Goal: Information Seeking & Learning: Learn about a topic

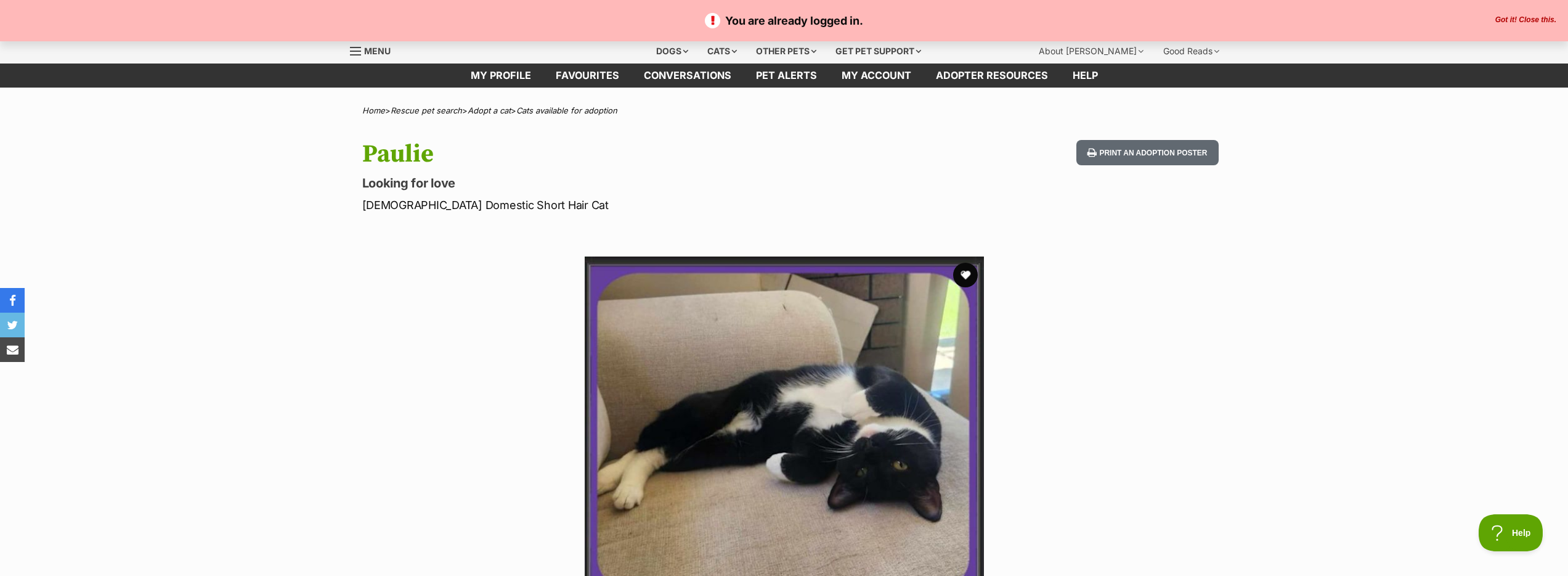
click at [1502, 21] on button "Got it! Close this." at bounding box center [1526, 21] width 68 height 10
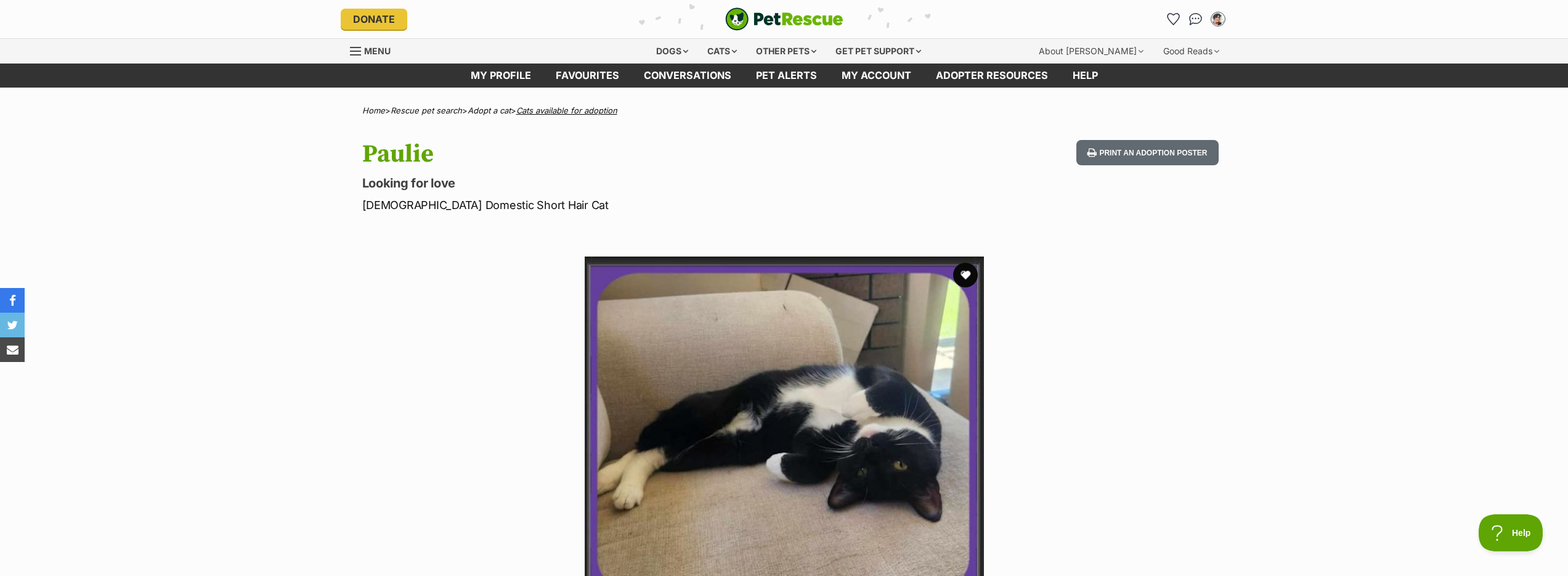
click at [576, 107] on link "Cats available for adoption" at bounding box center [567, 110] width 101 height 10
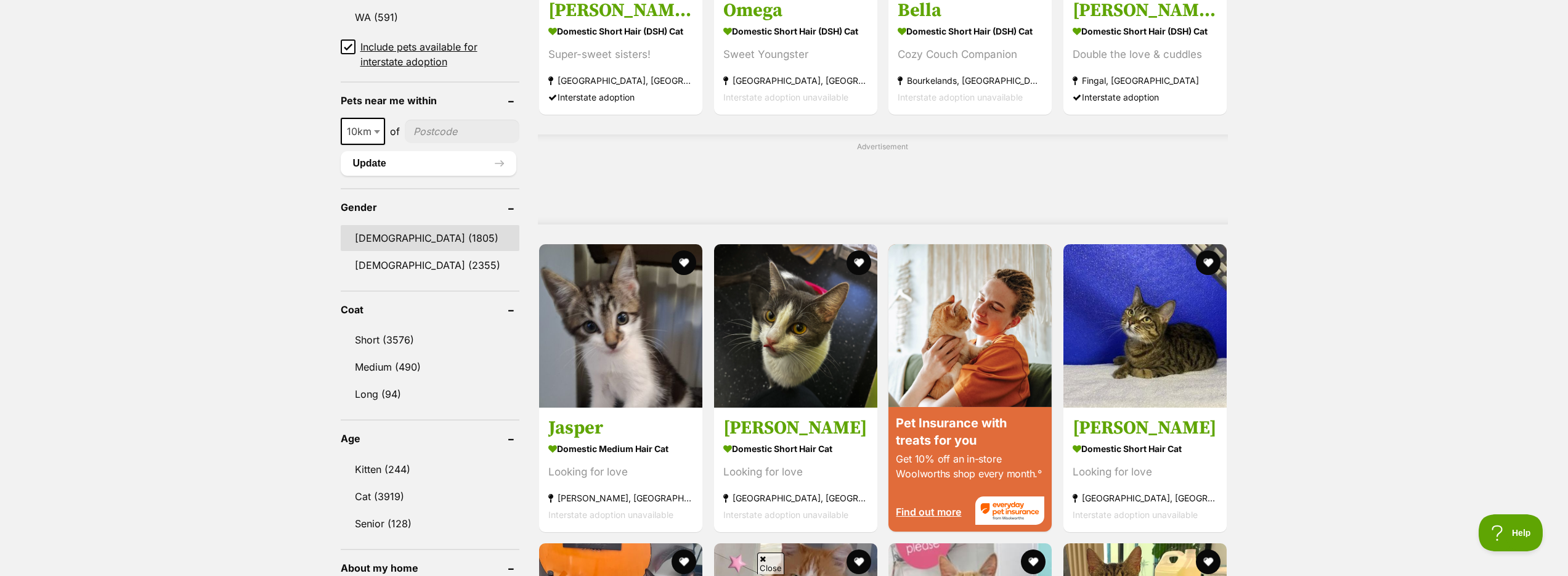
scroll to position [759, 0]
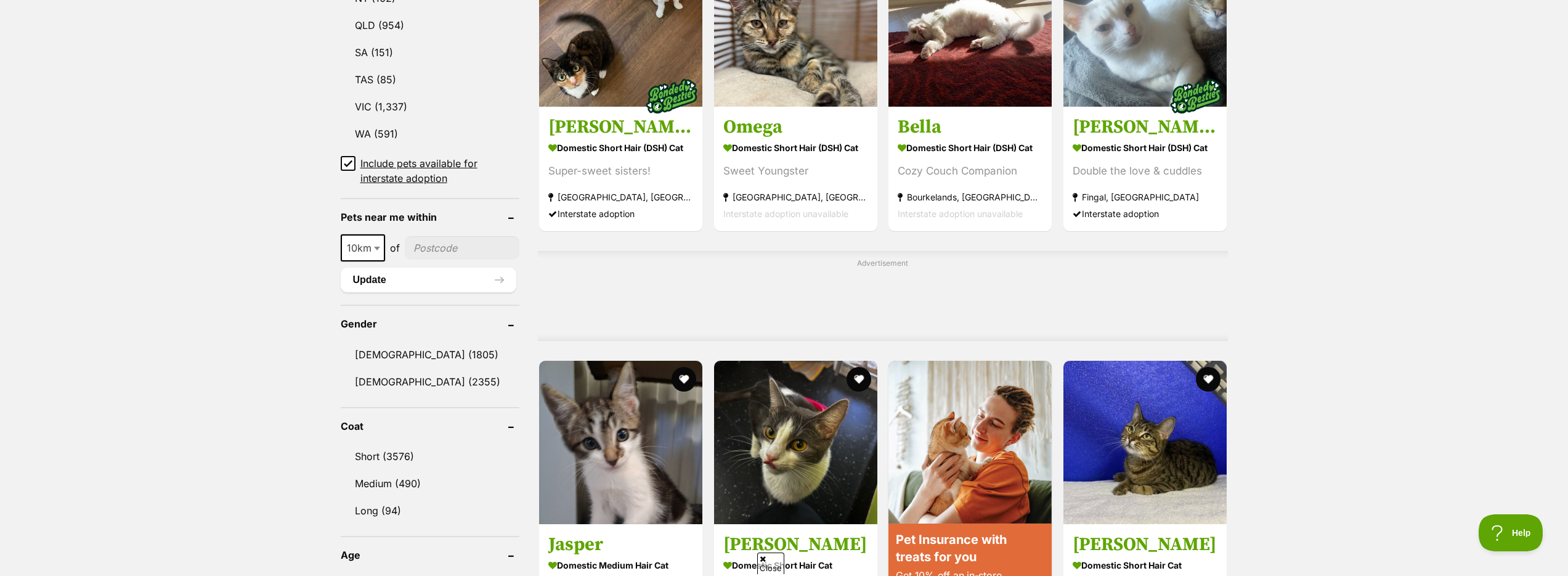
click at [437, 250] on input"] "postcode" at bounding box center [462, 247] width 115 height 24
click at [403, 272] on button "Update" at bounding box center [428, 279] width 176 height 25
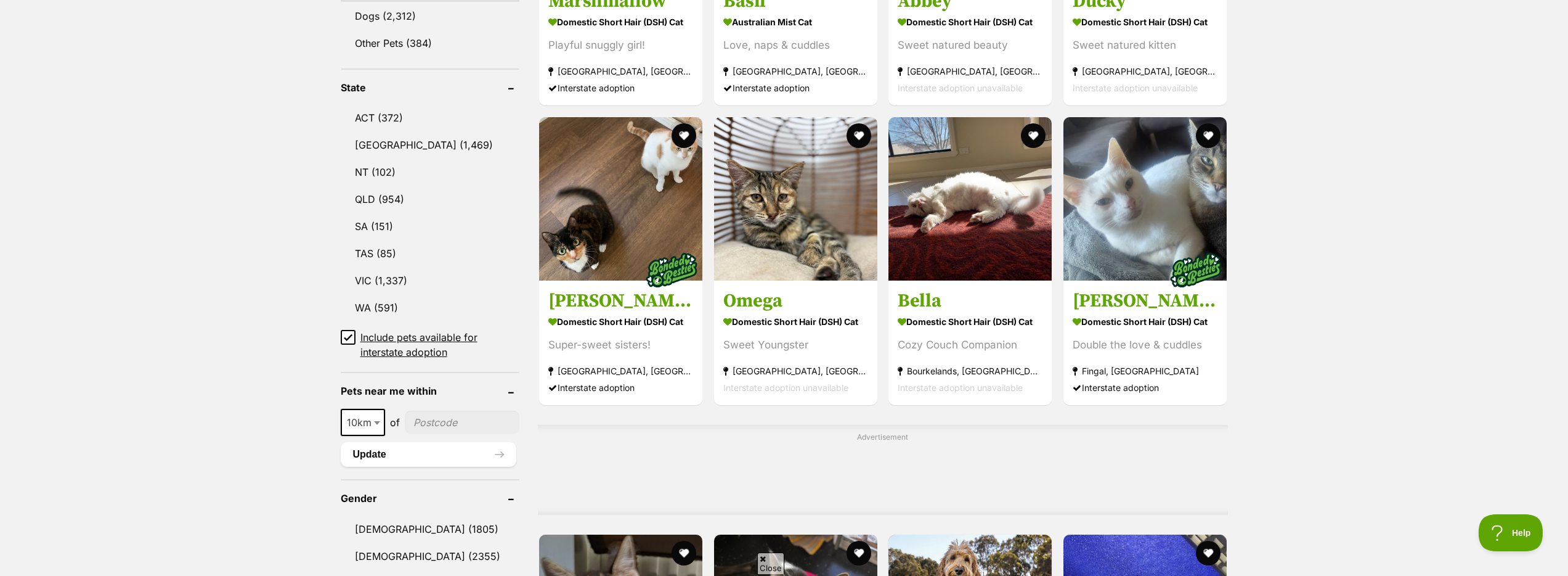
scroll to position [662, 0]
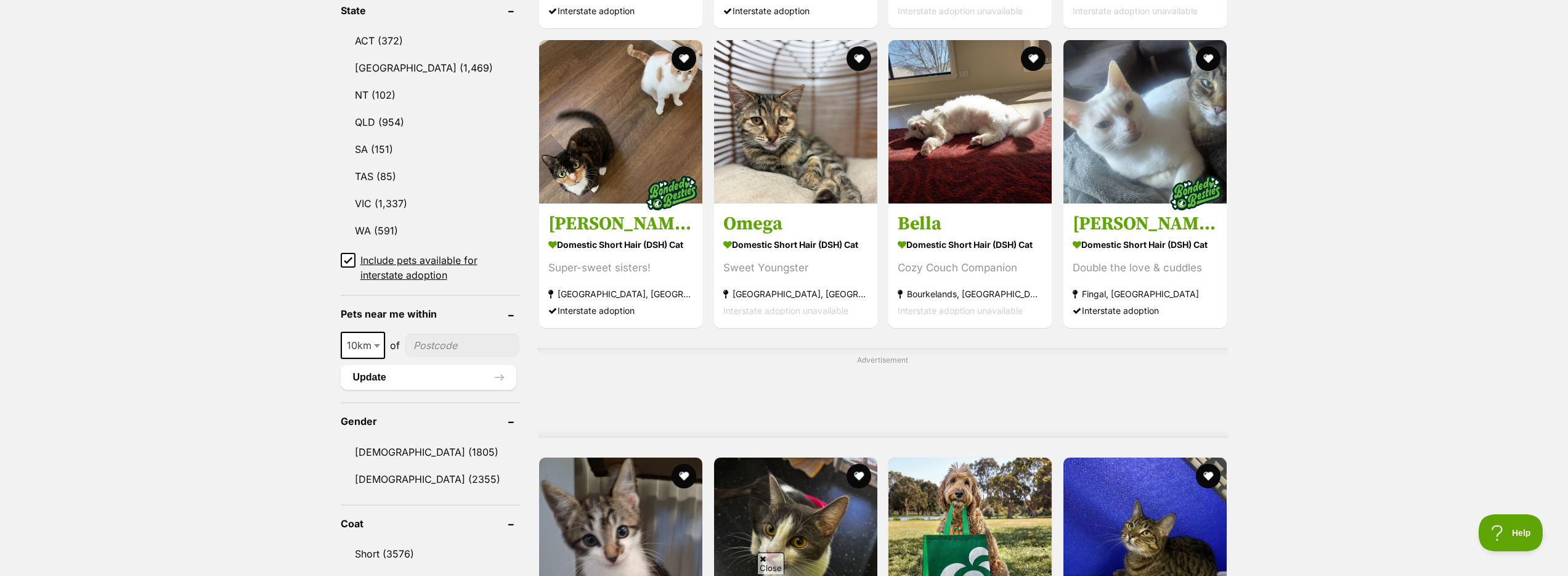
click at [360, 331] on span "10km" at bounding box center [363, 345] width 44 height 27
select select "25"
click at [440, 345] on input"] "postcode" at bounding box center [463, 345] width 113 height 24
type input"] "4169"
click at [445, 376] on button "Update" at bounding box center [428, 377] width 176 height 25
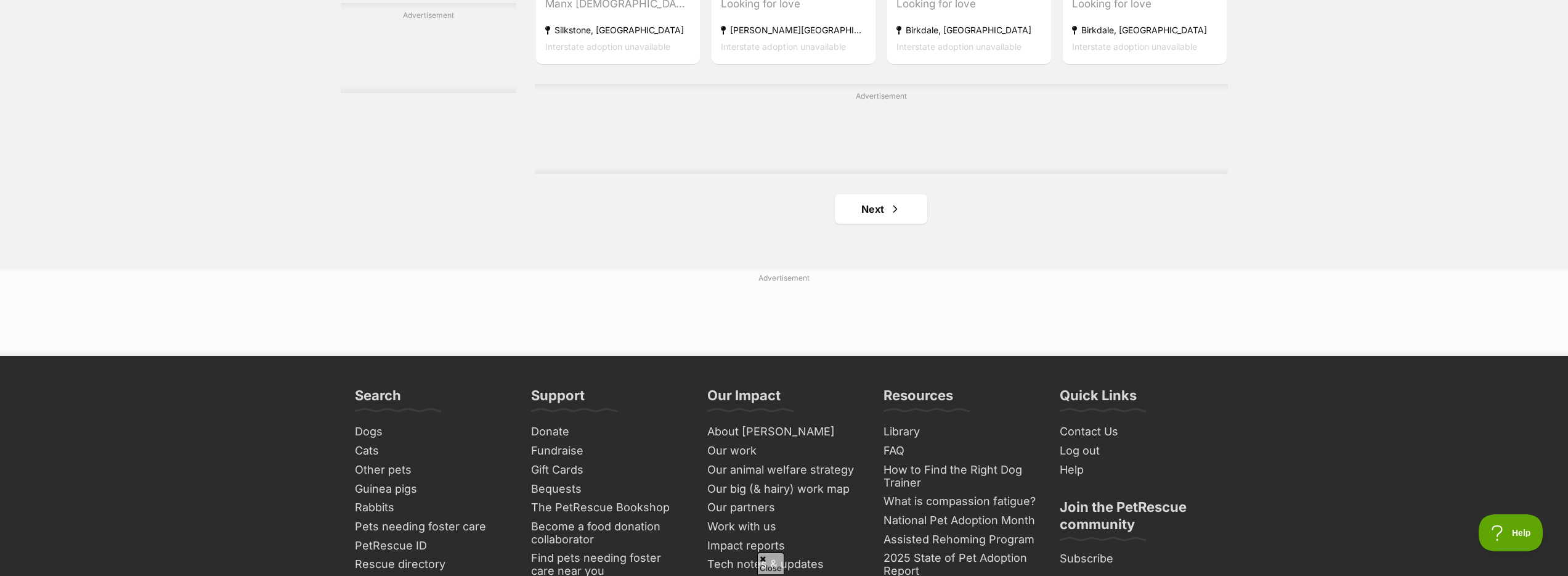
scroll to position [1945, 0]
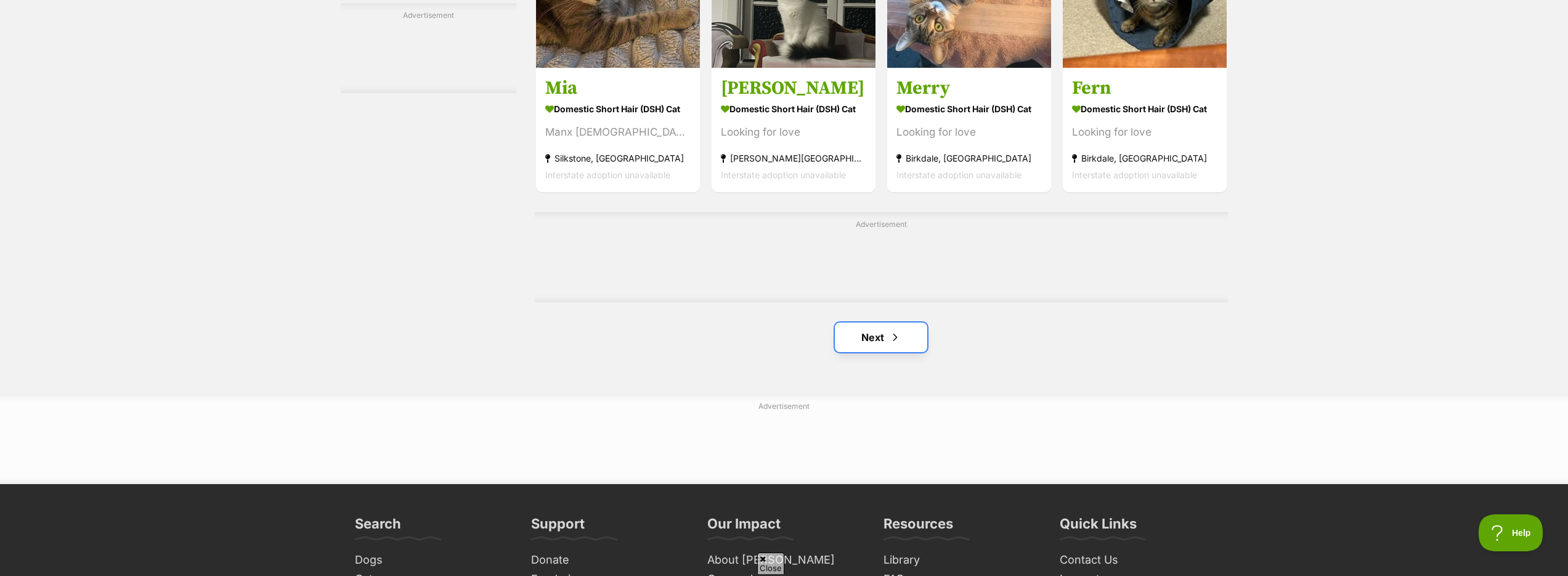
click at [883, 347] on link "Next" at bounding box center [881, 337] width 93 height 30
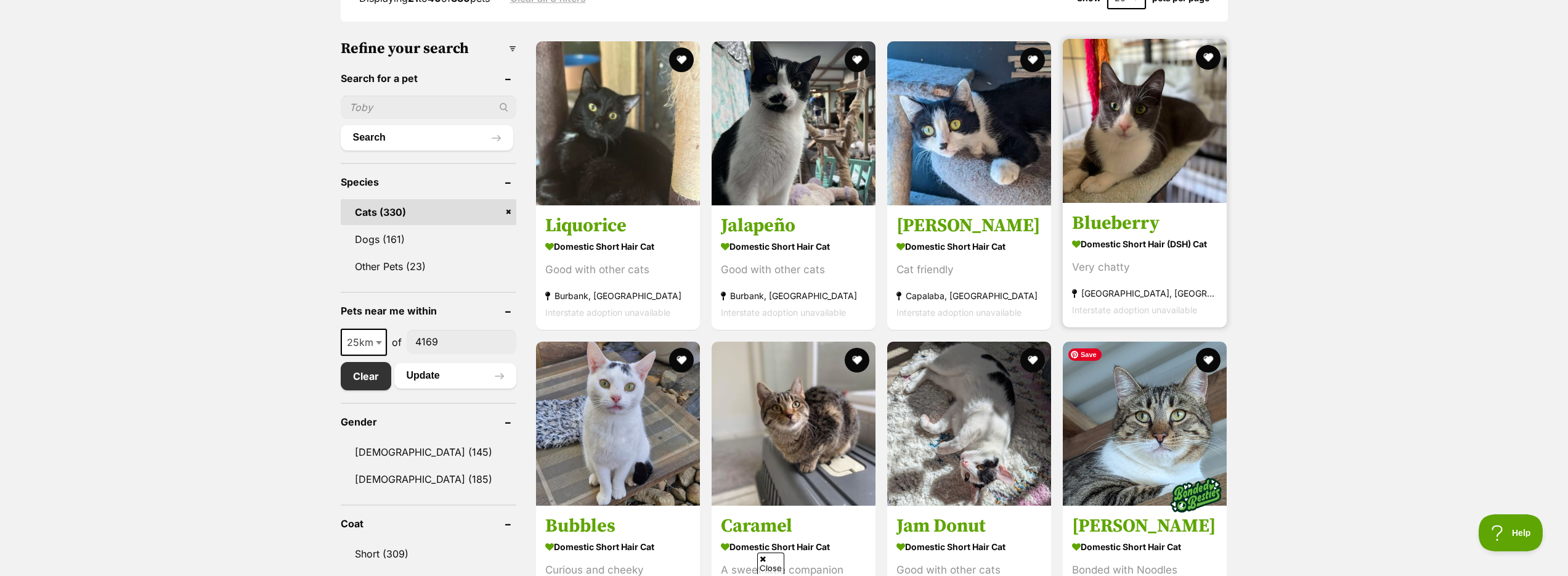
scroll to position [80, 0]
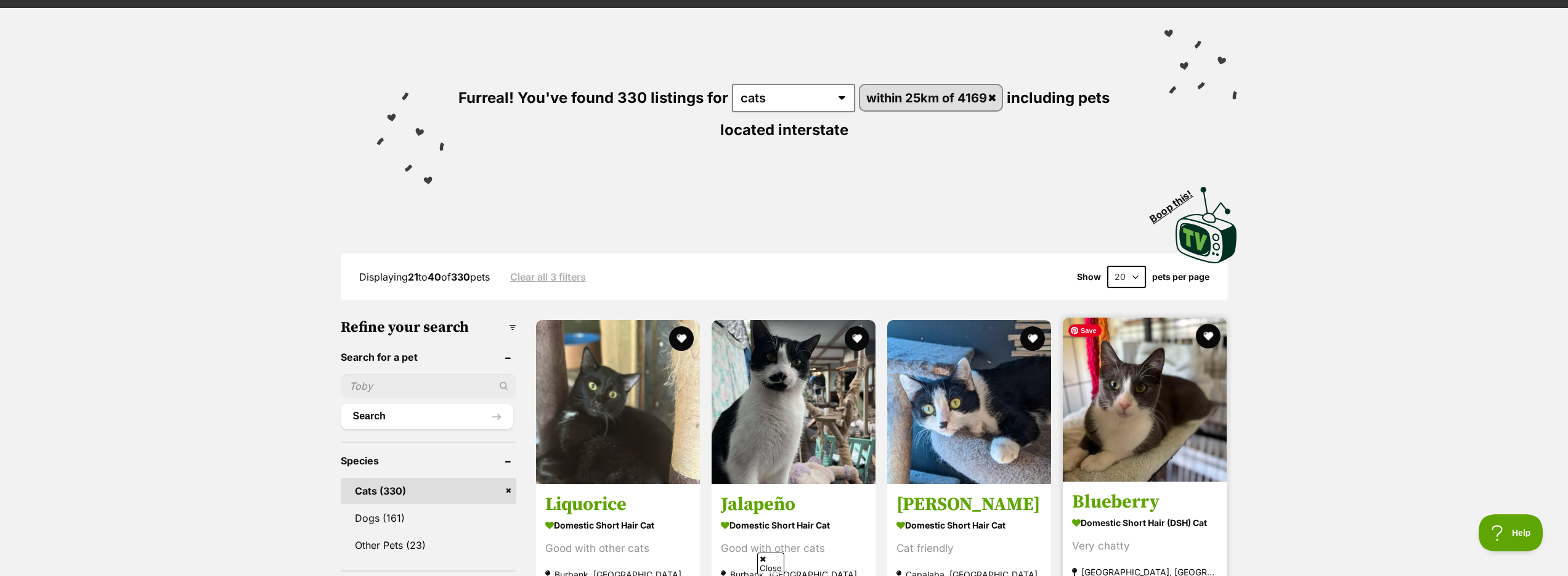
click at [1141, 406] on img at bounding box center [1145, 399] width 164 height 164
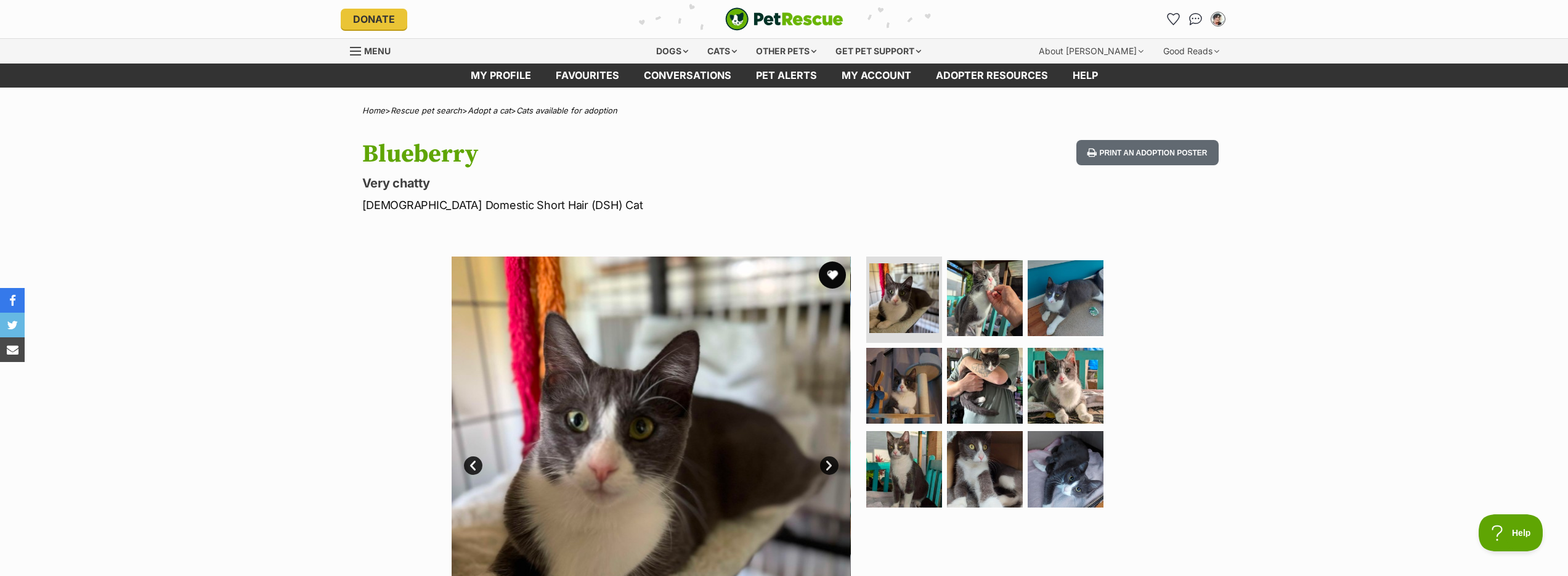
click at [836, 278] on button "favourite" at bounding box center [832, 275] width 27 height 27
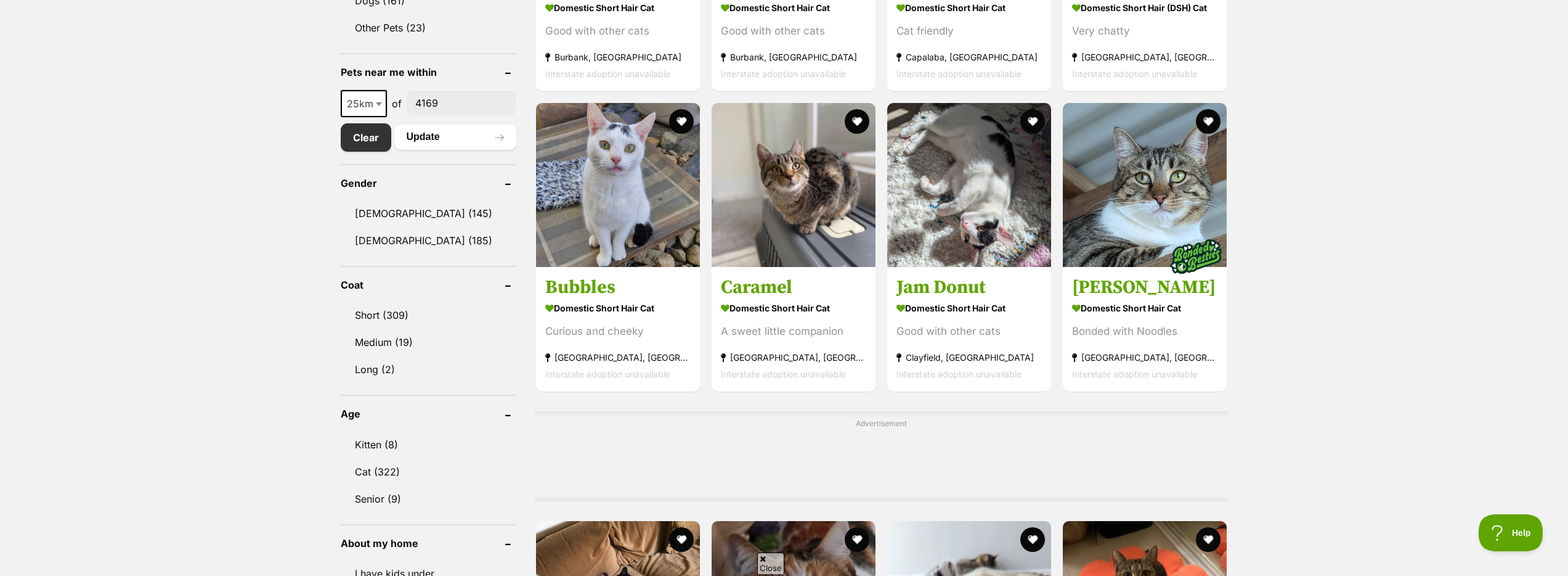
scroll to position [602, 0]
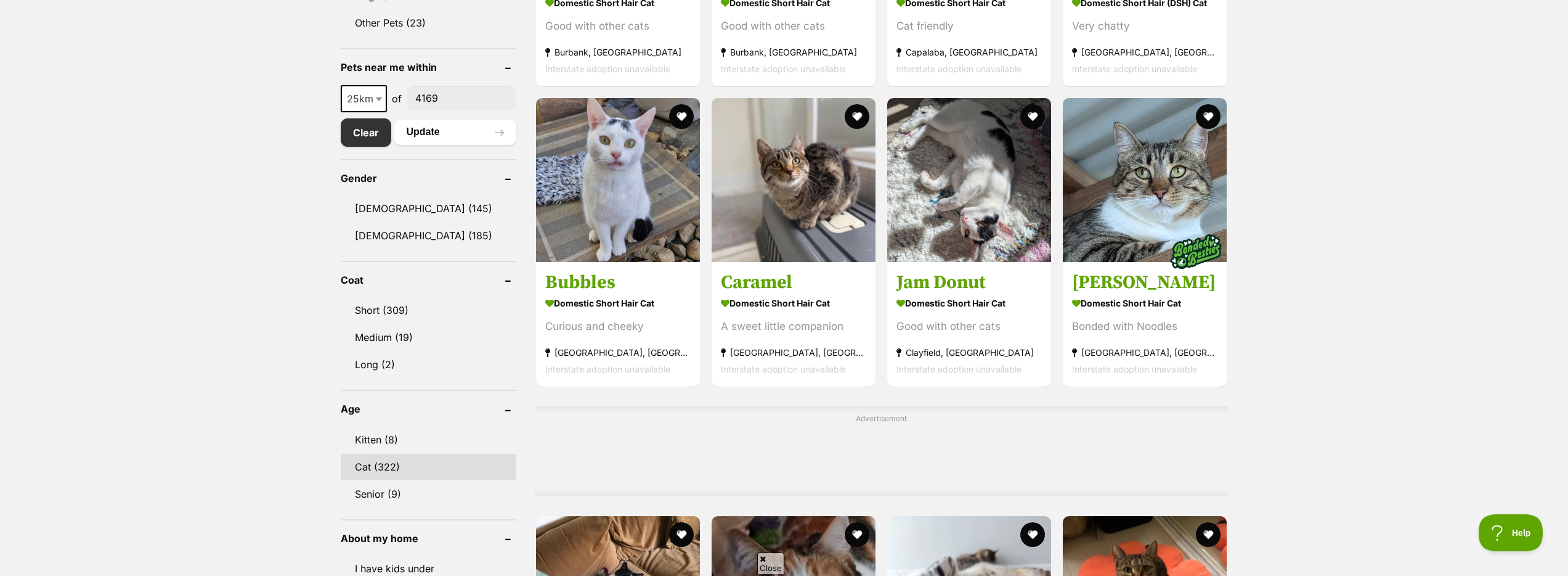
click at [399, 468] on link "Cat (322)" at bounding box center [428, 467] width 175 height 26
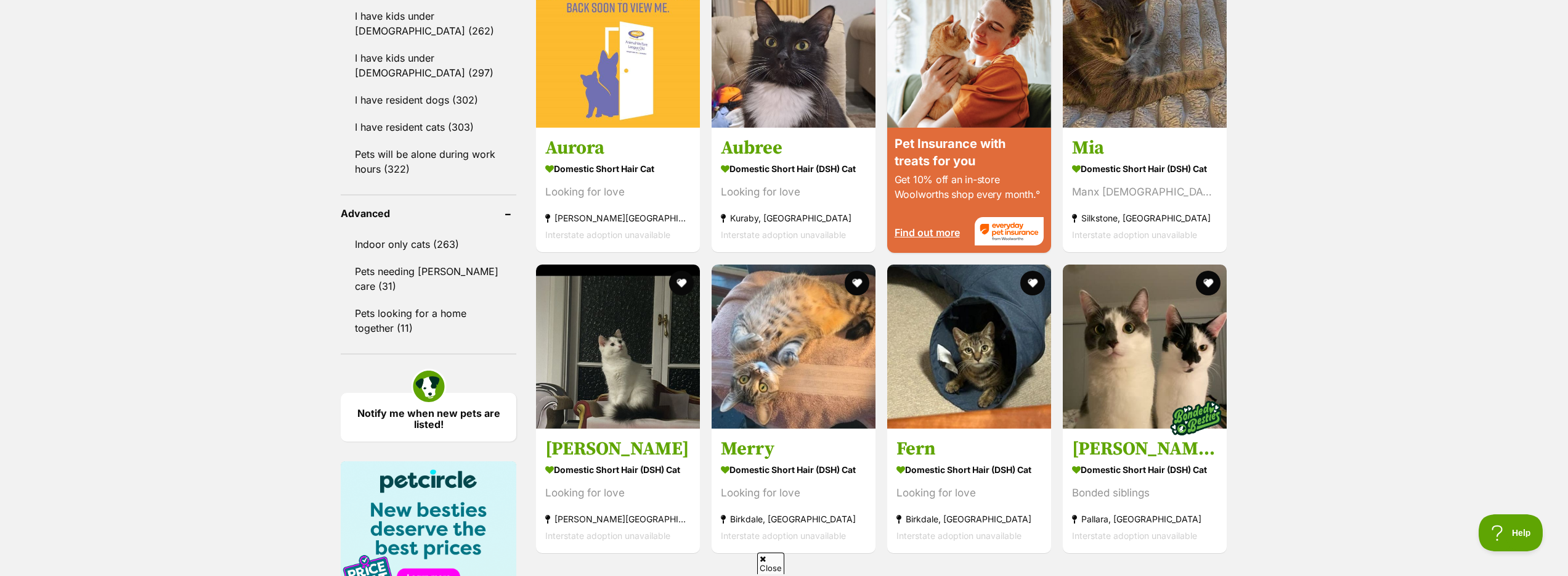
scroll to position [1761, 0]
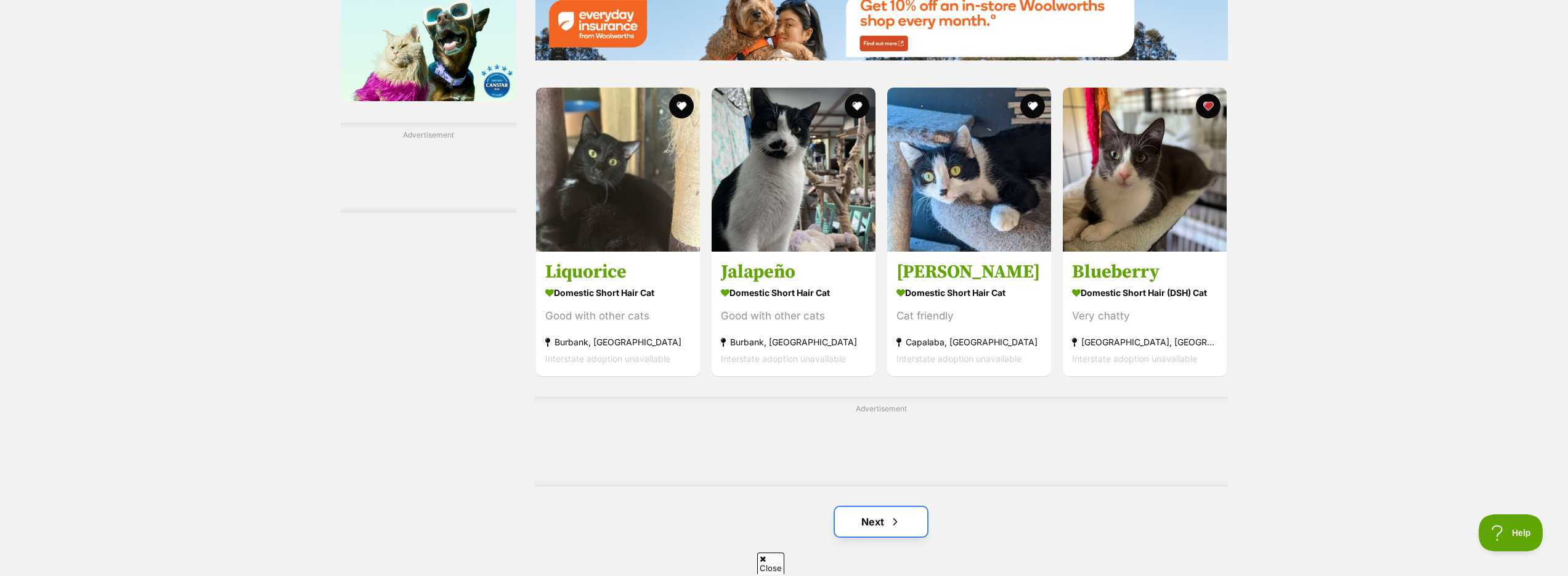
click at [893, 520] on span "Next page" at bounding box center [895, 521] width 12 height 15
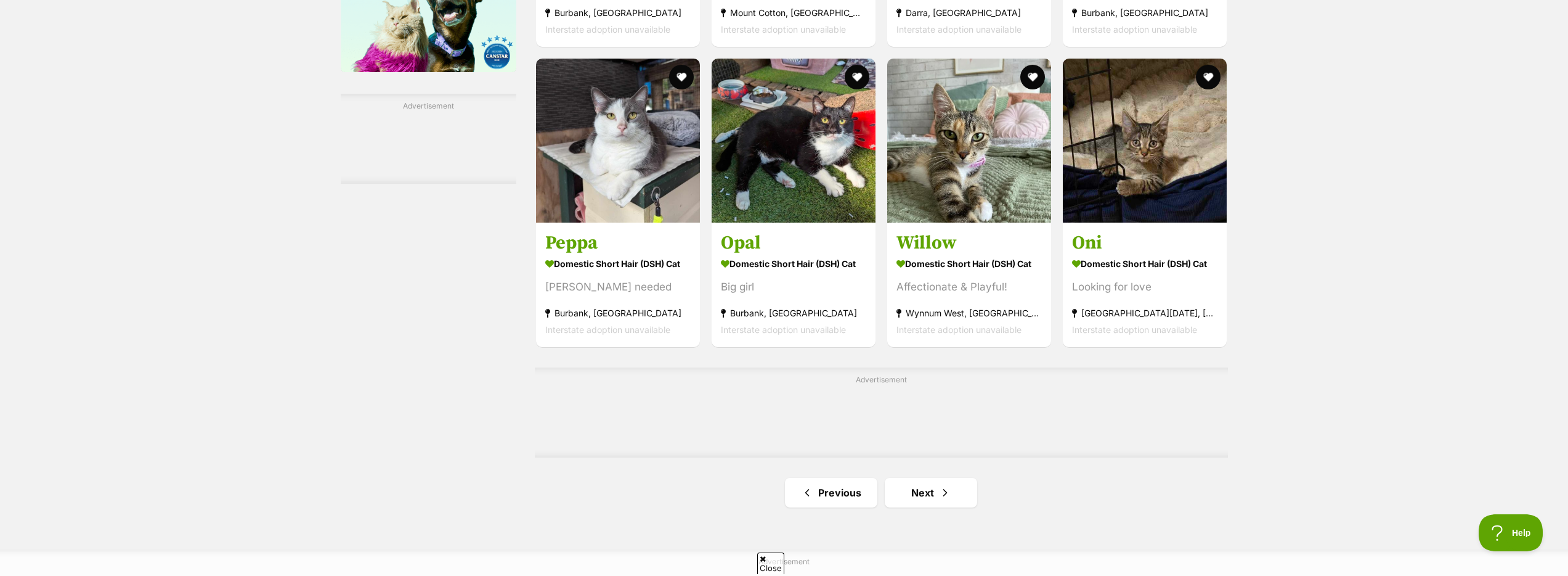
scroll to position [1809, 0]
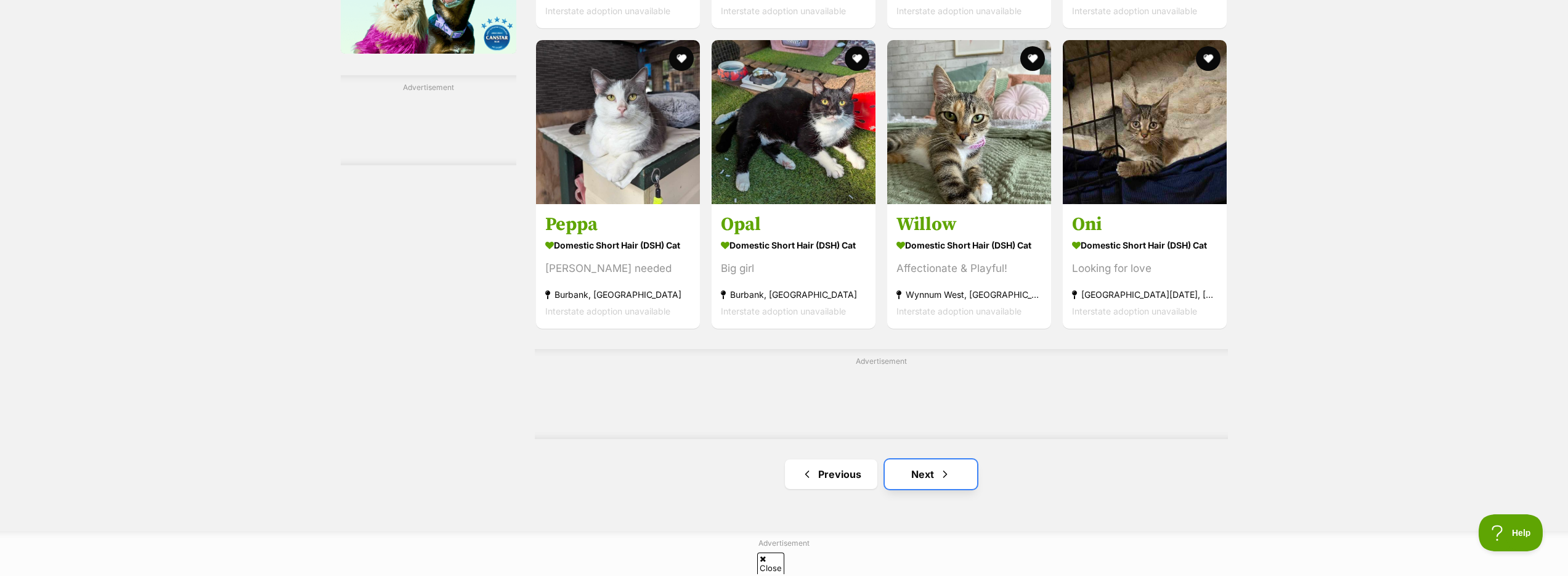
click at [933, 480] on link "Next" at bounding box center [931, 474] width 93 height 30
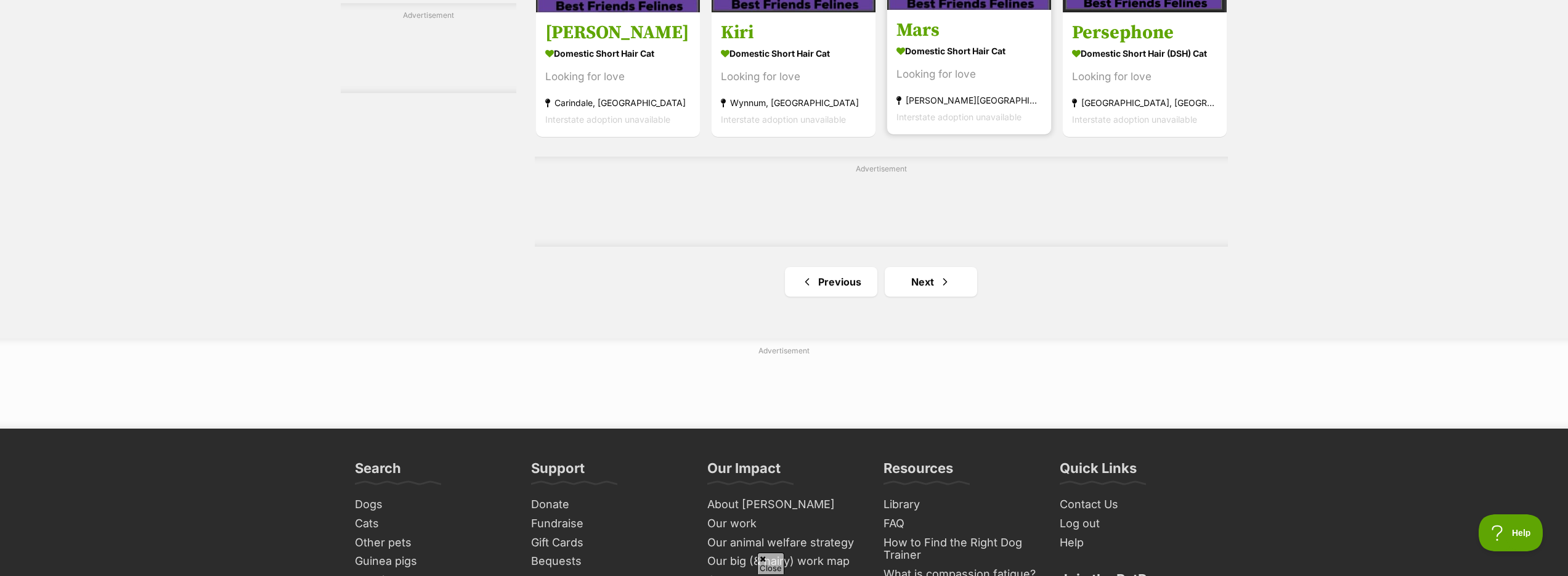
scroll to position [2096, 0]
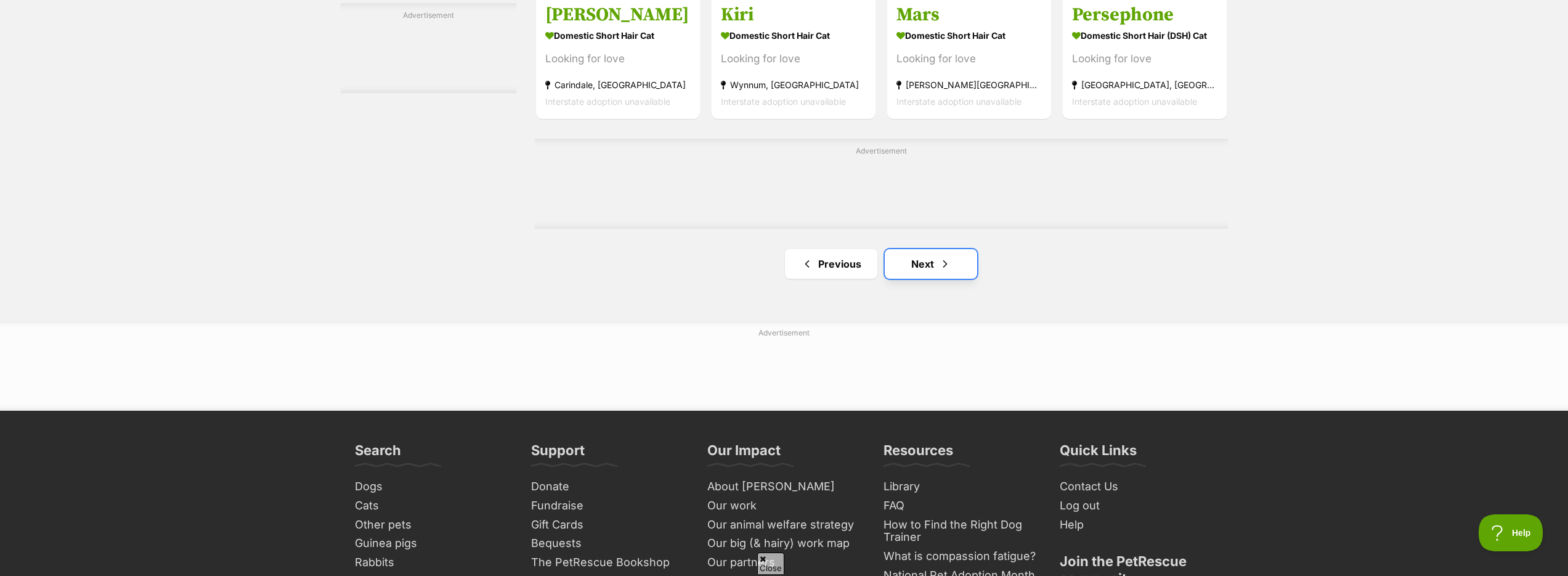
click at [960, 266] on link "Next" at bounding box center [931, 264] width 93 height 30
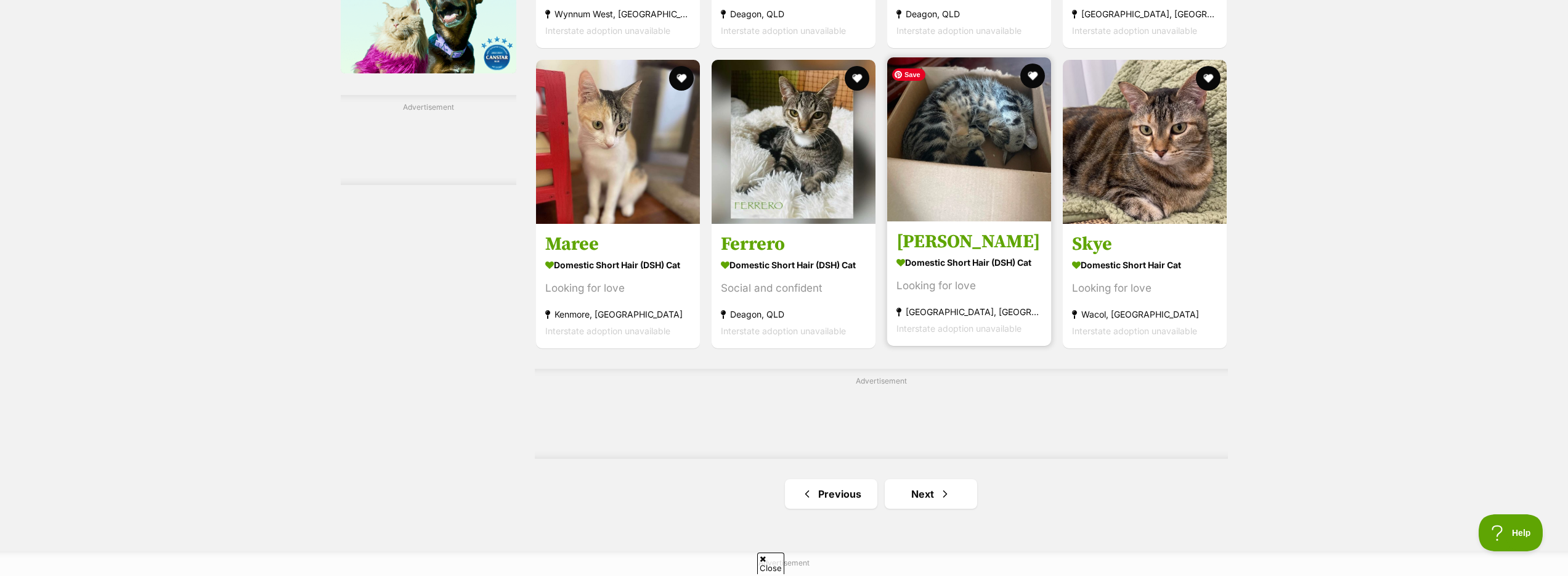
scroll to position [1875, 0]
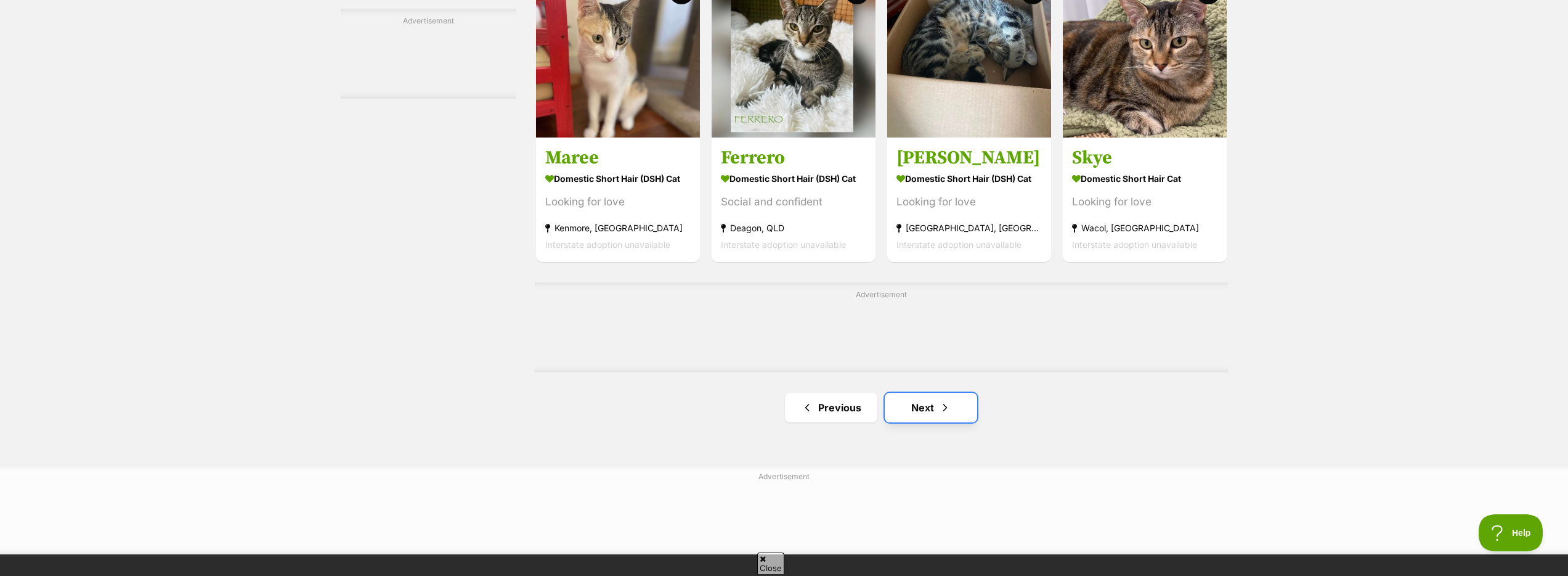
click at [943, 411] on span "Next page" at bounding box center [945, 407] width 12 height 15
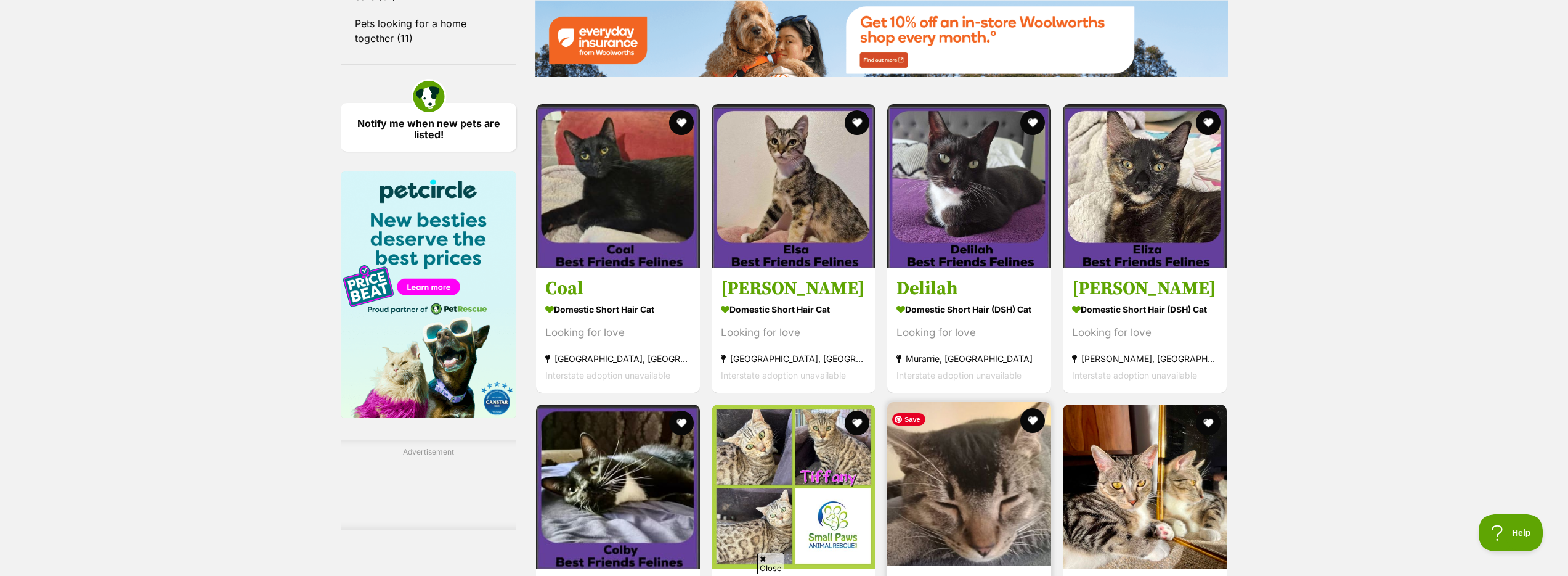
scroll to position [1755, 0]
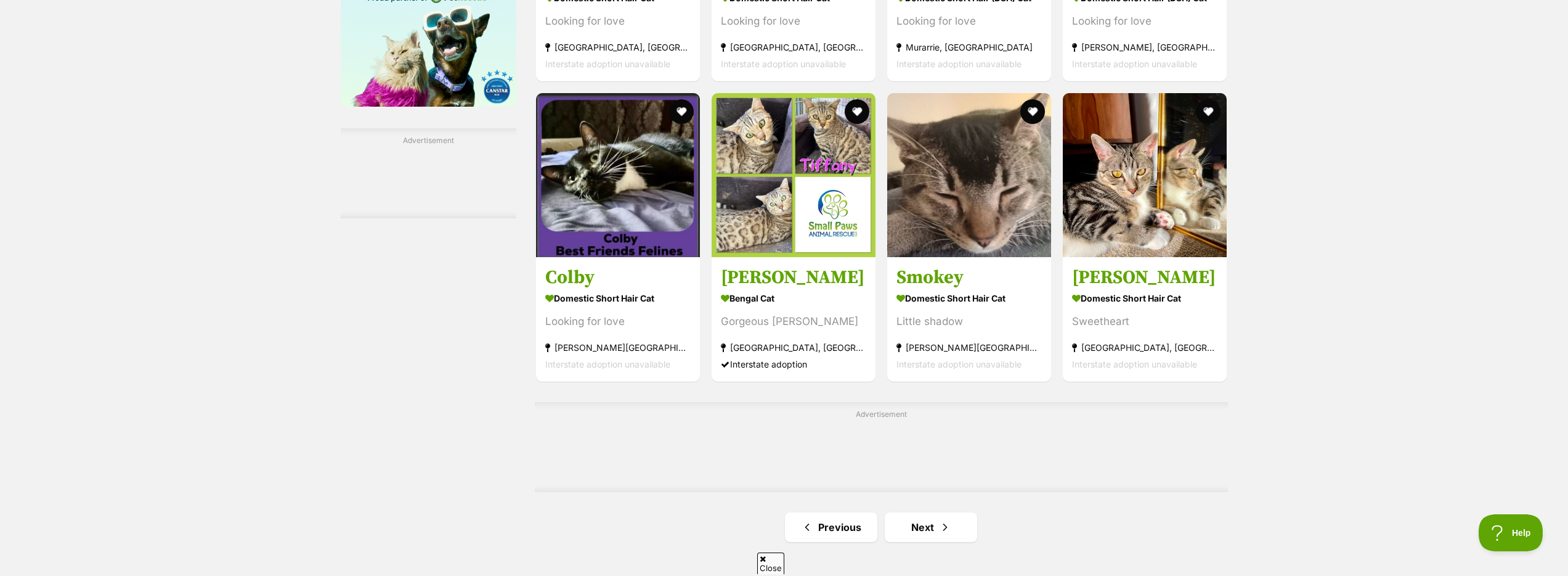
click at [972, 462] on div "Advertisement" at bounding box center [881, 447] width 693 height 90
click at [949, 525] on span "Next page" at bounding box center [945, 527] width 12 height 15
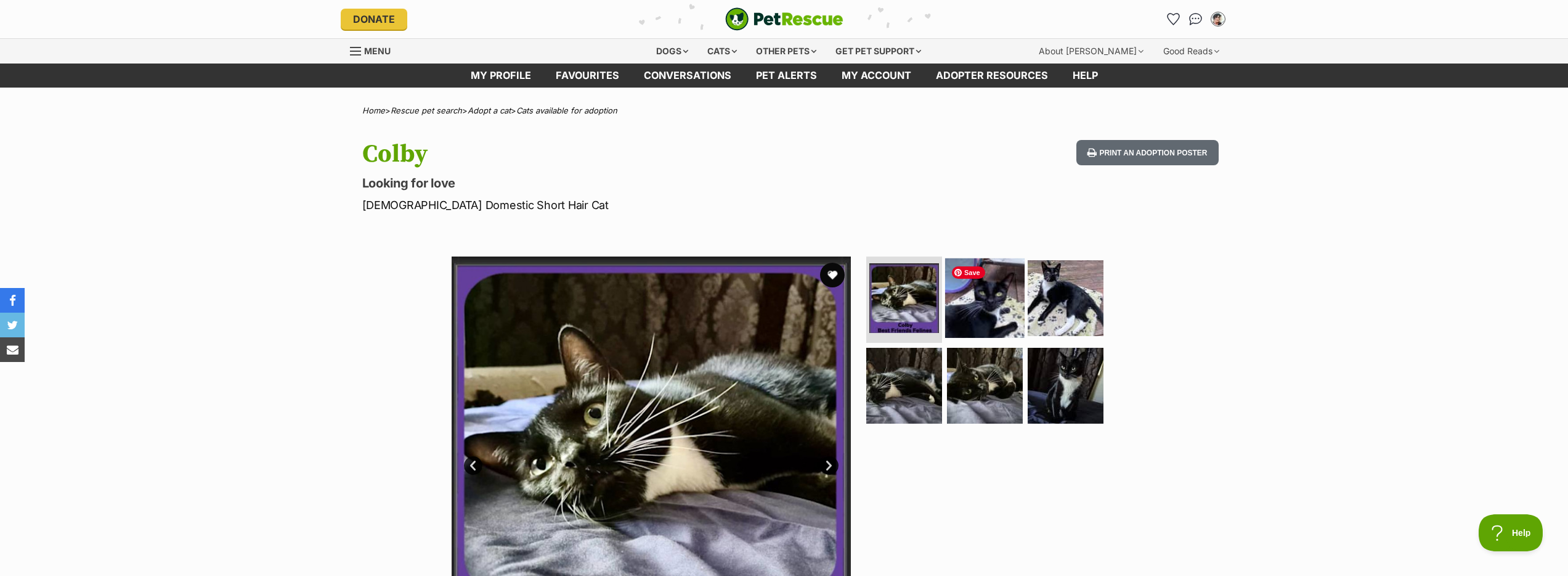
click at [988, 312] on img at bounding box center [985, 298] width 80 height 80
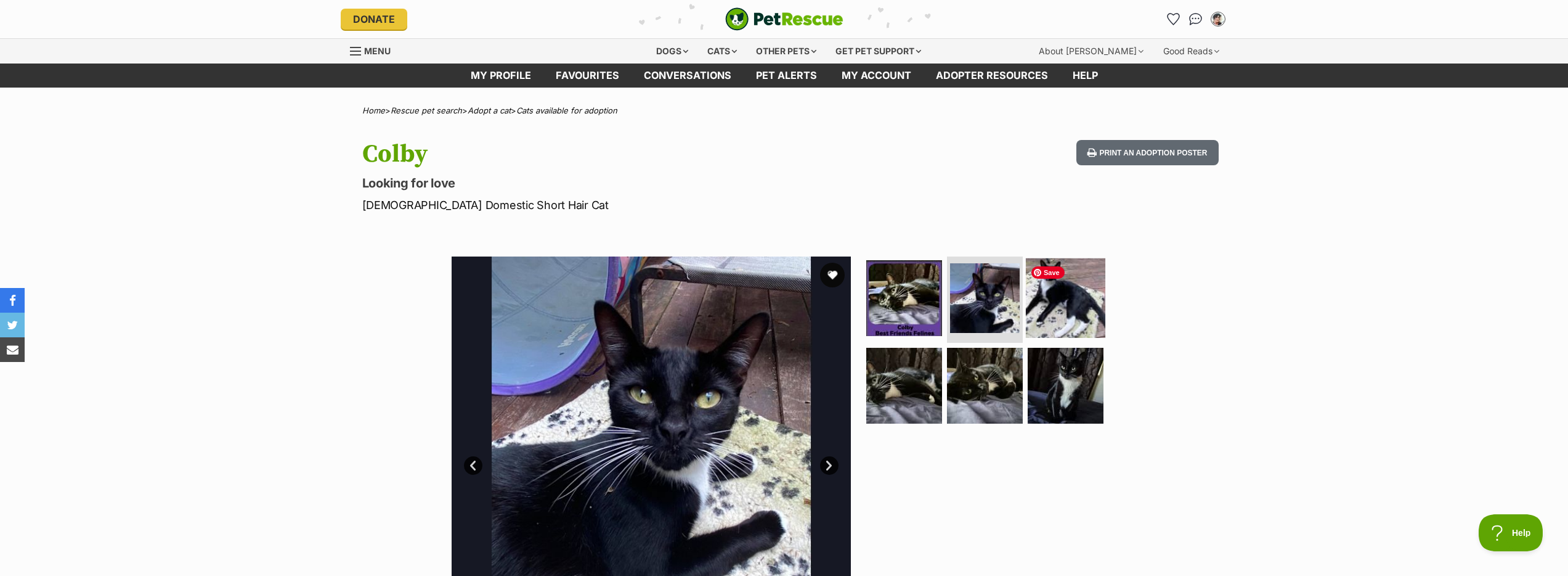
click at [1083, 313] on img at bounding box center [1066, 298] width 80 height 80
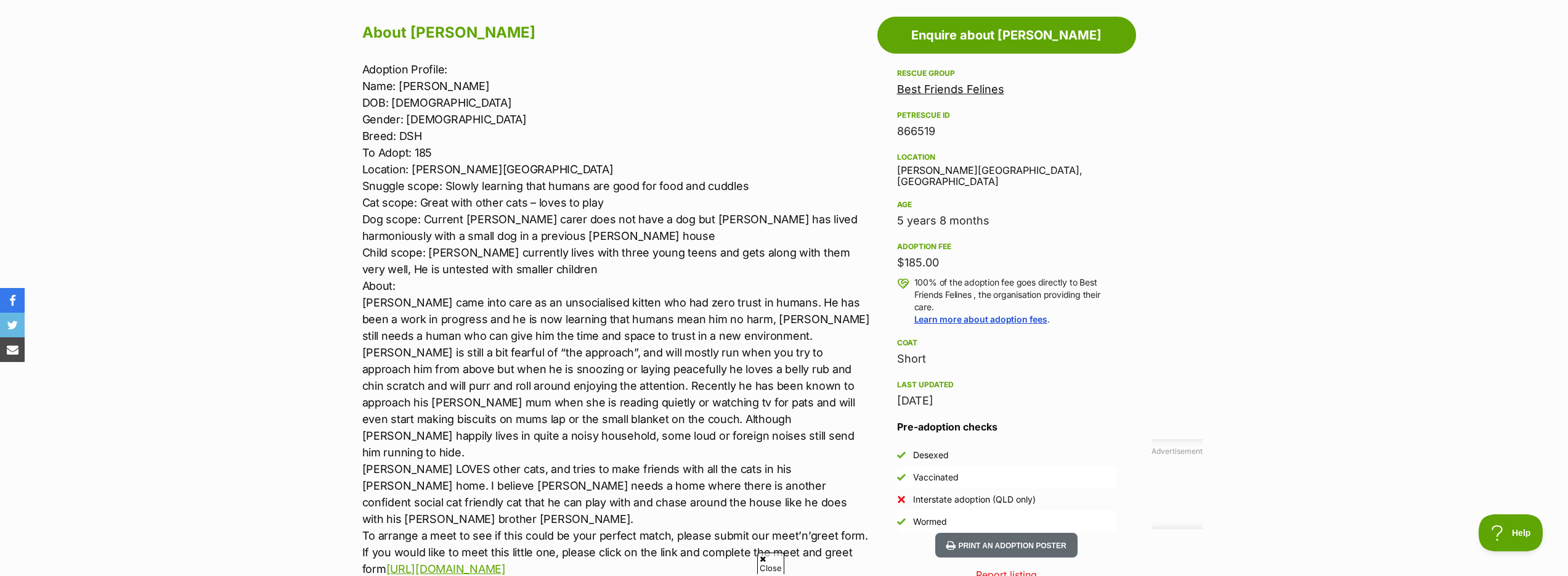
scroll to position [701, 0]
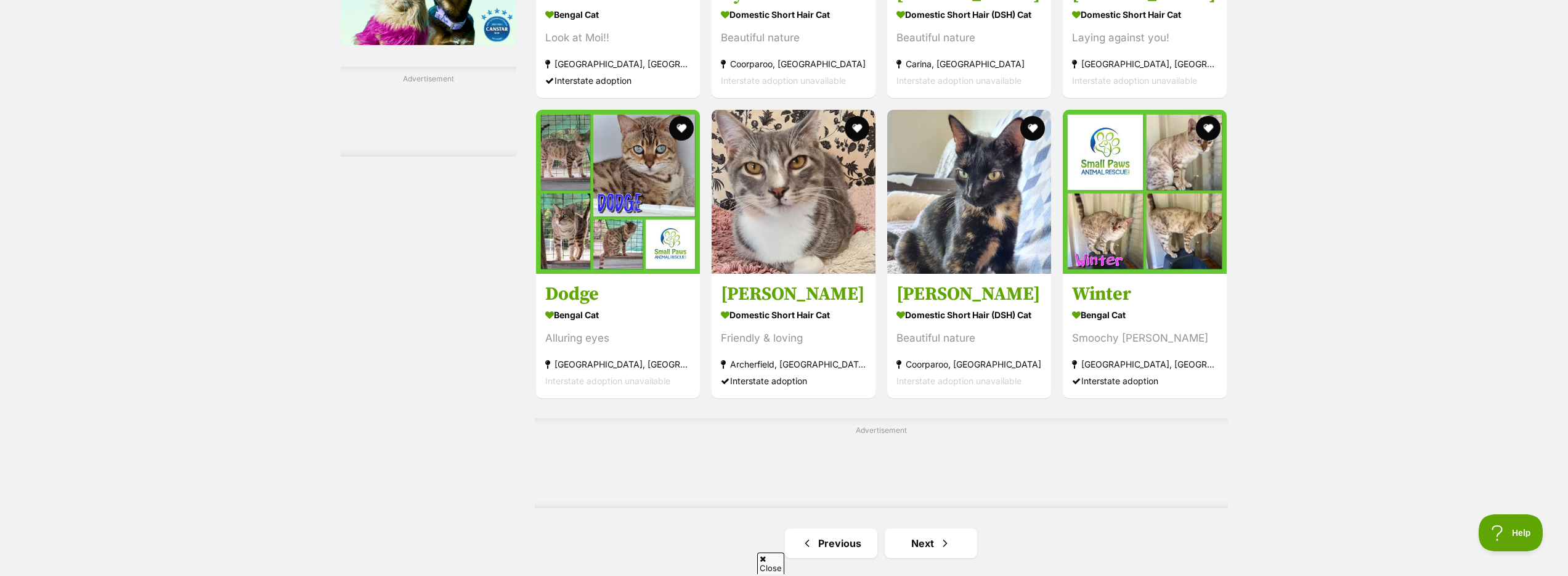
scroll to position [1975, 0]
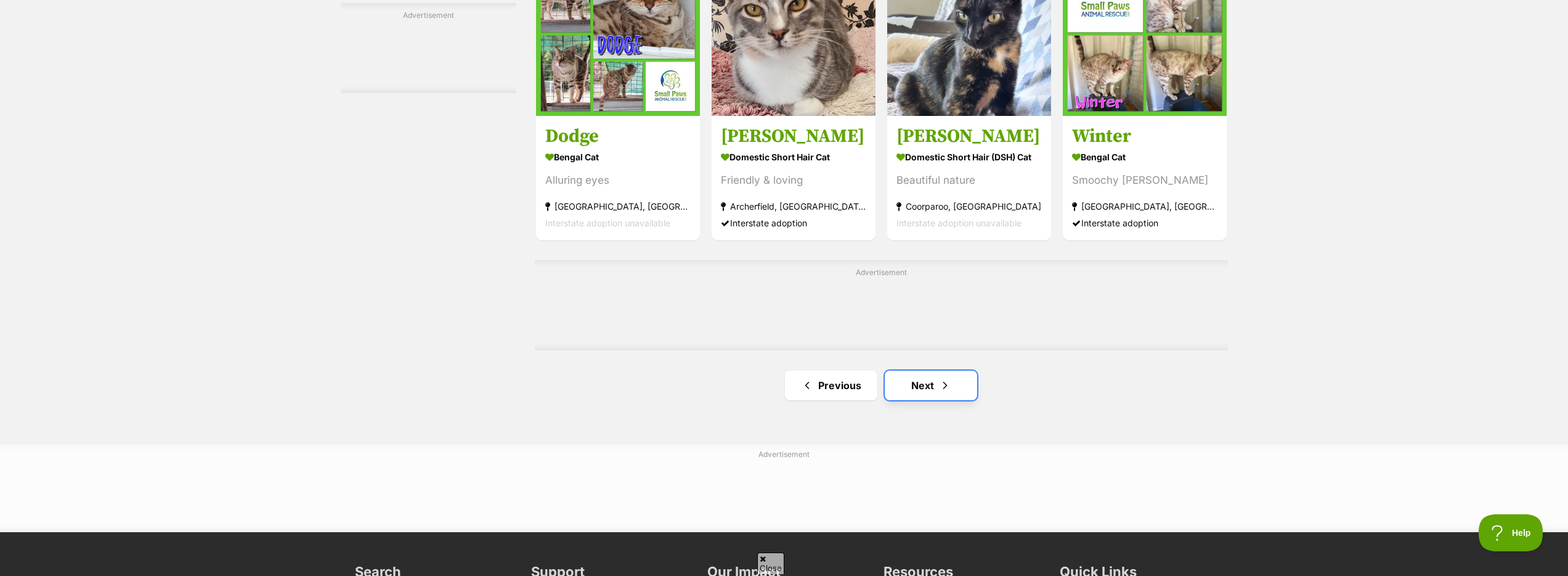
click at [923, 381] on link "Next" at bounding box center [931, 386] width 93 height 30
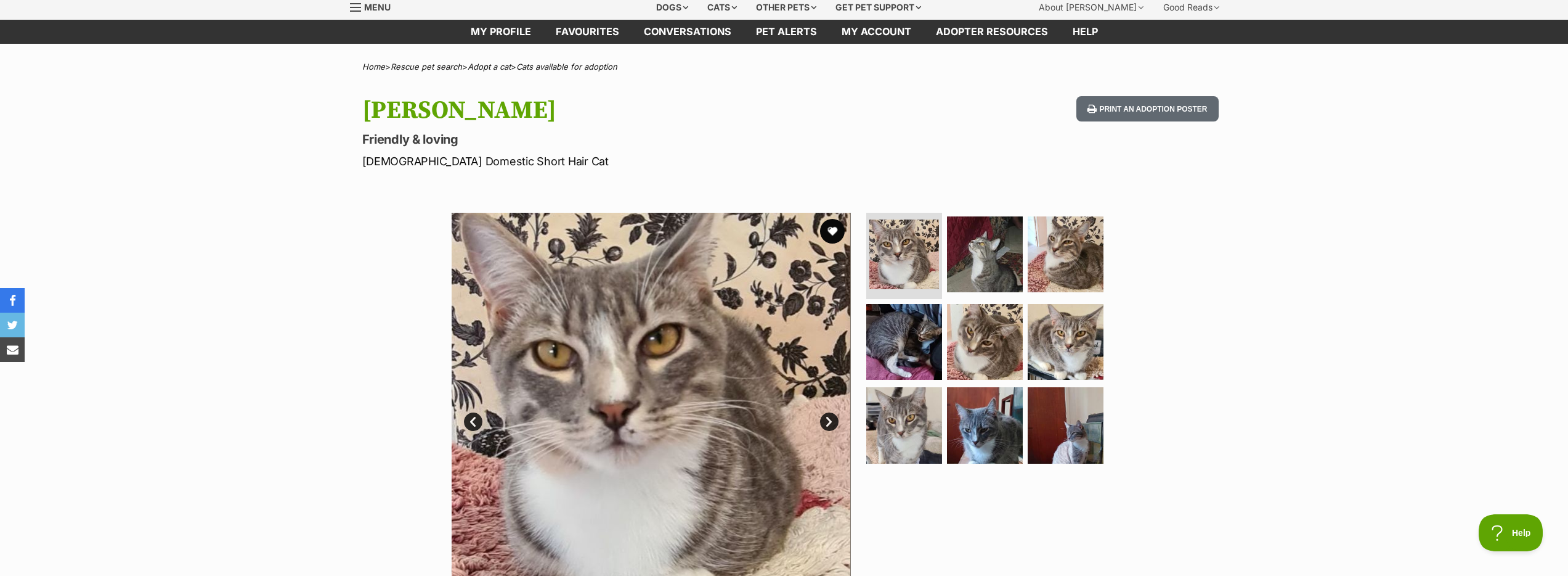
scroll to position [71, 0]
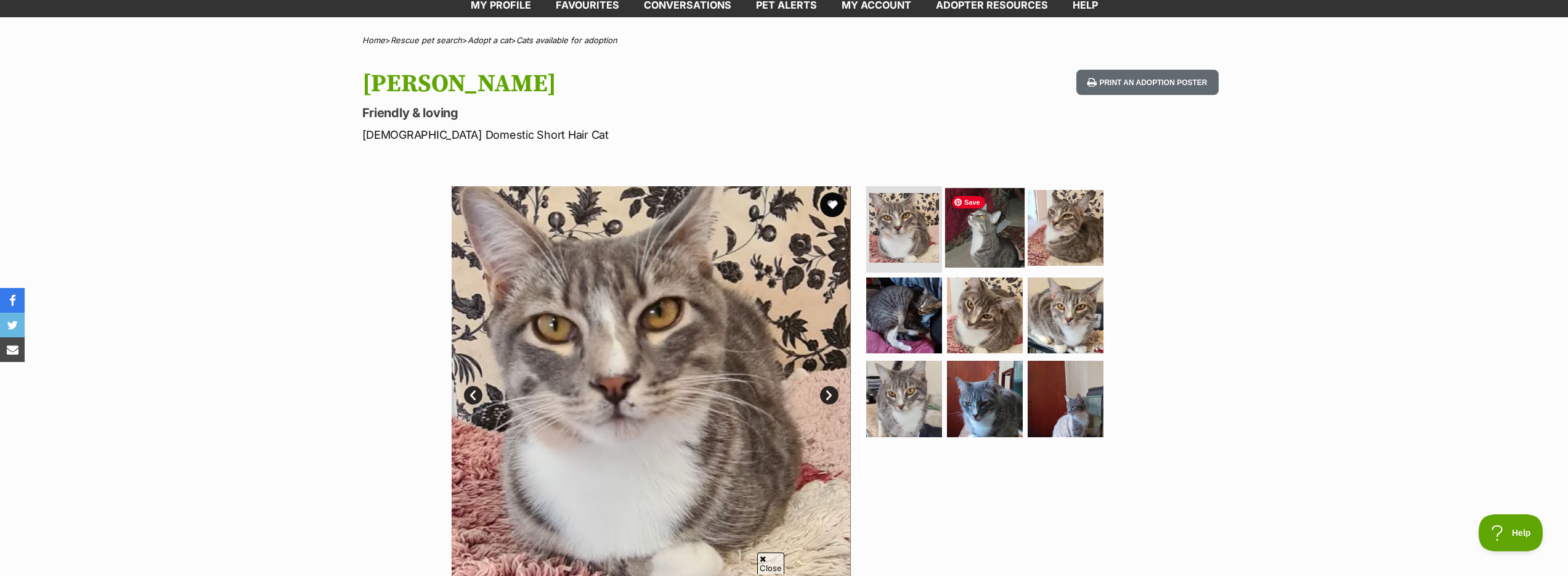
click at [960, 237] on img at bounding box center [985, 228] width 80 height 80
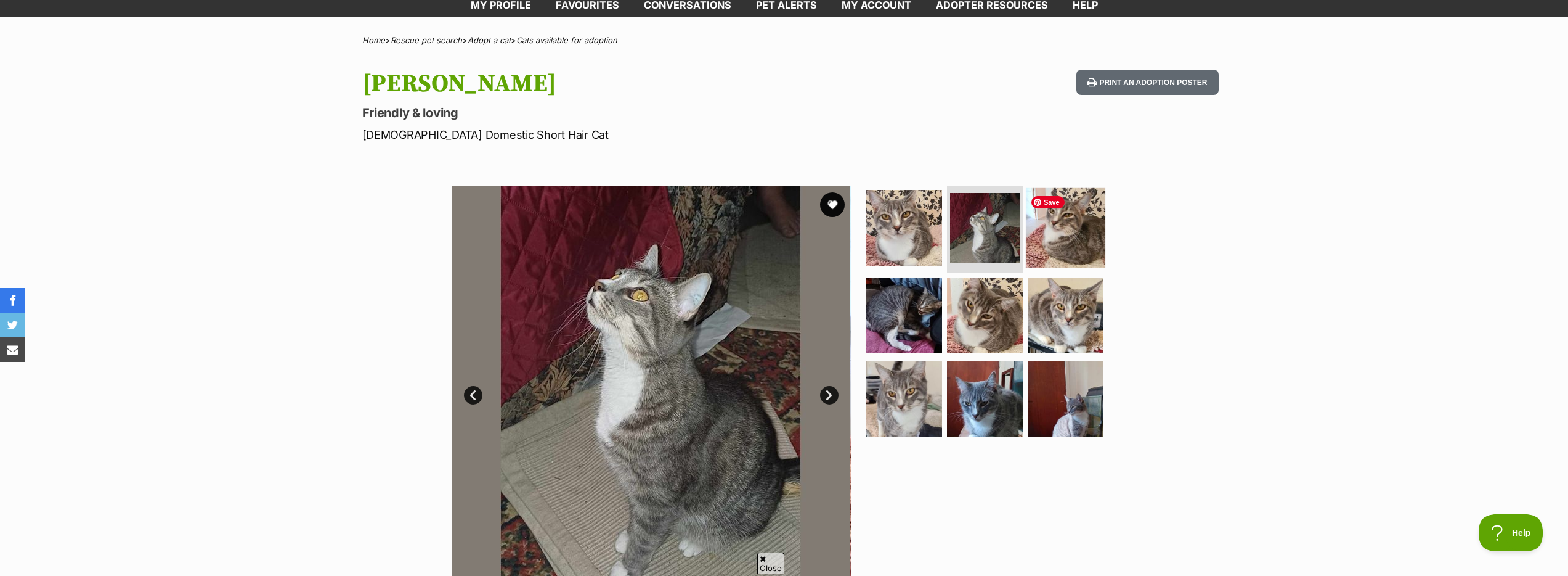
click at [1079, 252] on img at bounding box center [1066, 228] width 80 height 80
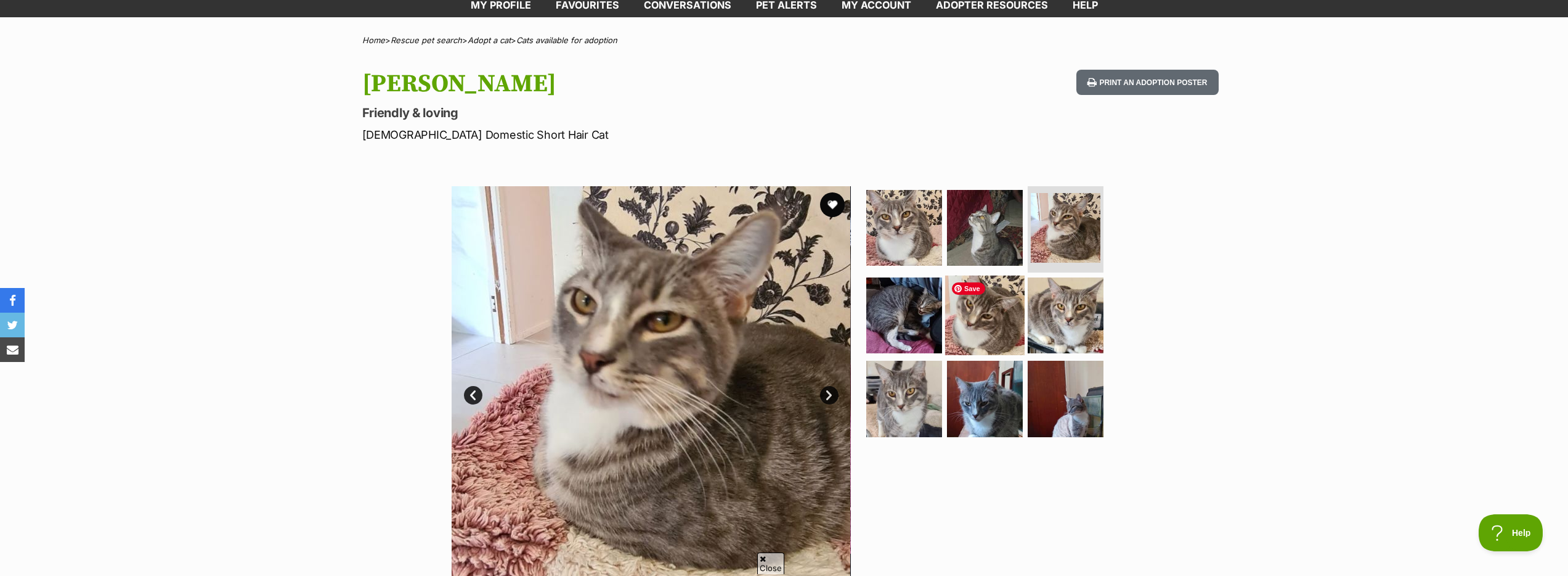
click at [983, 303] on img at bounding box center [985, 315] width 80 height 80
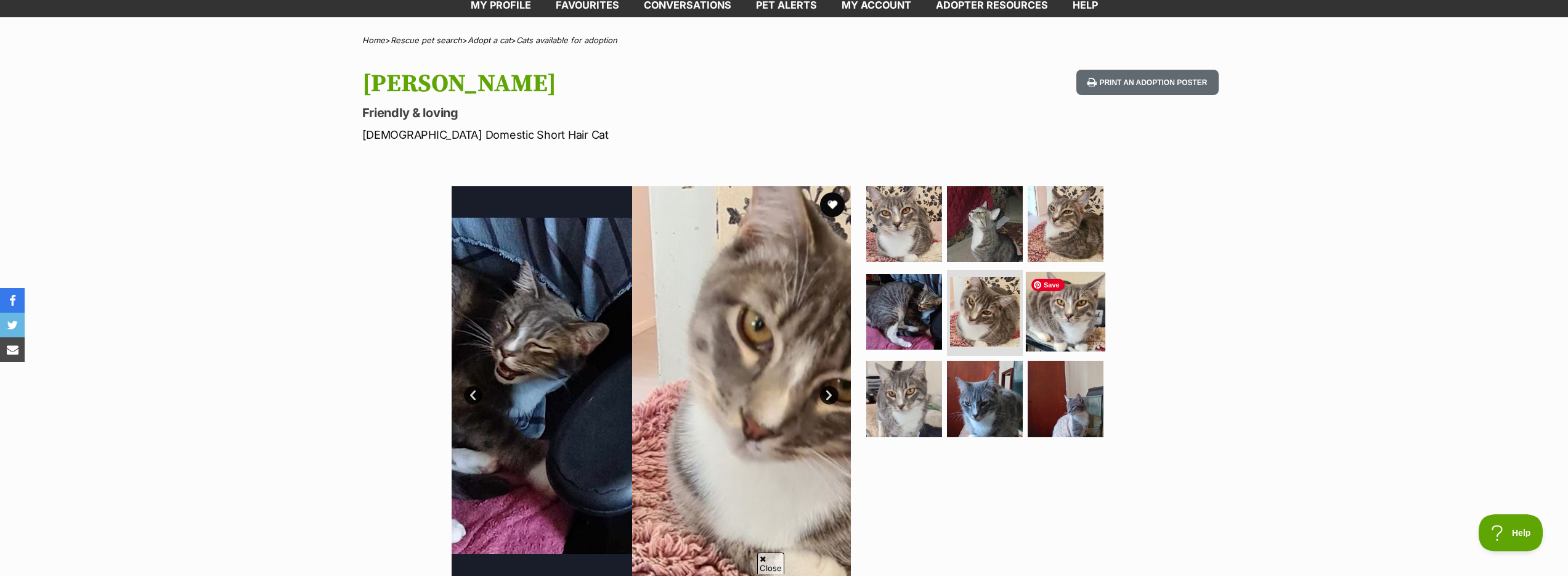
click at [1069, 324] on img at bounding box center [1066, 312] width 80 height 80
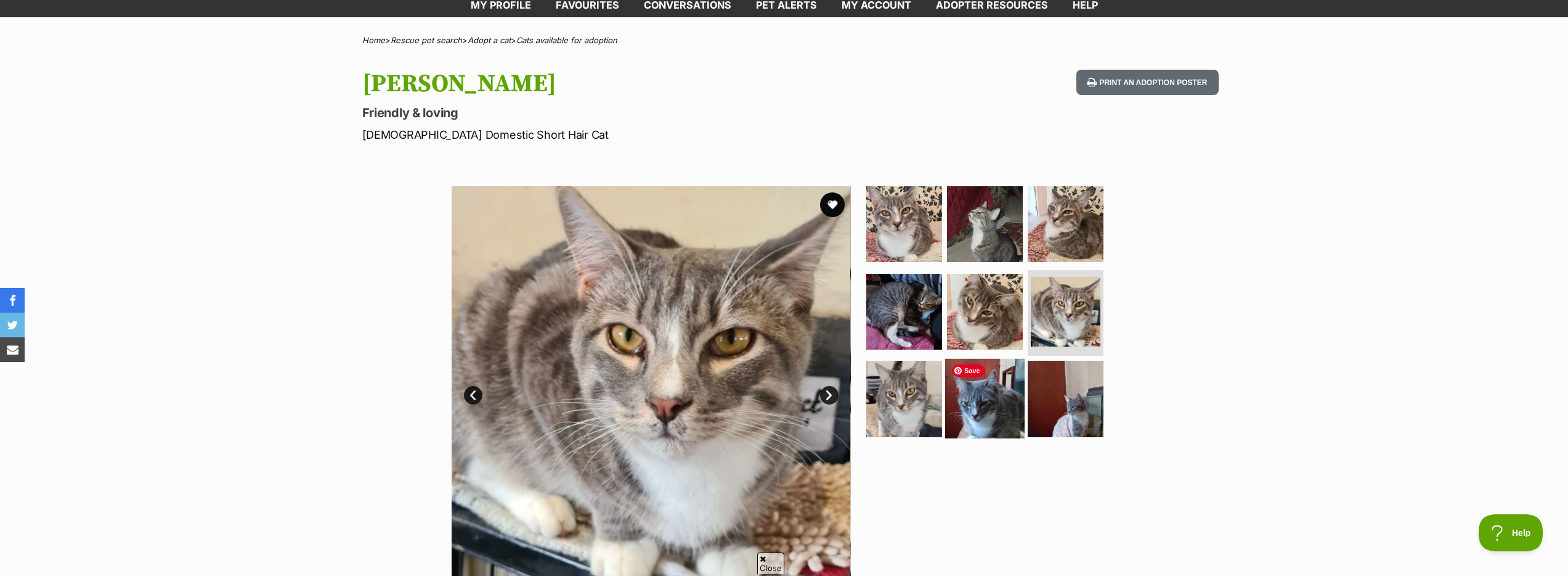
click at [982, 391] on img at bounding box center [985, 398] width 80 height 80
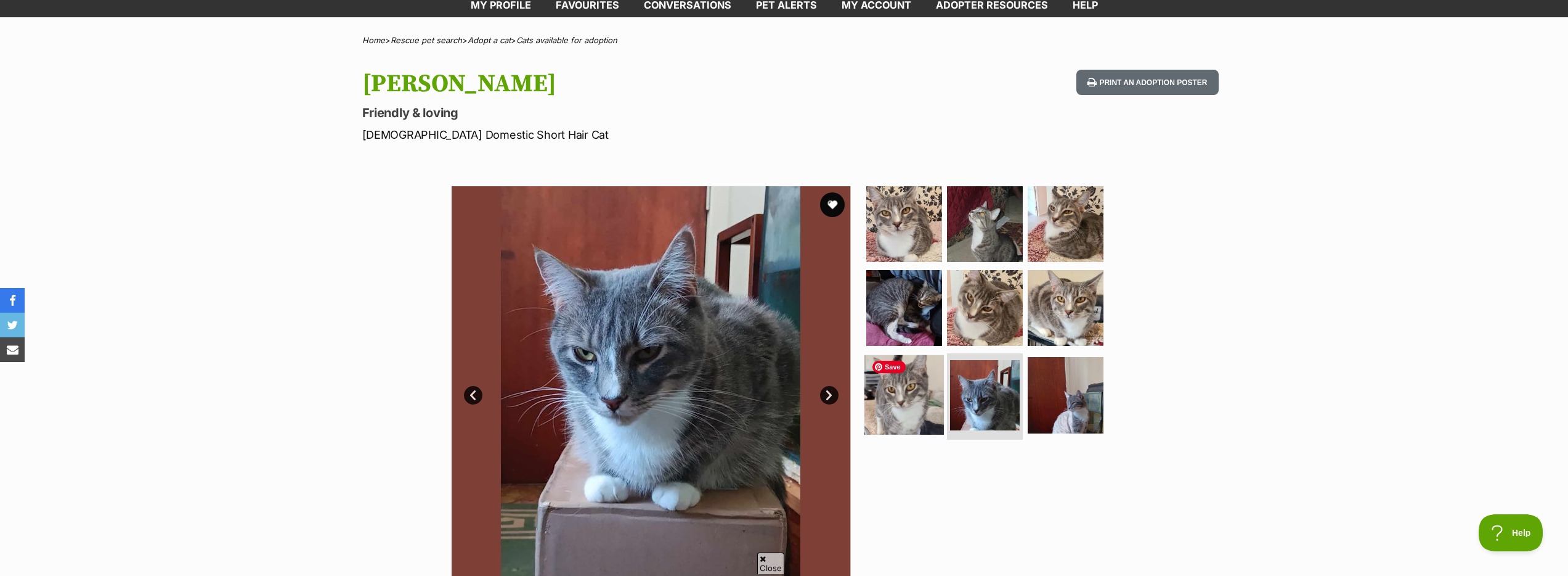
click at [906, 391] on img at bounding box center [904, 395] width 80 height 80
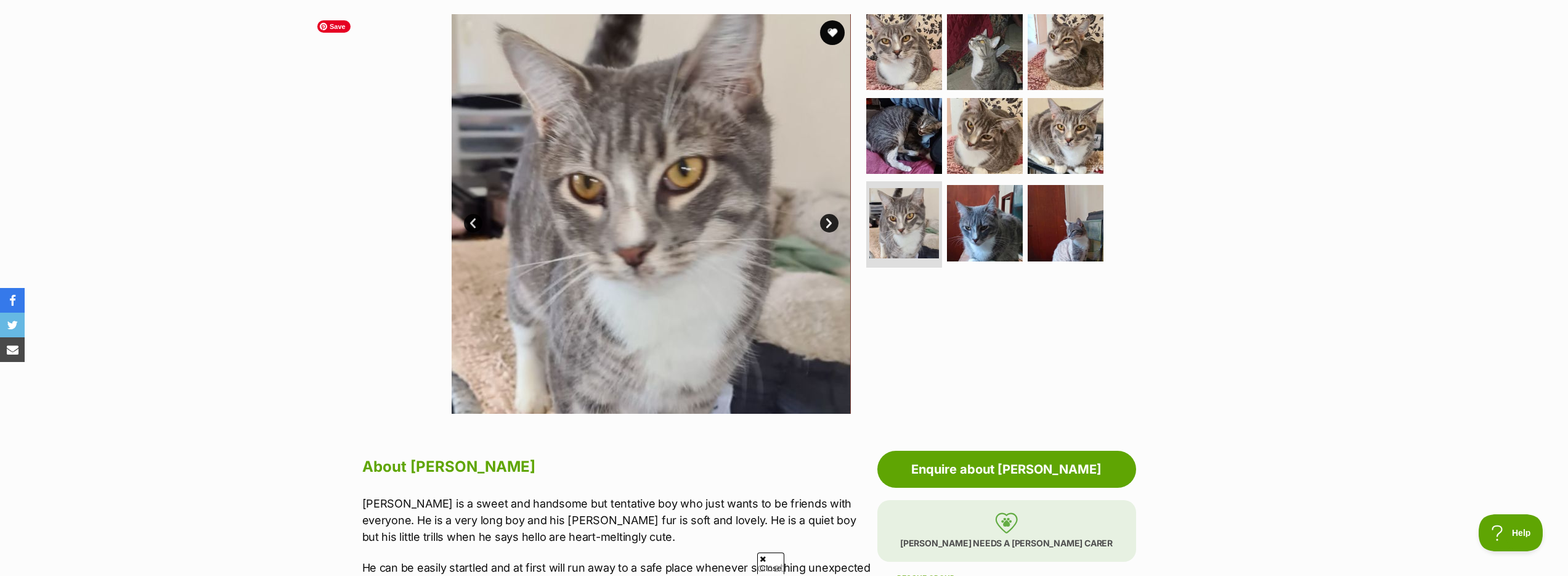
scroll to position [645, 0]
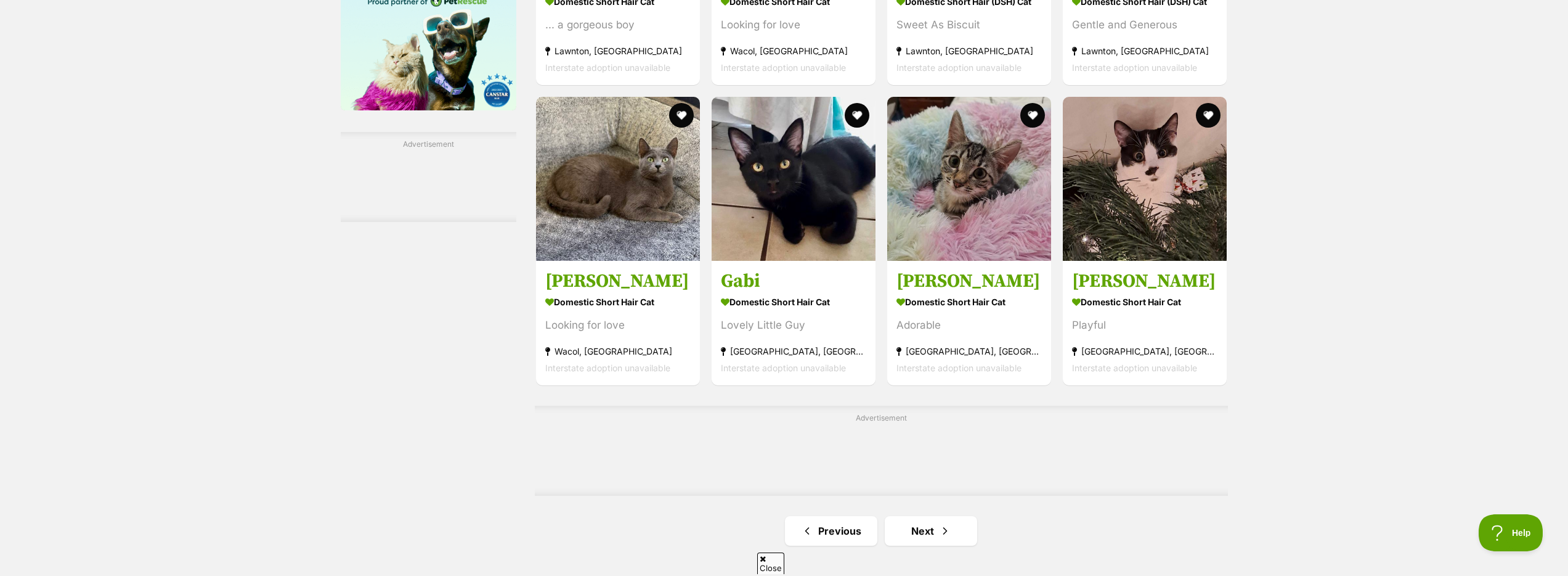
scroll to position [1907, 0]
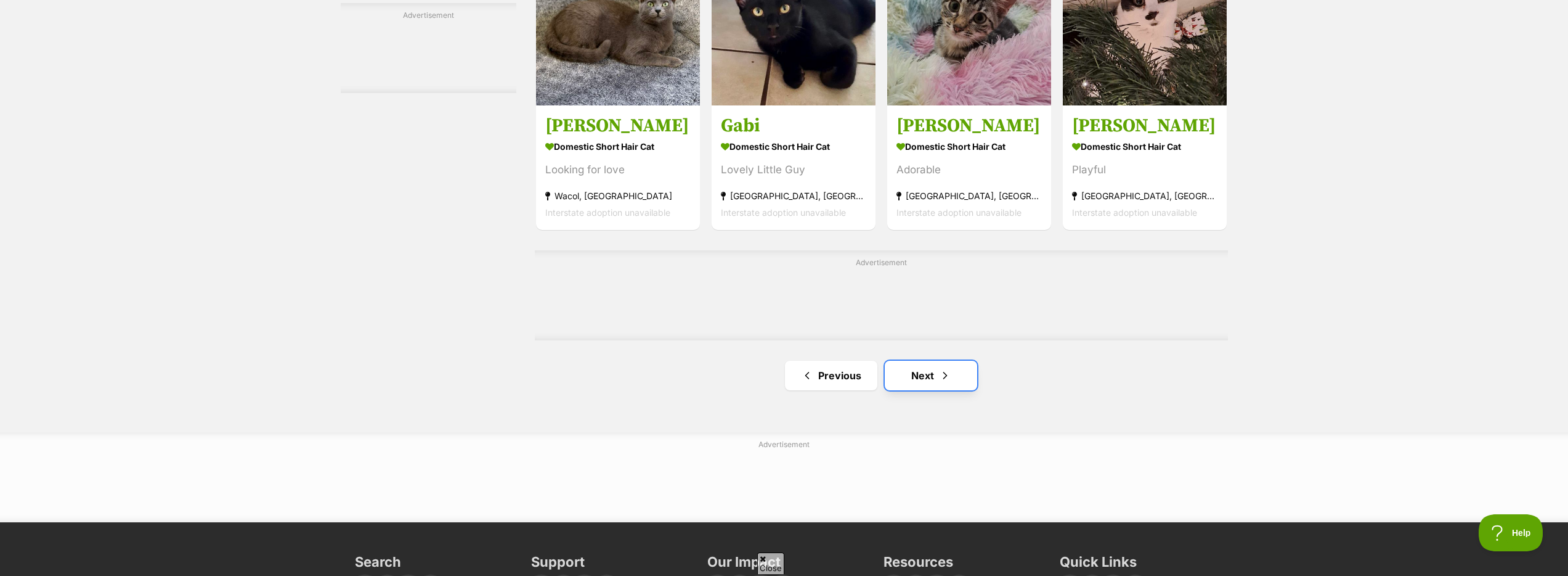
click at [941, 374] on span "Next page" at bounding box center [945, 375] width 12 height 15
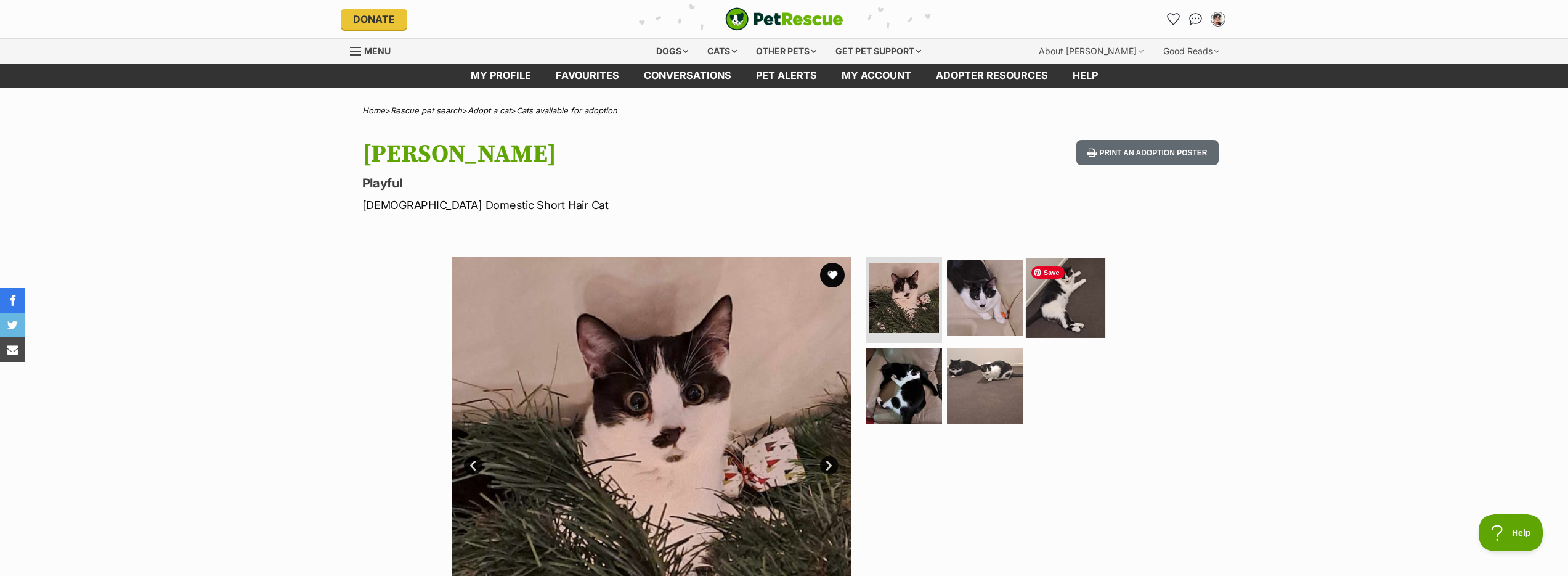
click at [1039, 299] on img at bounding box center [1066, 298] width 80 height 80
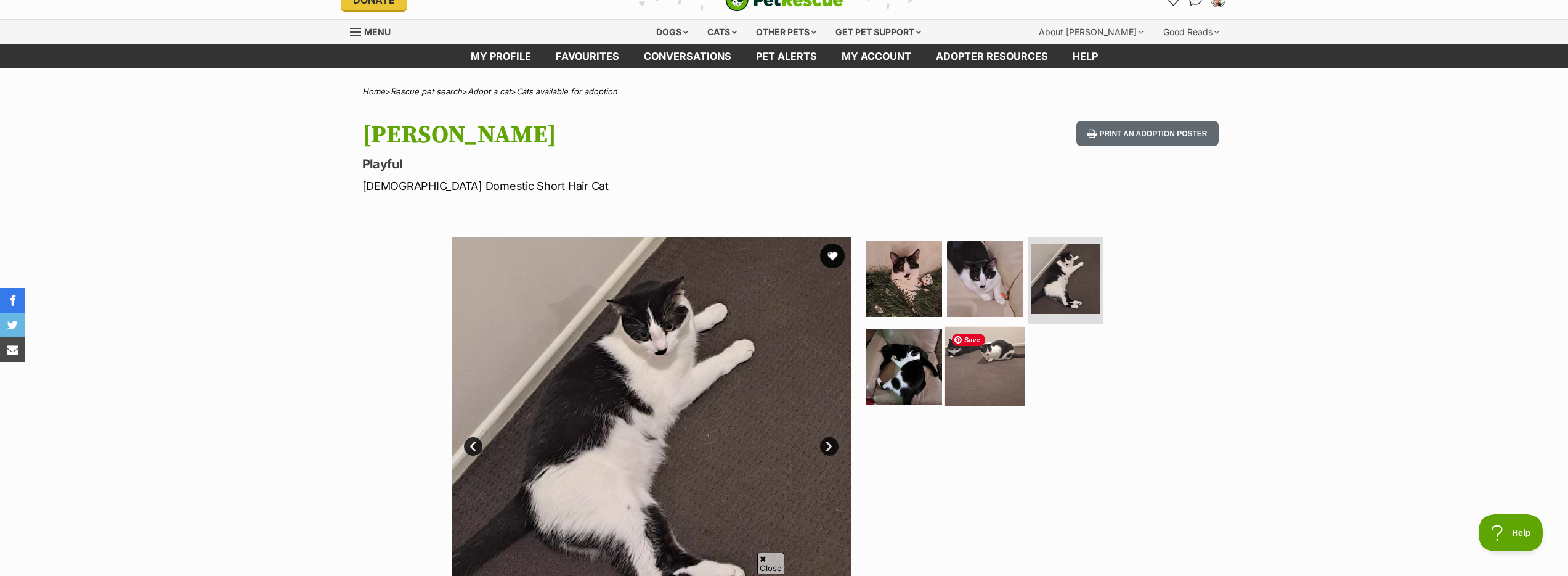
scroll to position [101, 0]
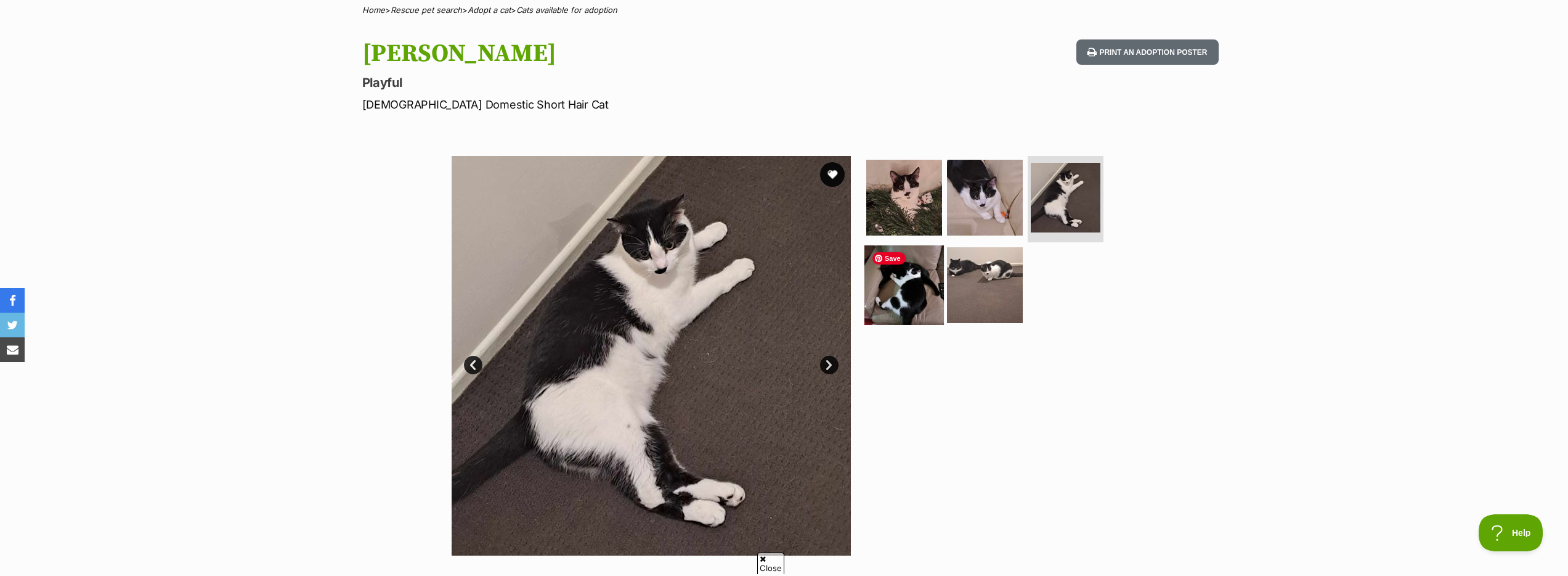
click at [908, 285] on img at bounding box center [904, 284] width 80 height 80
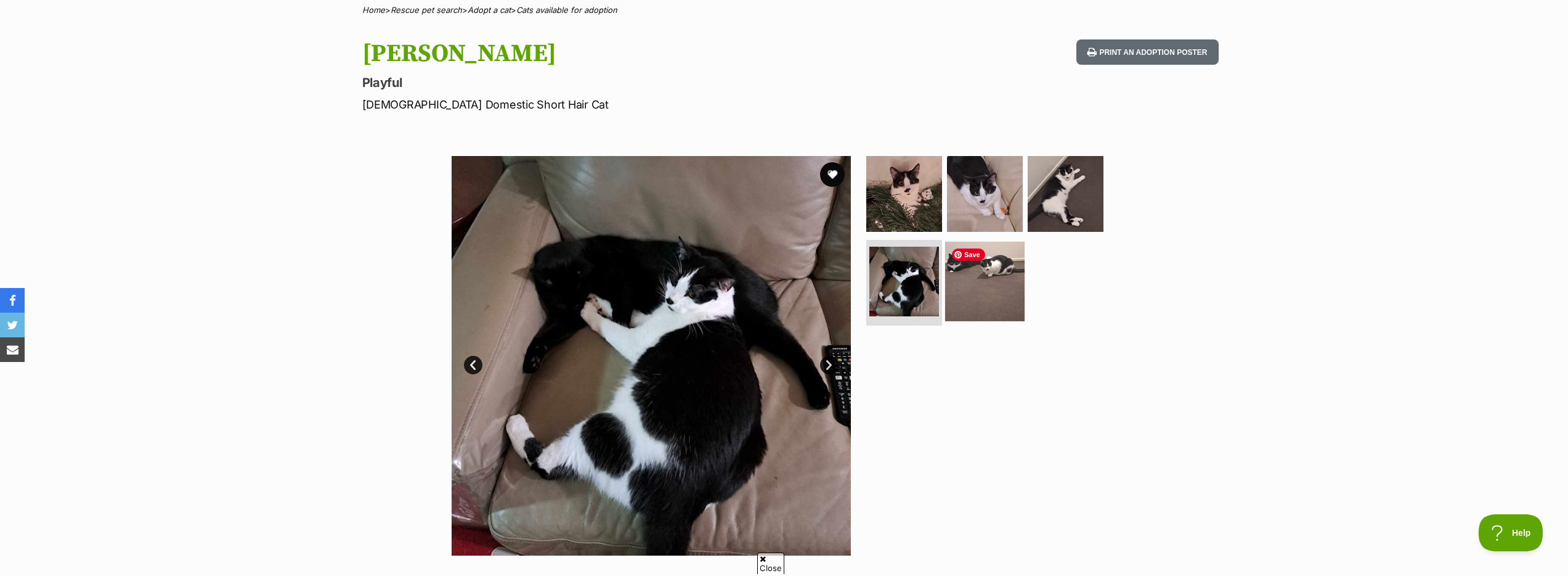
click at [970, 292] on img at bounding box center [985, 281] width 80 height 80
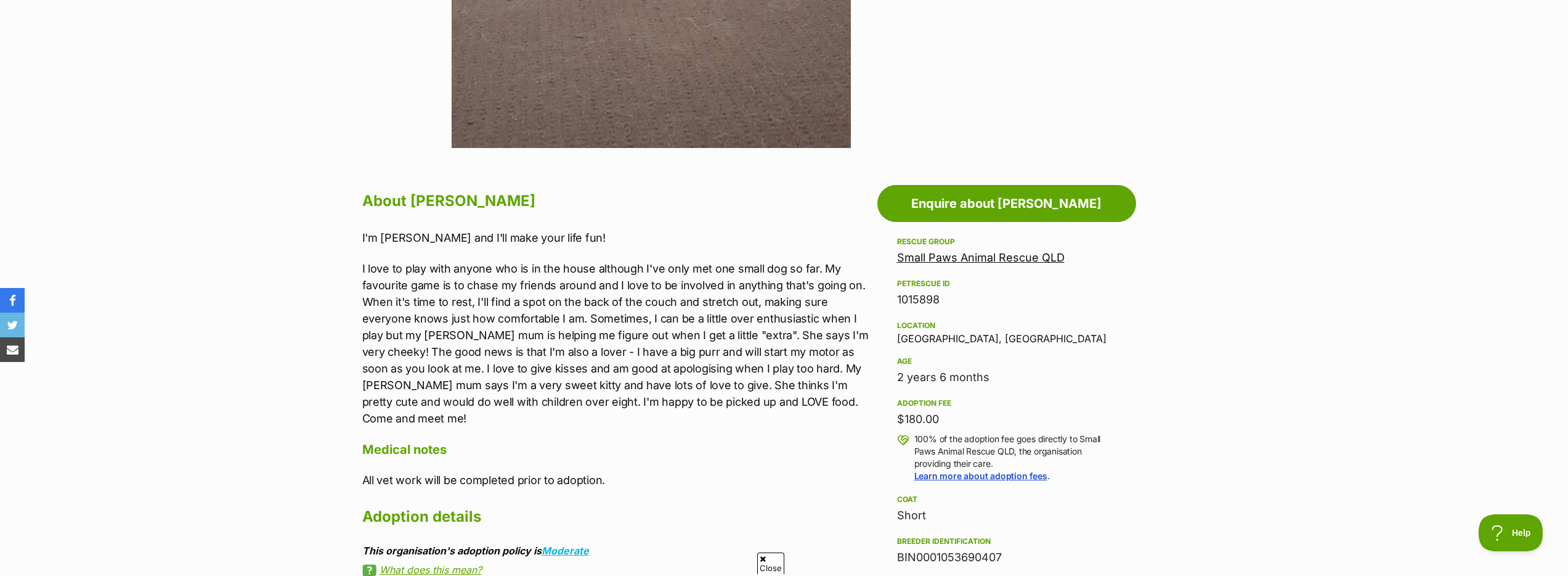
scroll to position [100, 0]
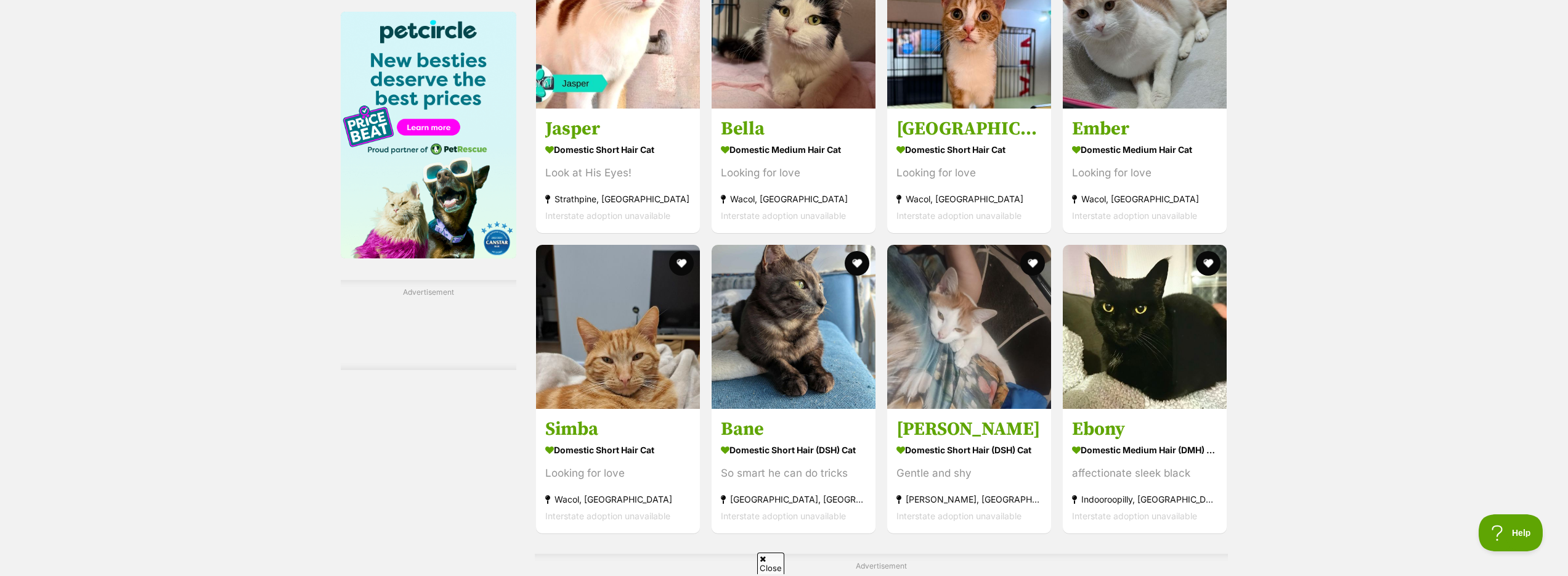
scroll to position [1759, 0]
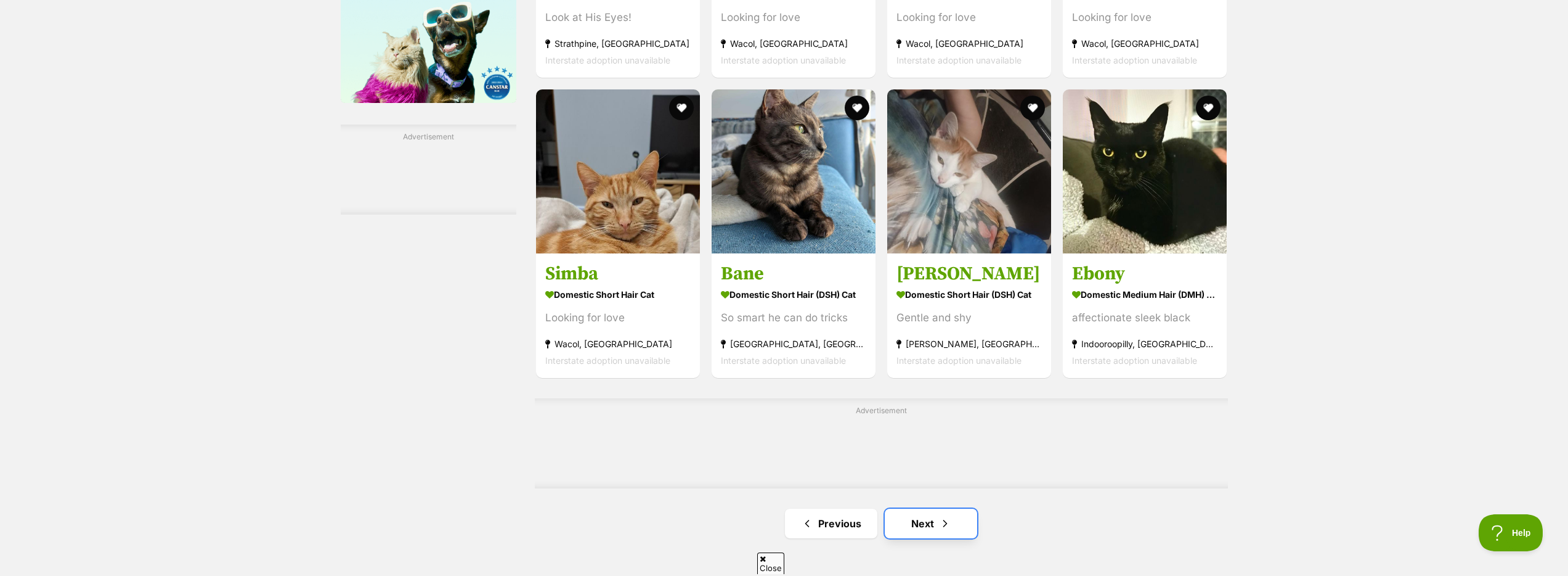
click at [930, 526] on link "Next" at bounding box center [931, 523] width 93 height 30
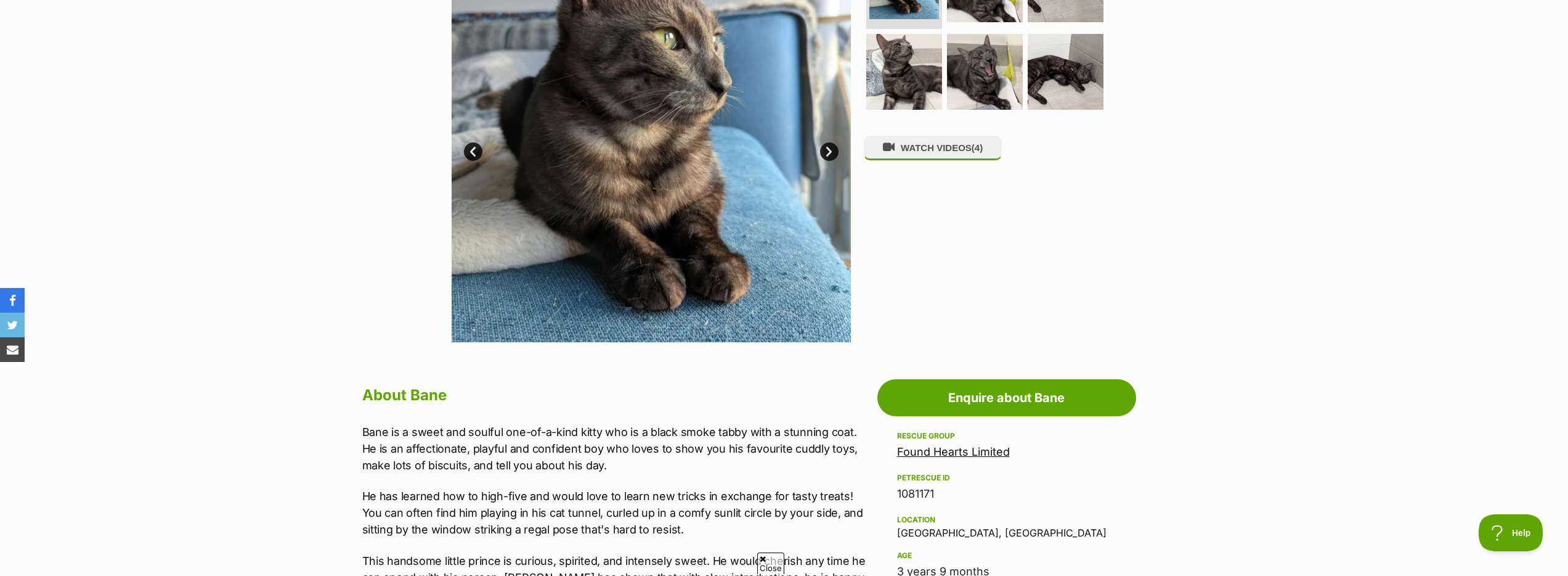
scroll to position [464, 0]
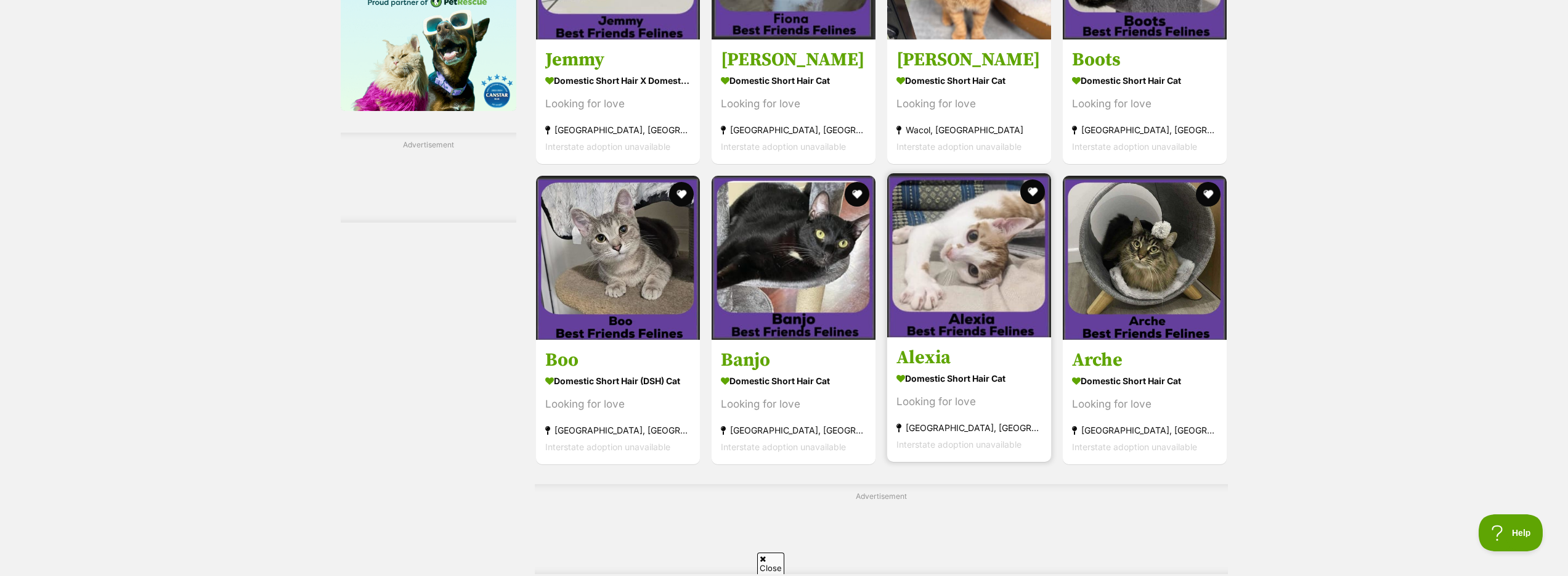
scroll to position [1965, 0]
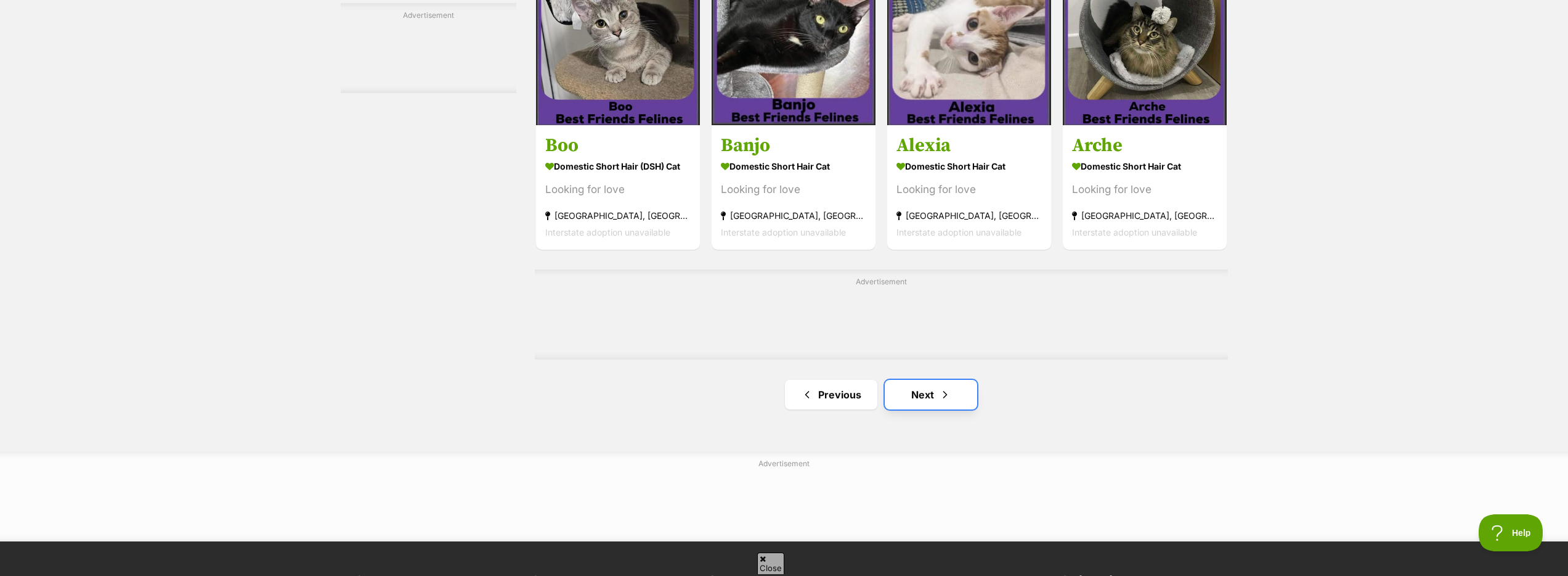
click at [939, 397] on span "Next page" at bounding box center [945, 394] width 12 height 15
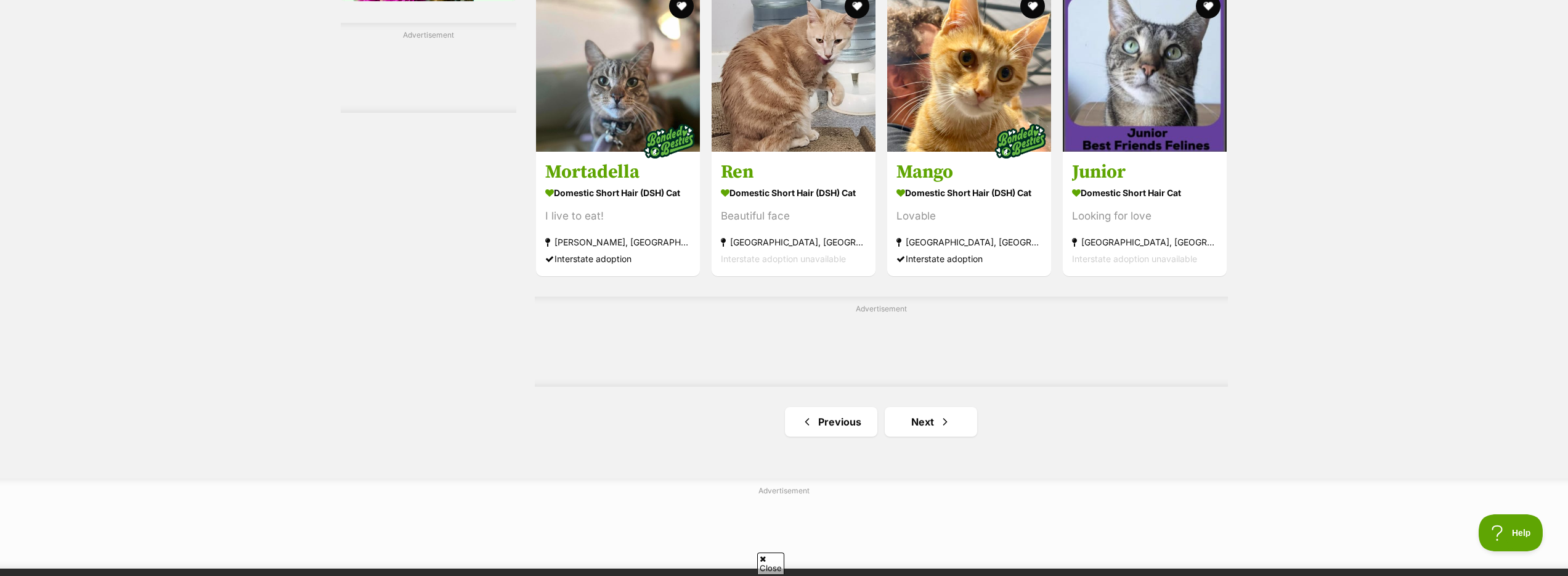
scroll to position [1866, 0]
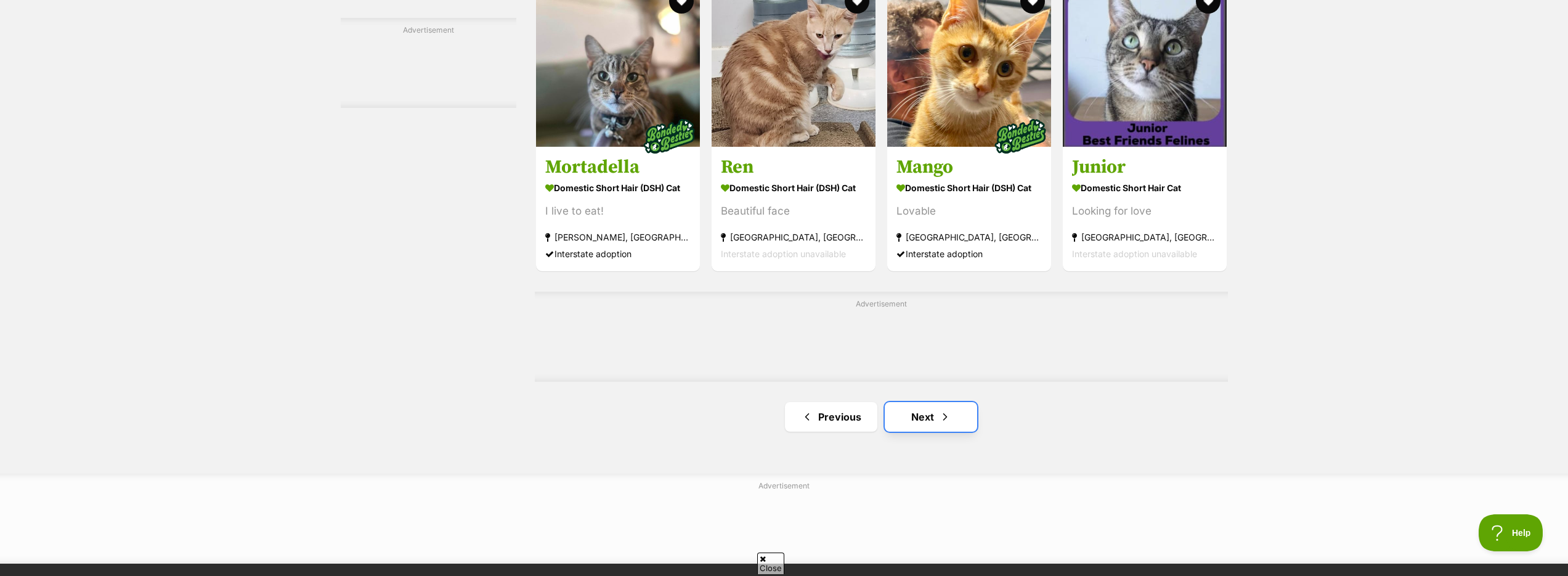
click at [942, 422] on span "Next page" at bounding box center [945, 416] width 12 height 15
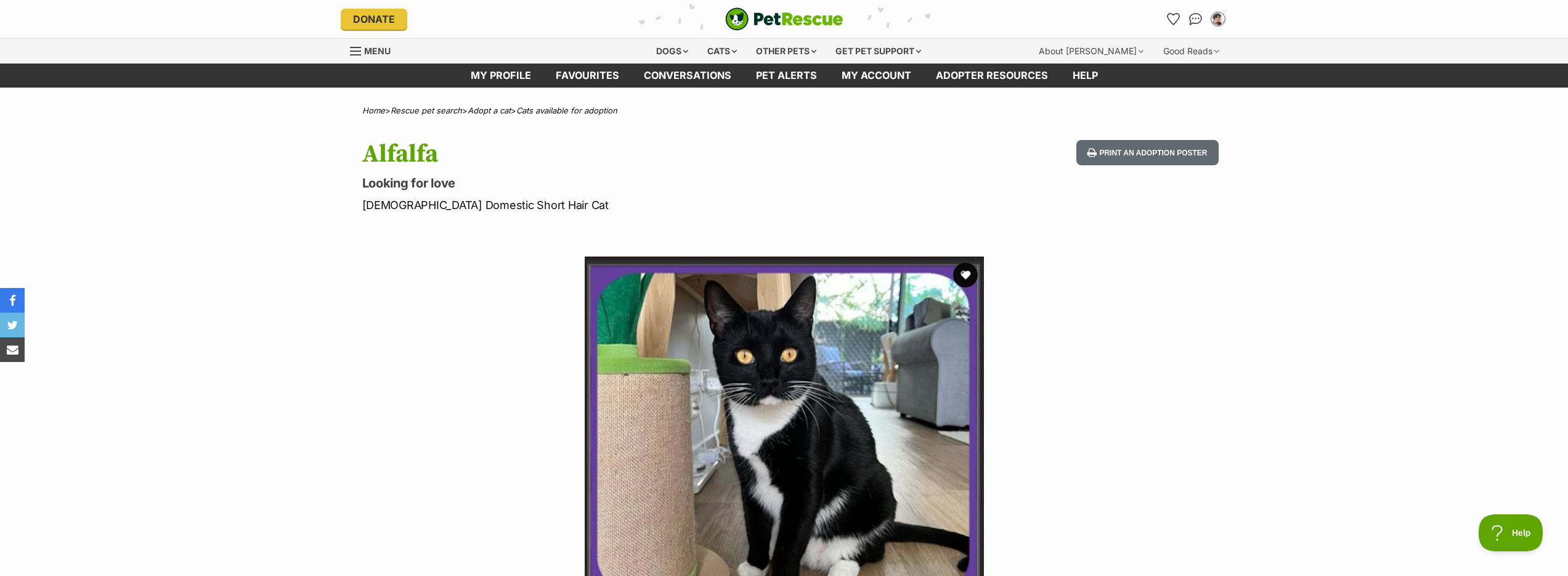
scroll to position [412, 0]
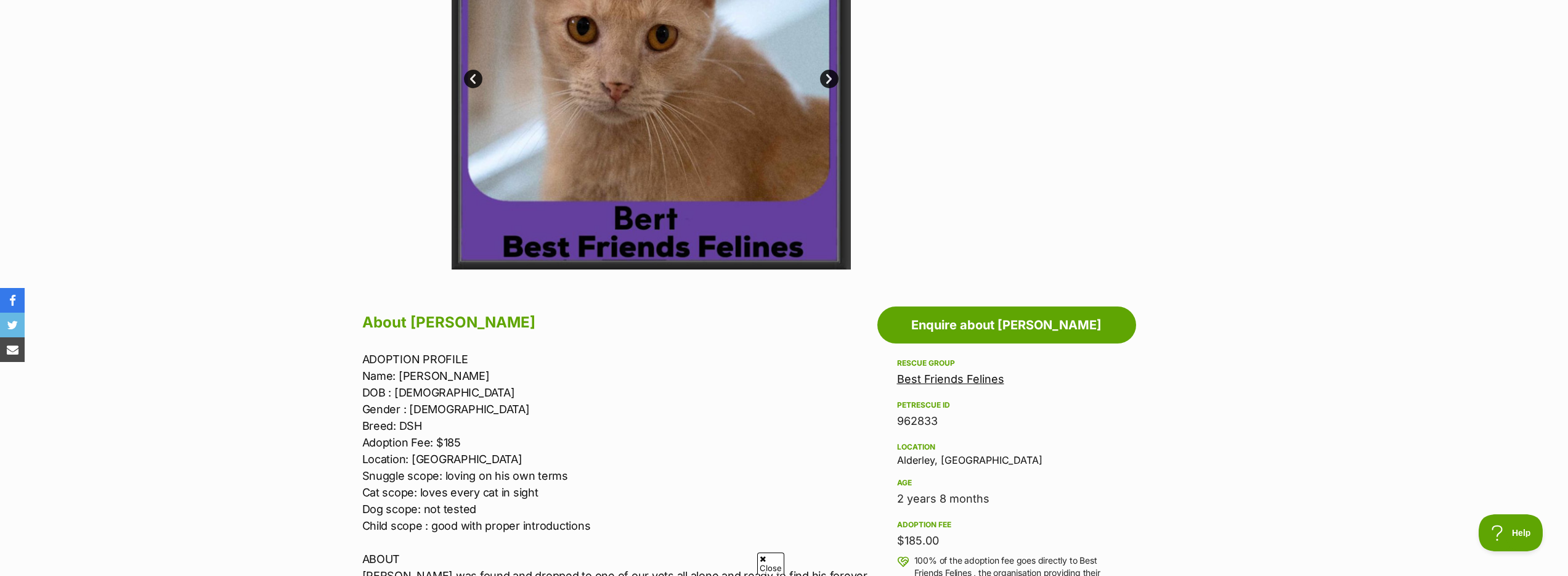
scroll to position [414, 0]
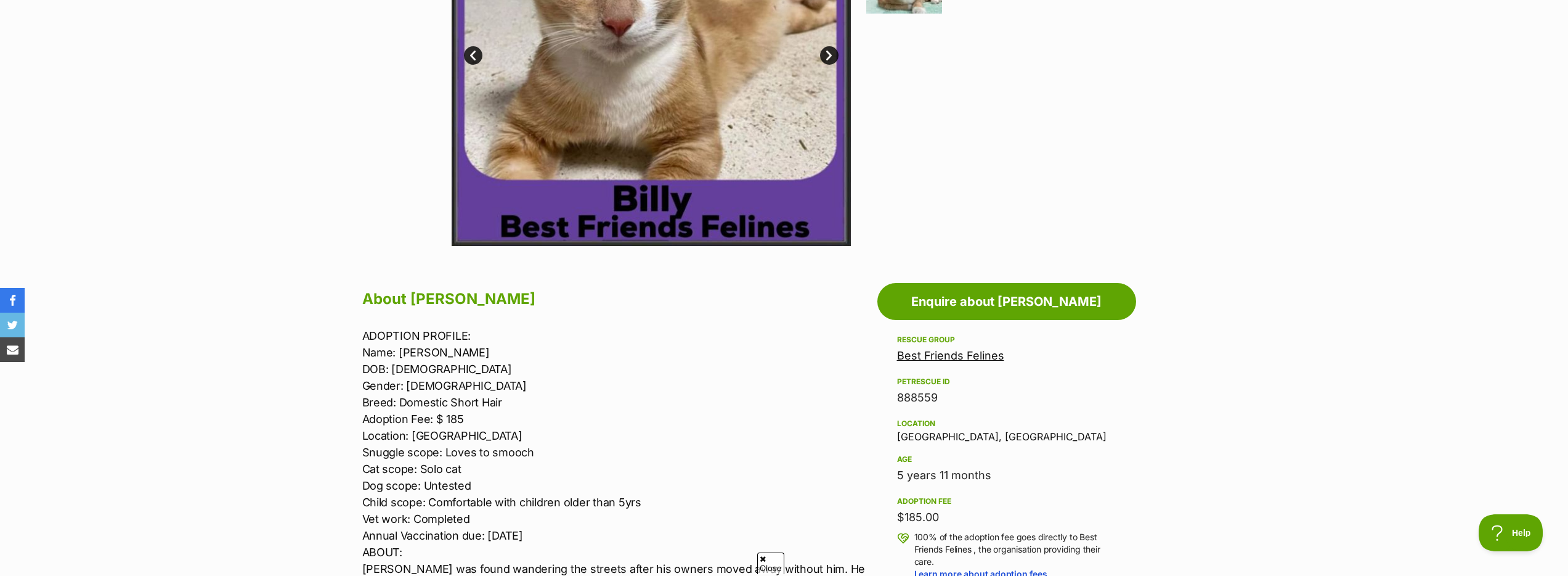
scroll to position [458, 0]
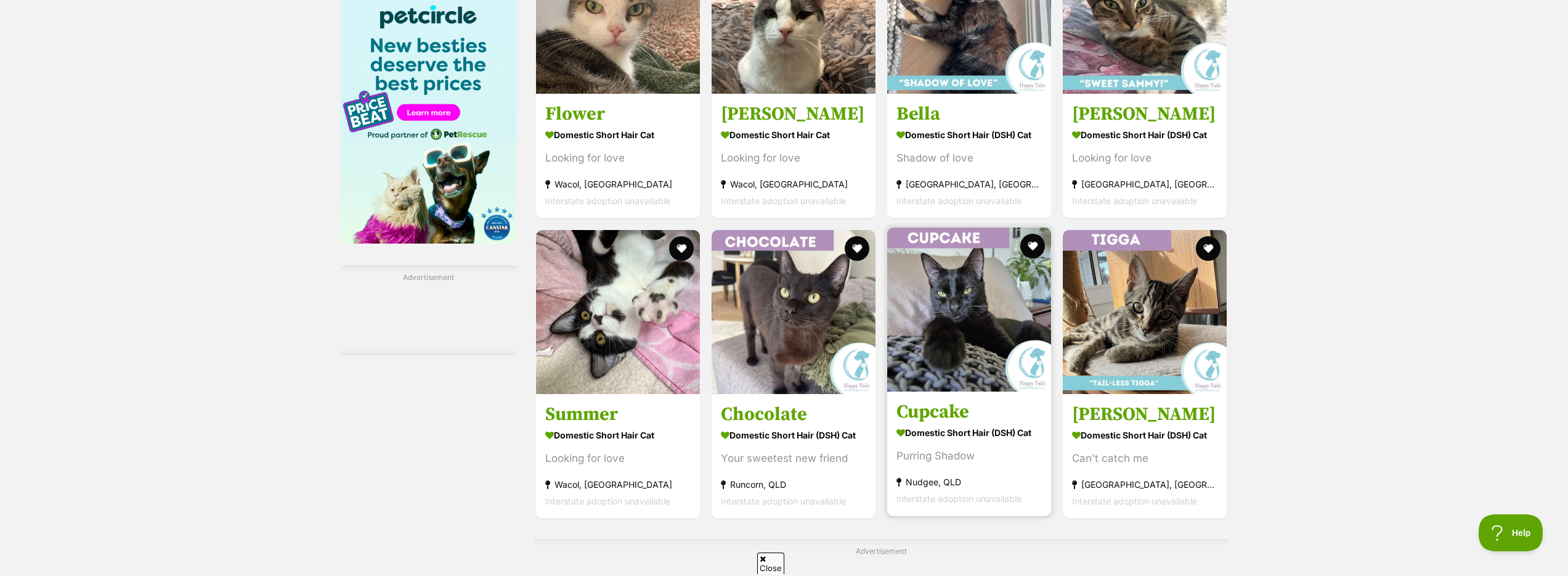
scroll to position [1940, 0]
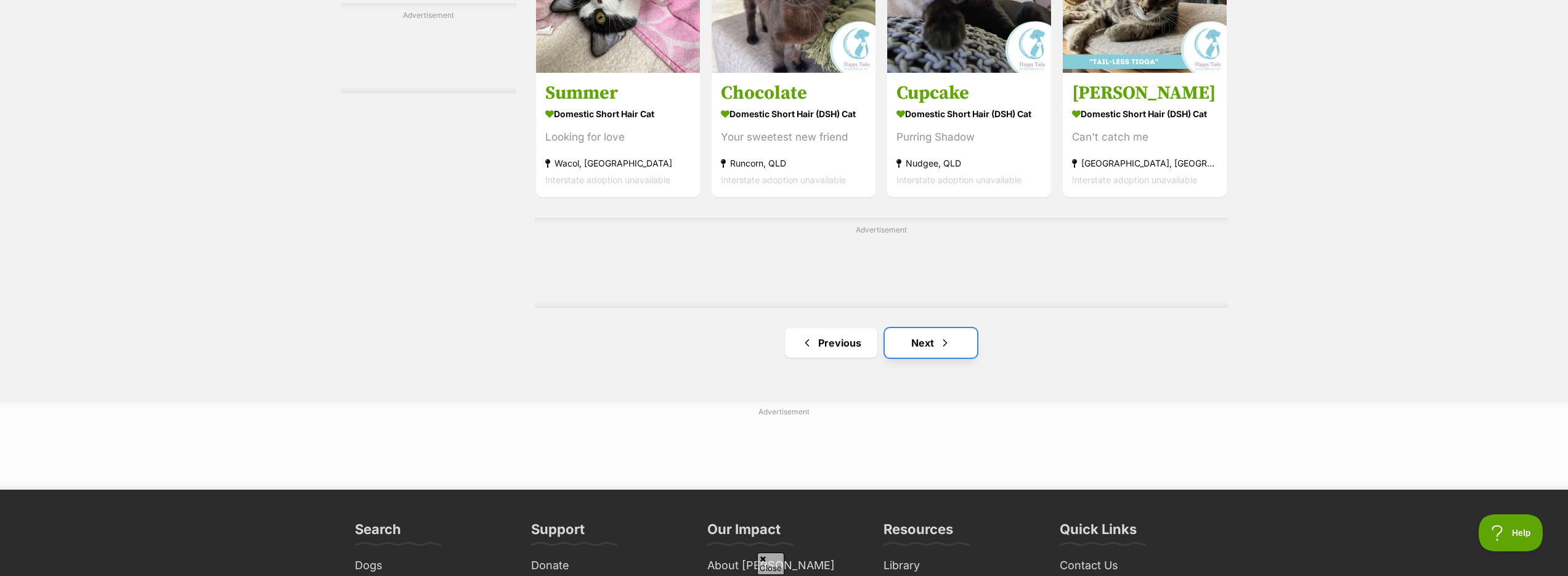
click at [921, 354] on link "Next" at bounding box center [931, 343] width 93 height 30
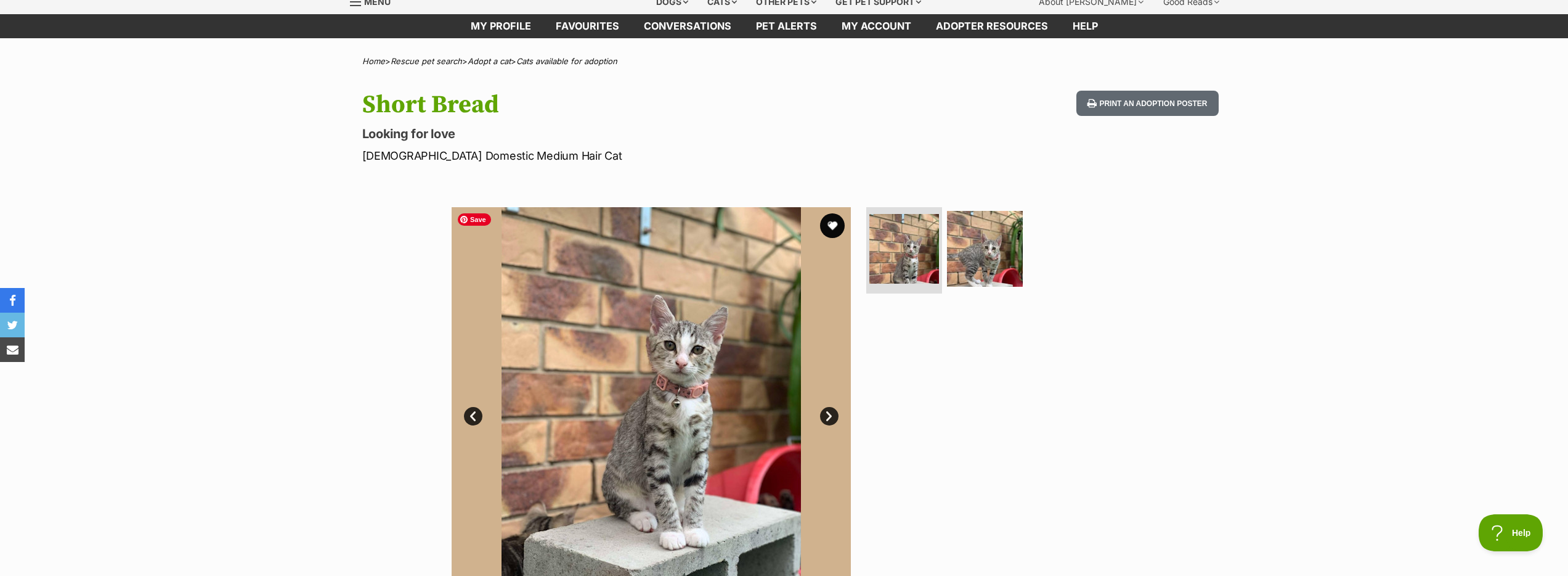
scroll to position [18, 0]
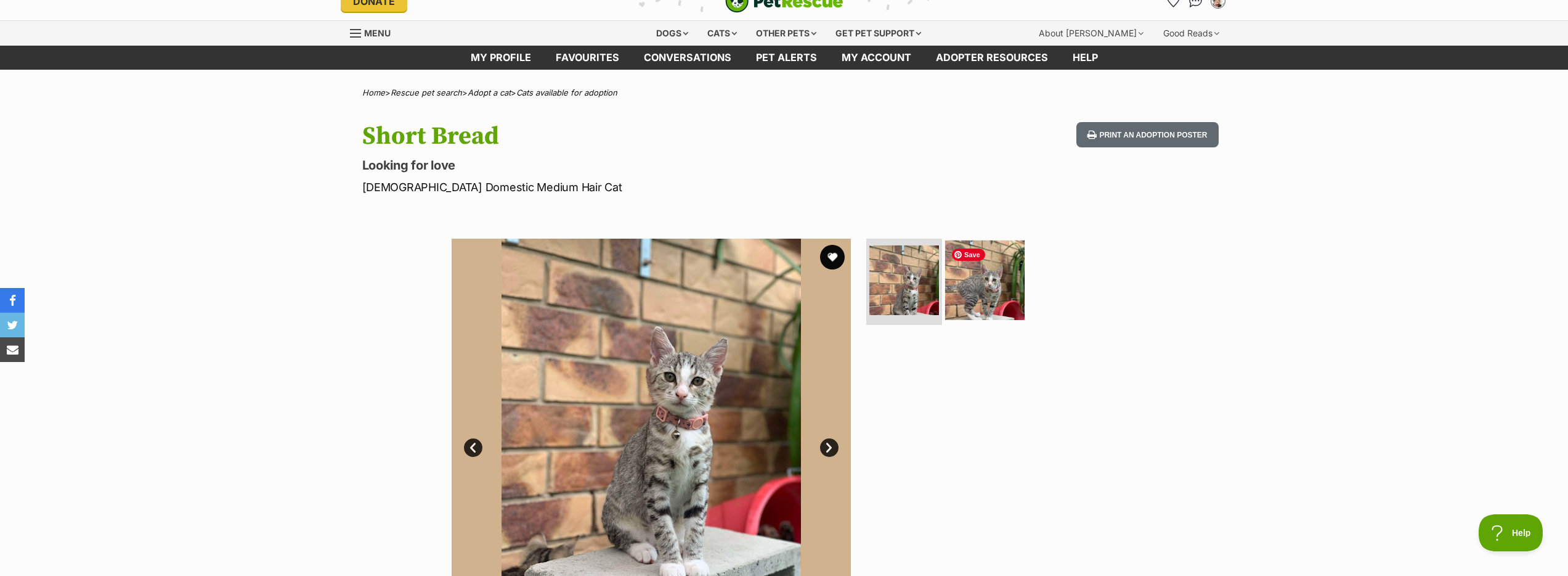
click at [987, 282] on img at bounding box center [985, 280] width 80 height 80
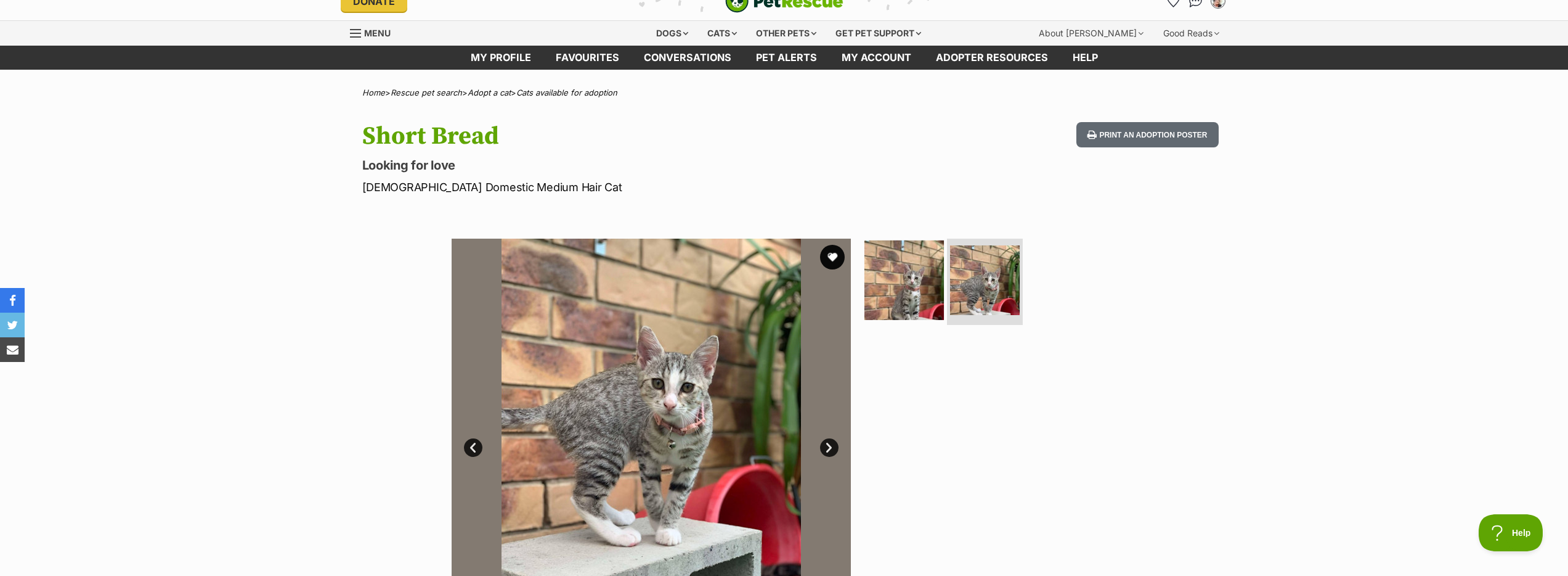
drag, startPoint x: 910, startPoint y: 271, endPoint x: 926, endPoint y: 267, distance: 16.5
click at [911, 271] on img at bounding box center [904, 280] width 80 height 80
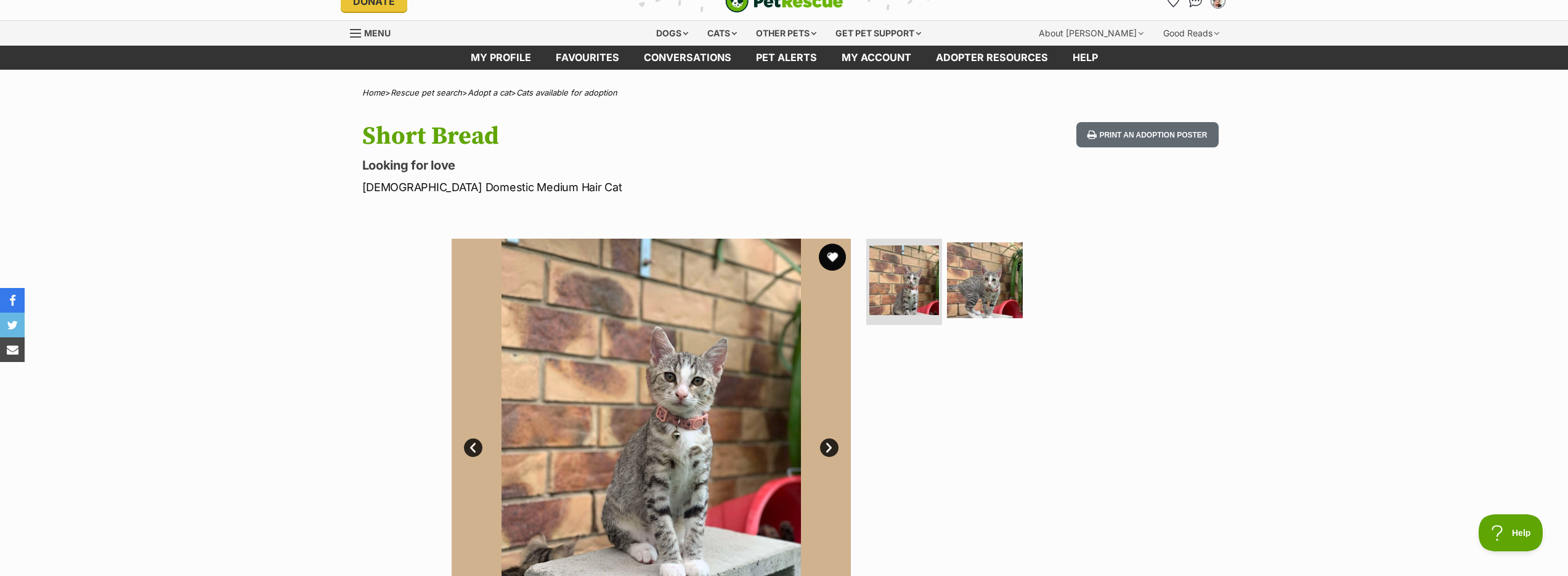
click at [834, 257] on button "favourite" at bounding box center [832, 257] width 27 height 27
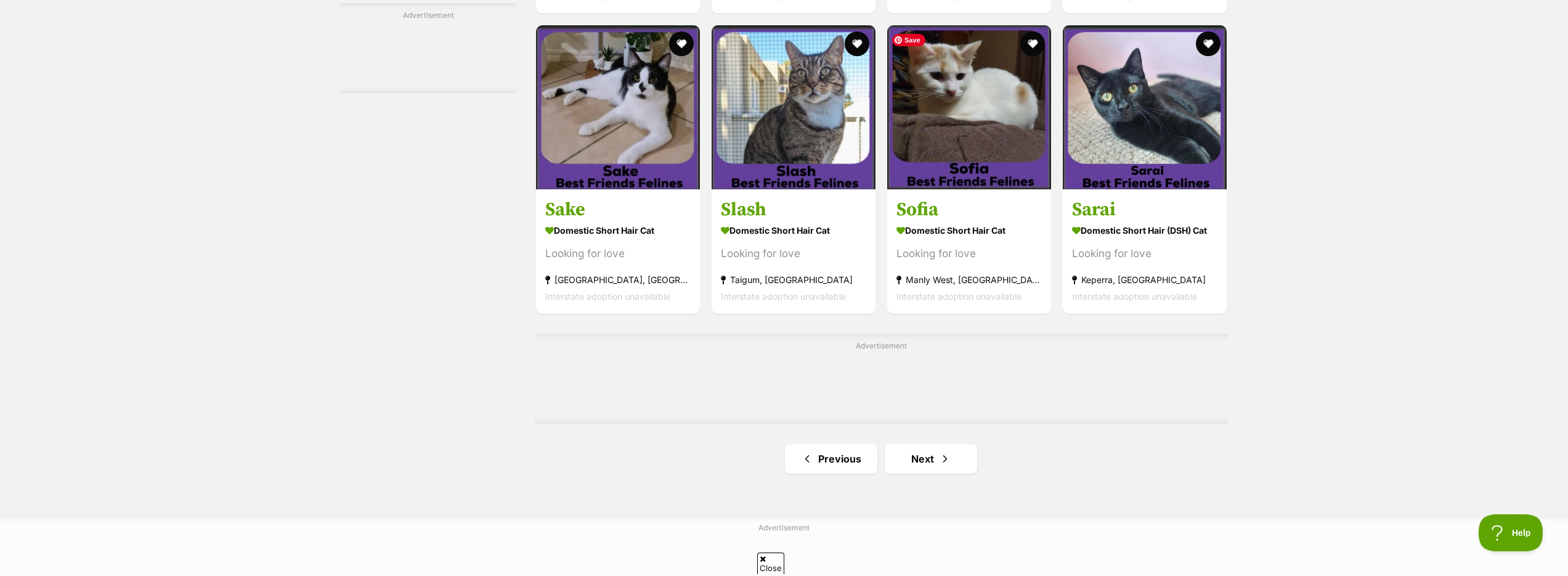
scroll to position [1908, 0]
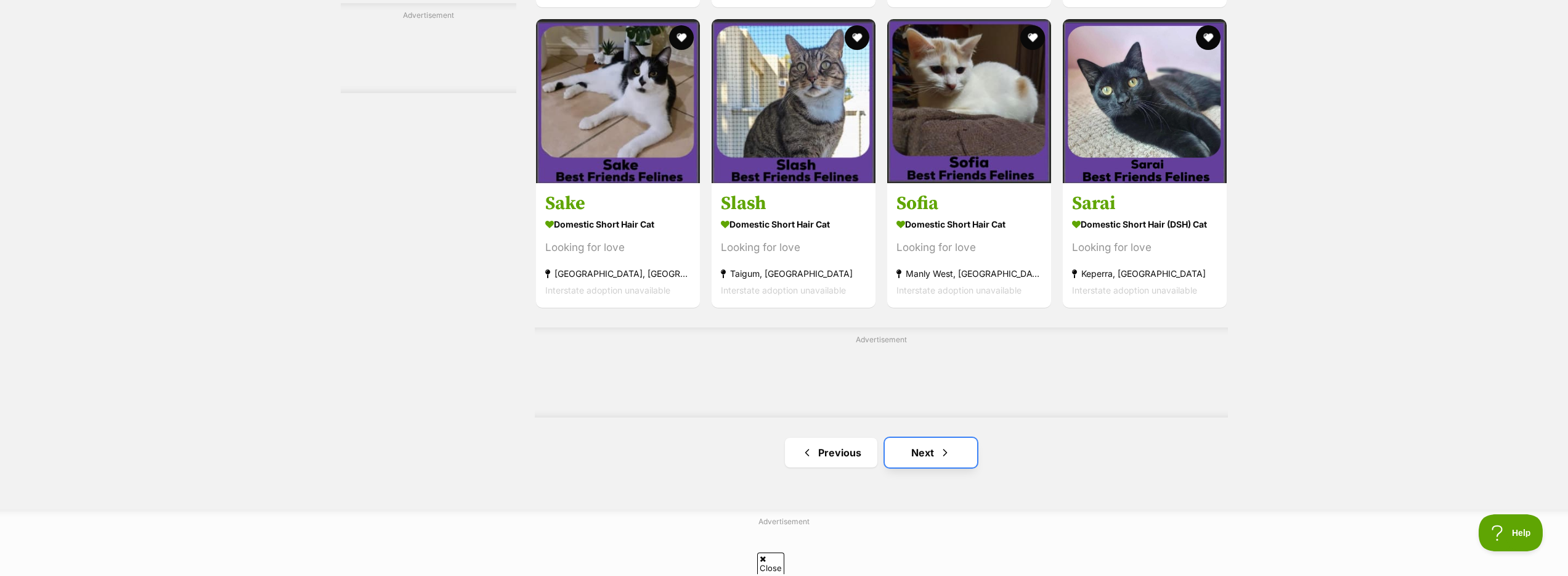
click at [939, 448] on span "Next page" at bounding box center [945, 452] width 12 height 15
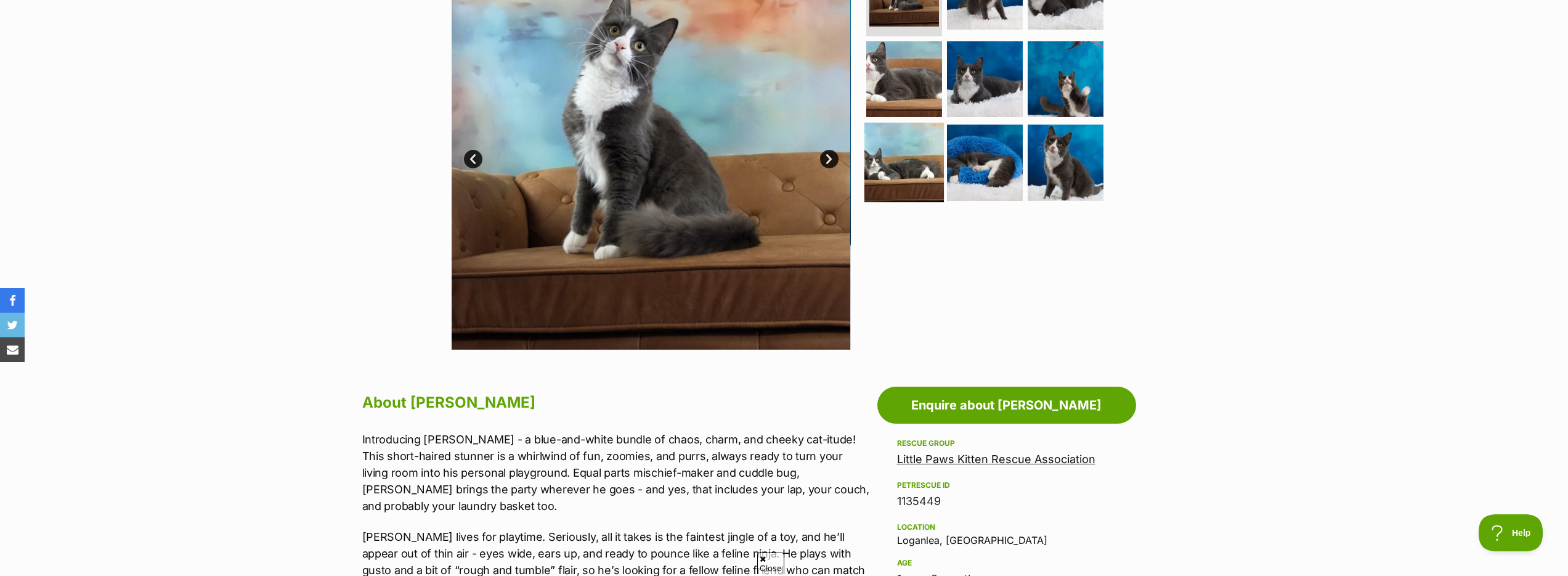
scroll to position [304, 0]
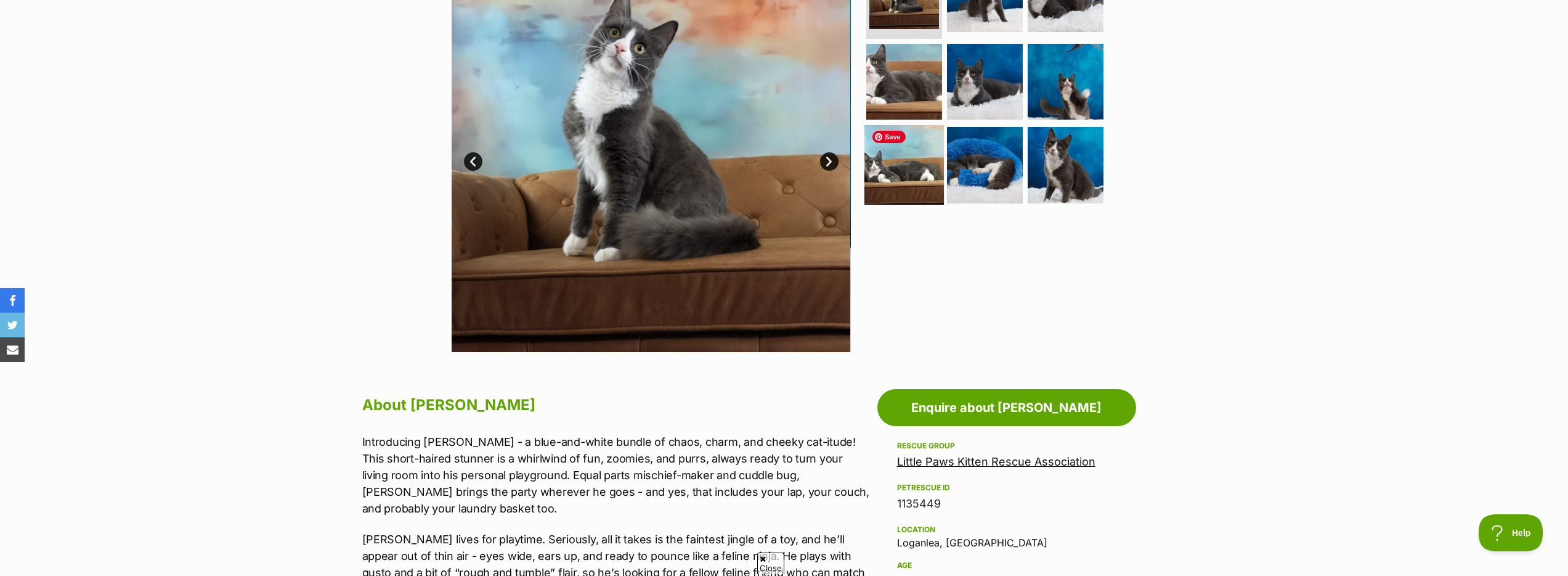
click at [908, 179] on img at bounding box center [904, 165] width 80 height 80
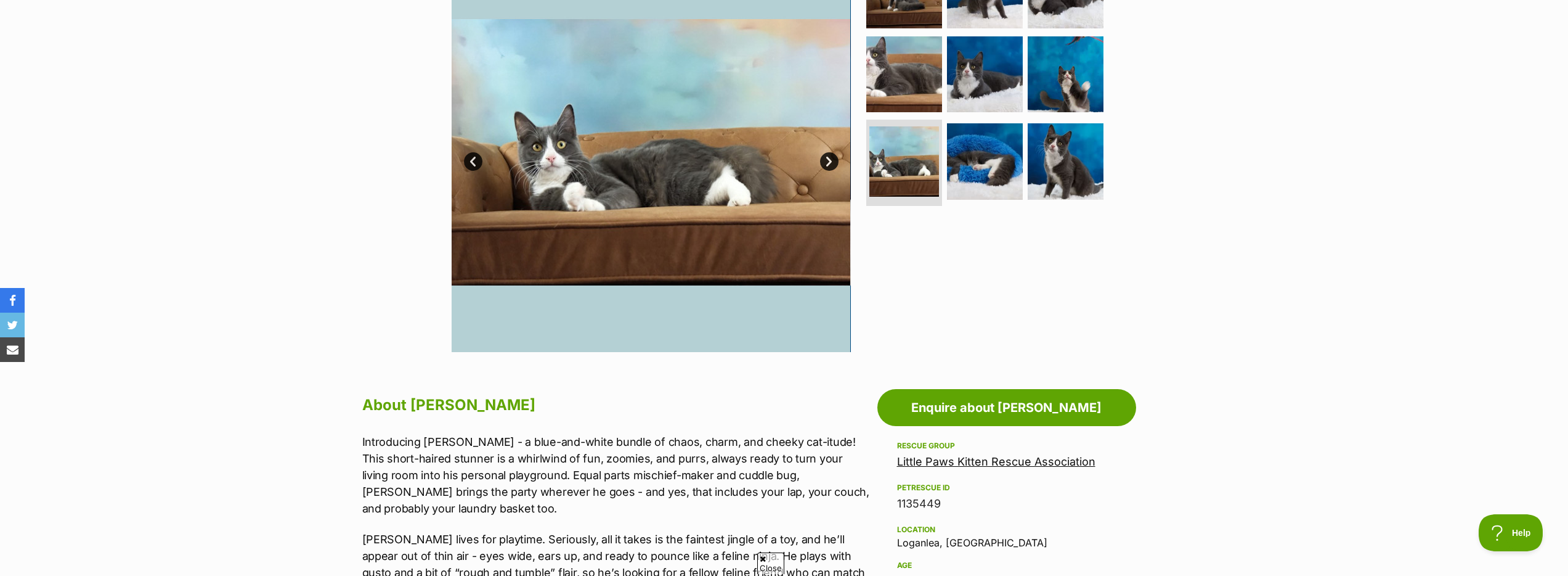
scroll to position [285, 0]
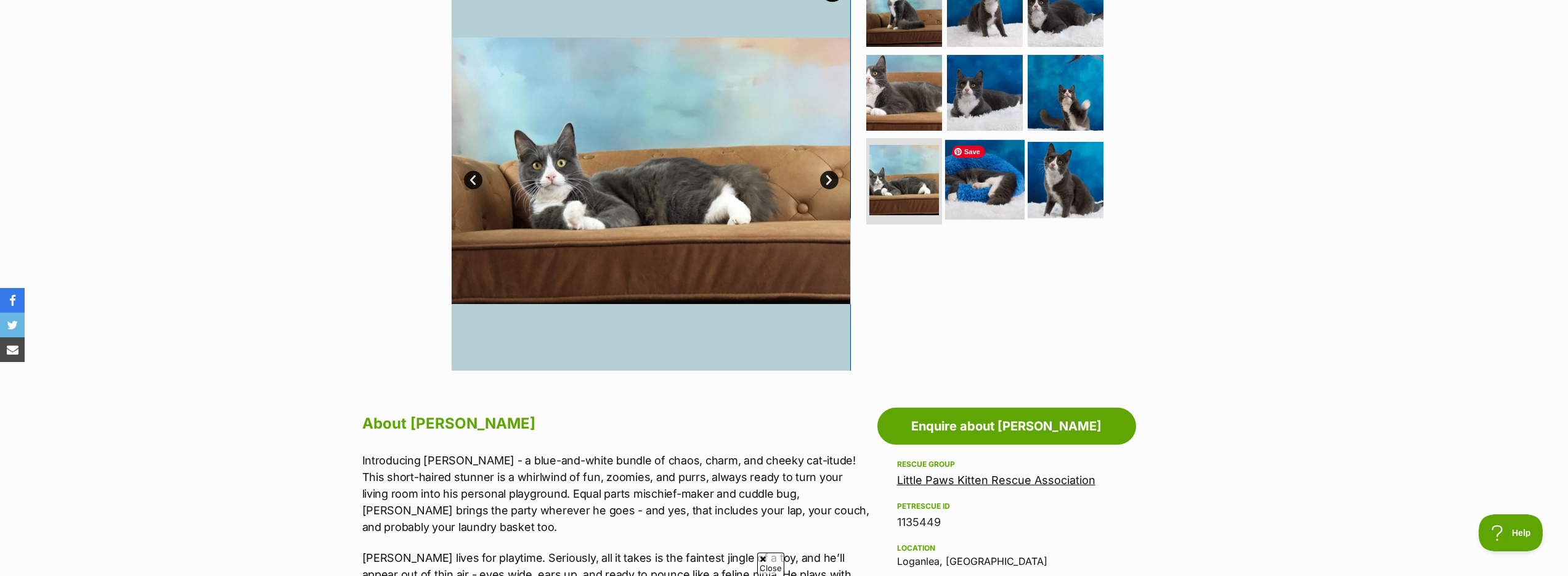
click at [971, 193] on img at bounding box center [985, 180] width 80 height 80
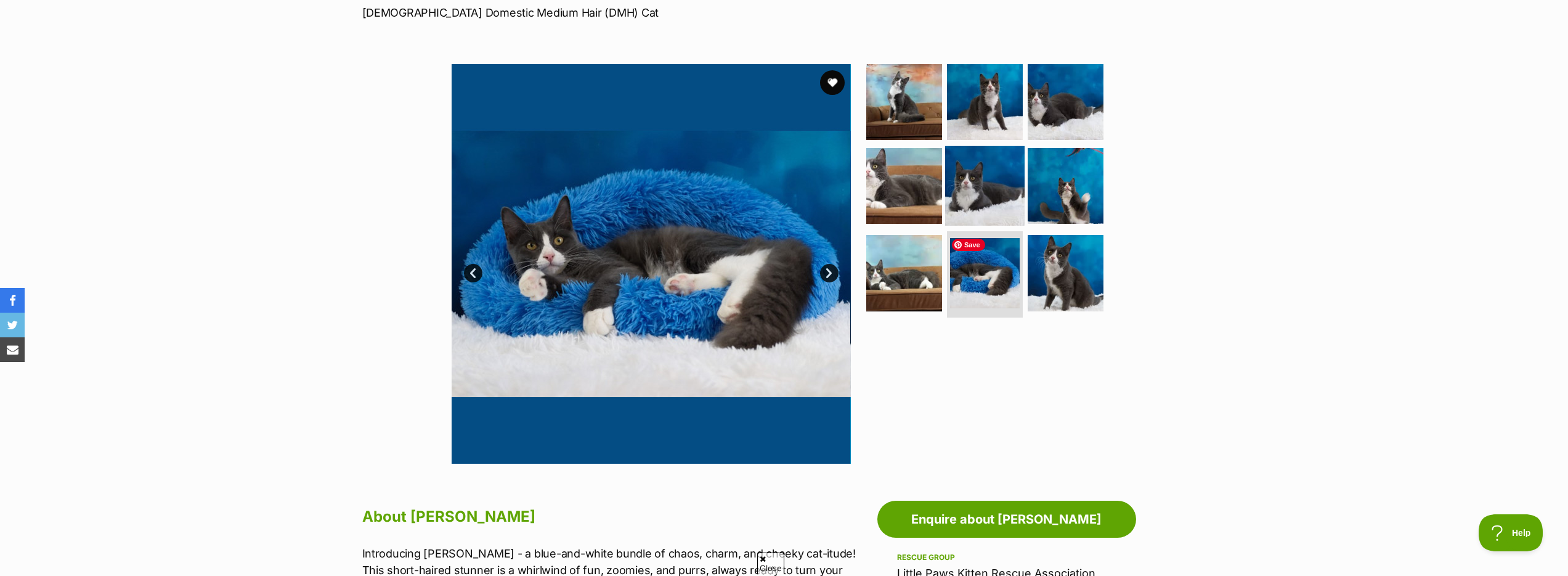
scroll to position [176, 0]
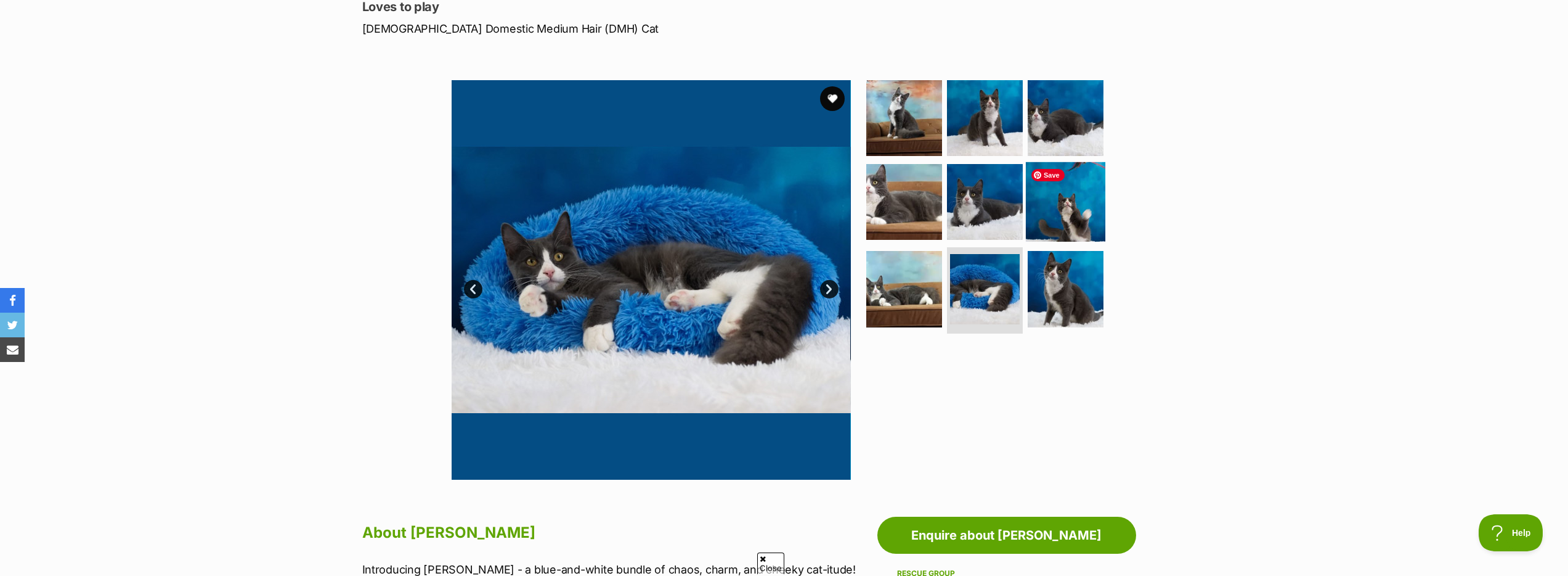
click at [1059, 206] on img at bounding box center [1066, 202] width 80 height 80
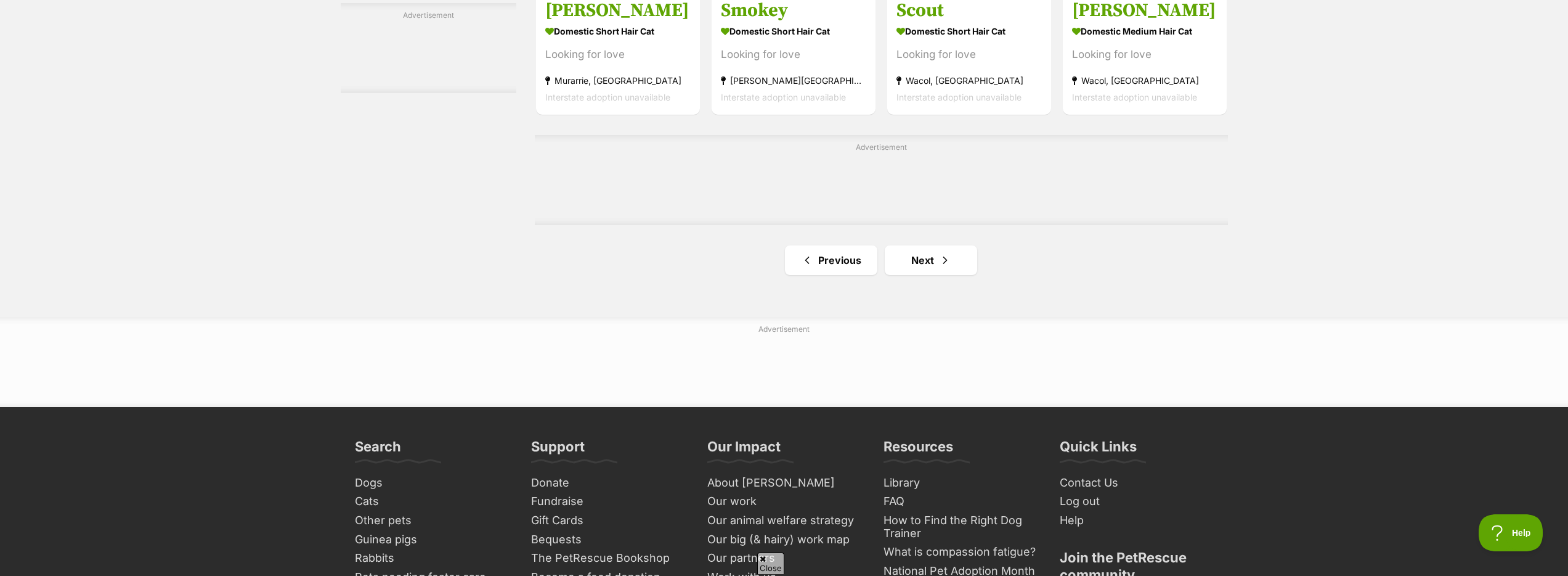
scroll to position [2032, 0]
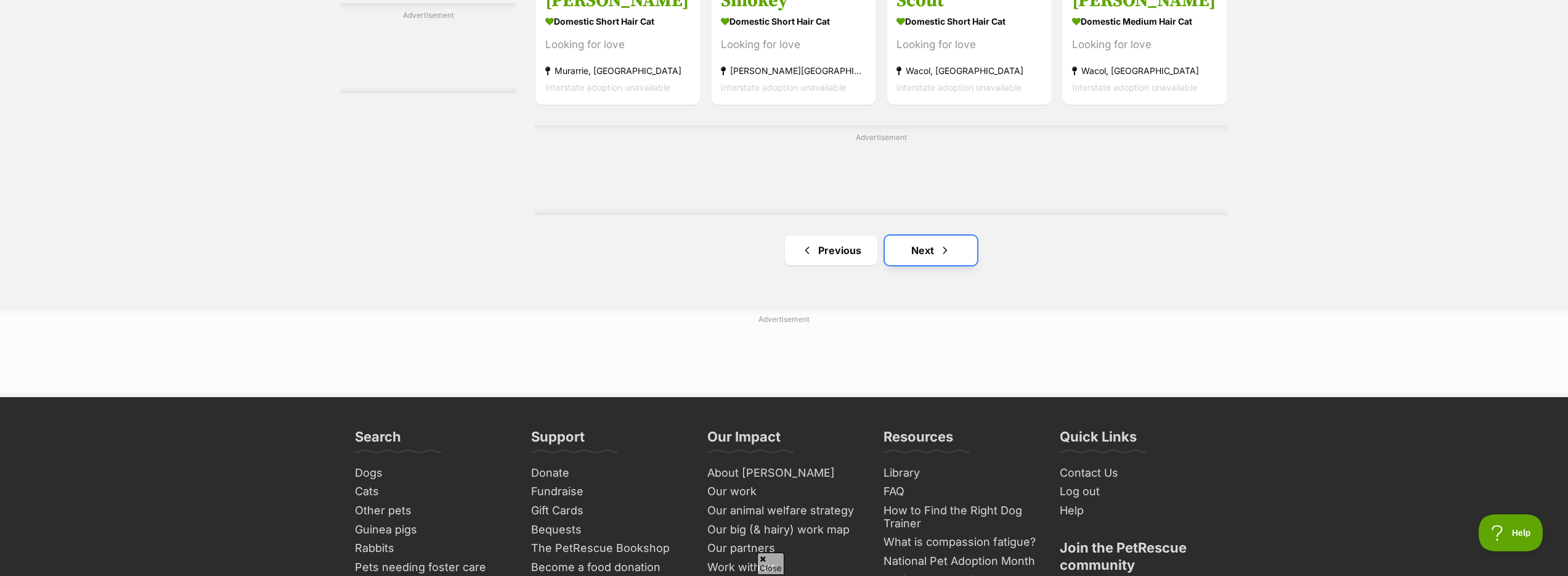
click at [932, 257] on link "Next" at bounding box center [931, 250] width 93 height 30
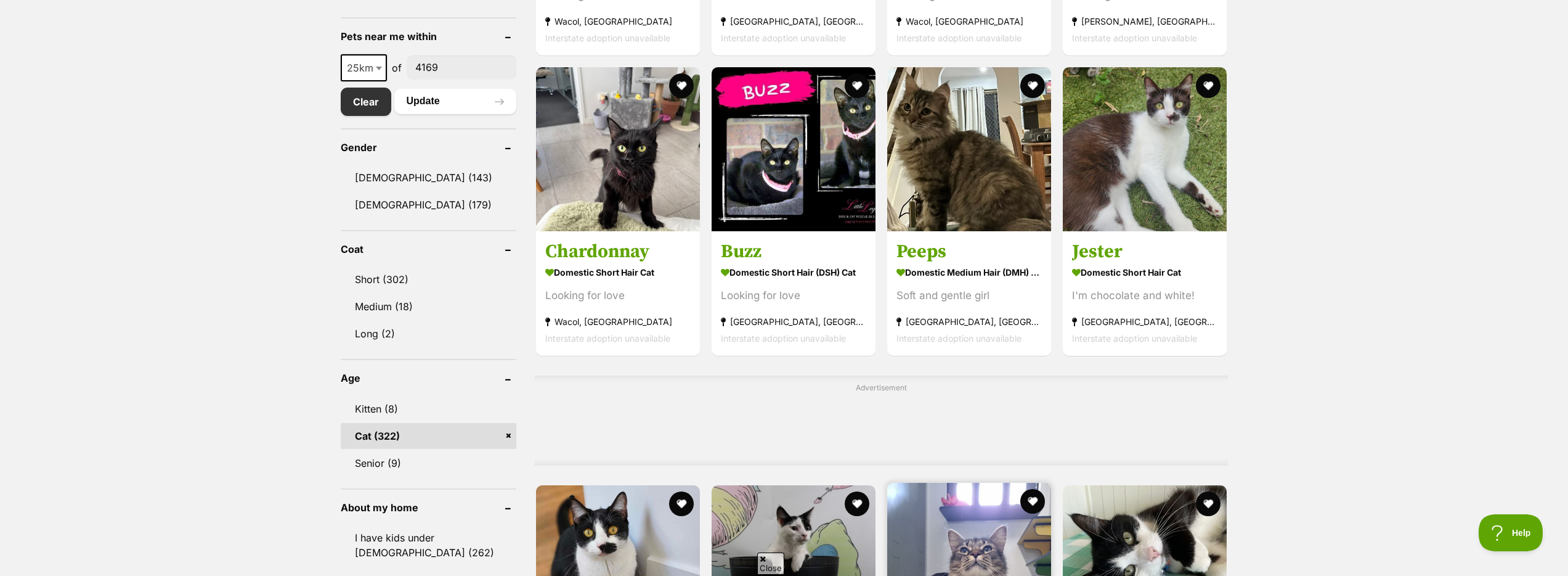
scroll to position [1028, 0]
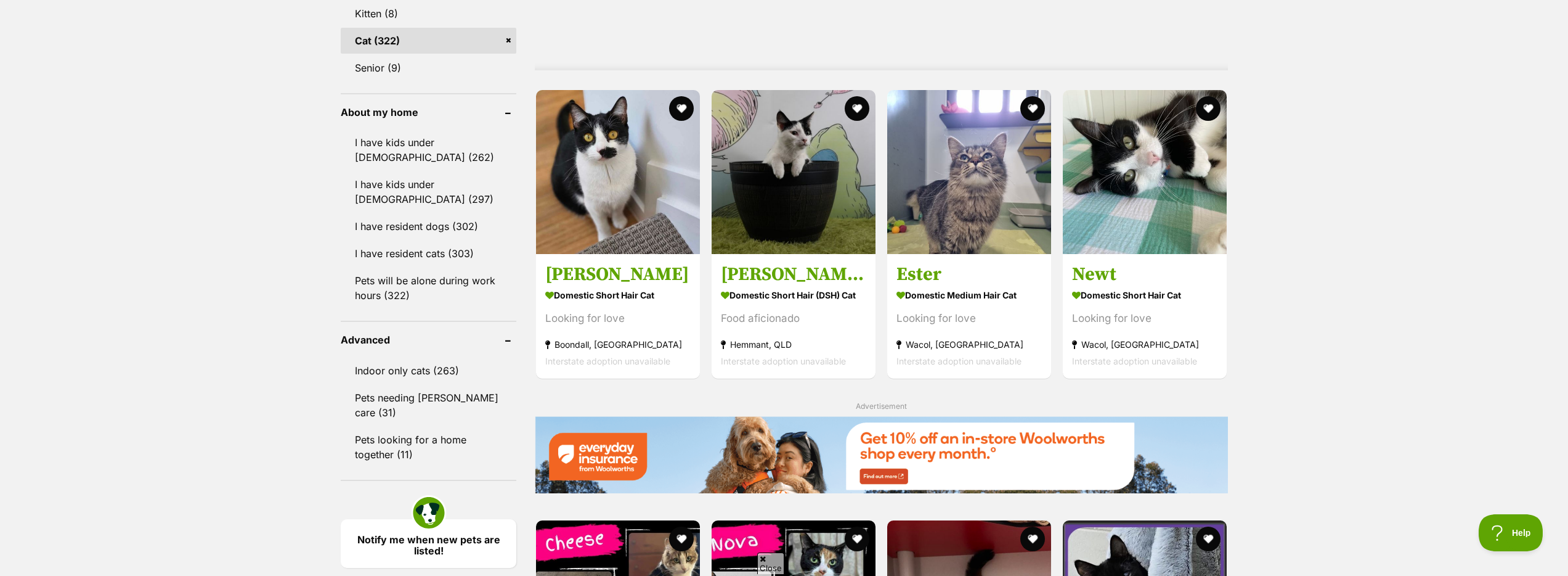
click at [1247, 399] on div "Displaying 261 to 280 of 322 pets Clear all 4 filters Show 20 40 60 pets per pa…" at bounding box center [784, 292] width 1568 height 2037
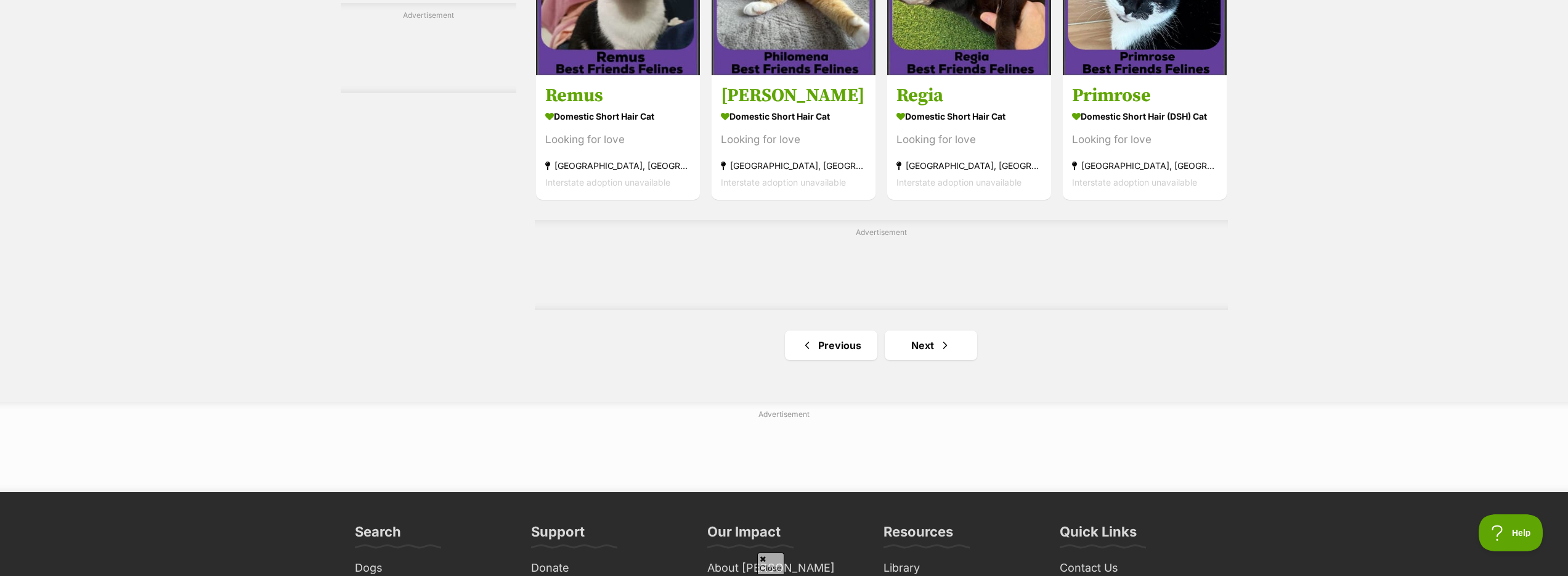
scroll to position [2134, 0]
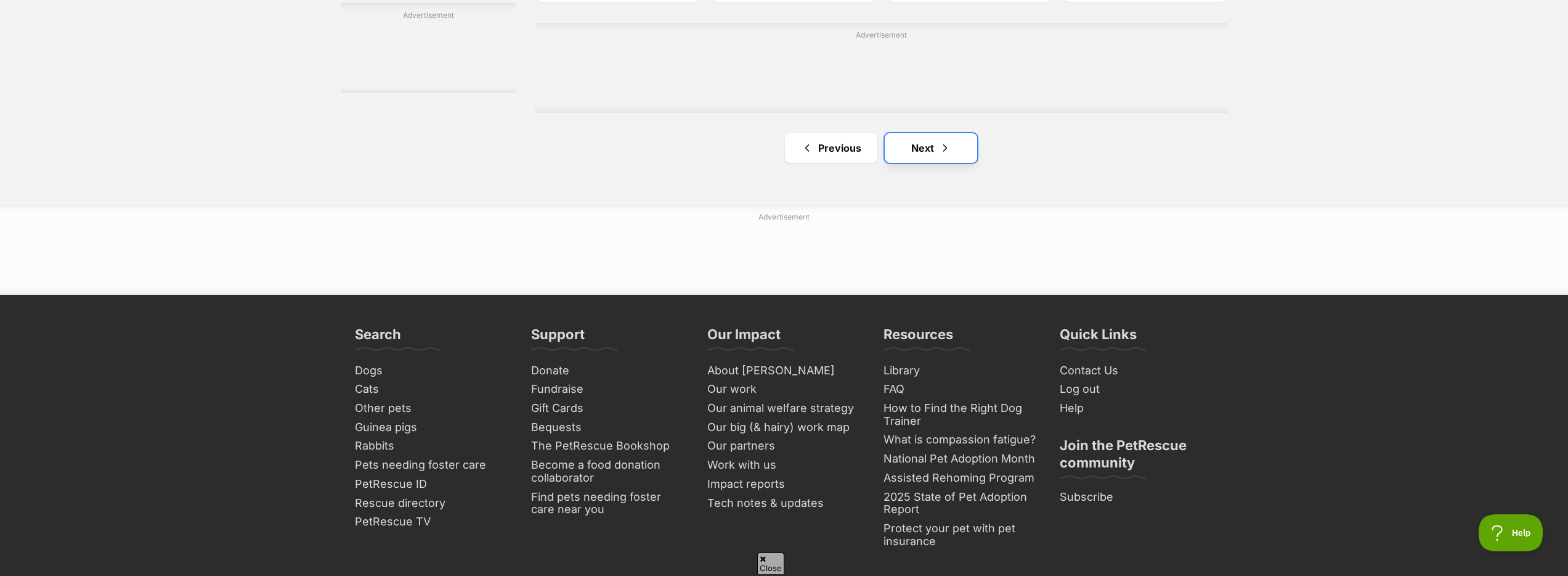
click at [935, 158] on link "Next" at bounding box center [931, 148] width 93 height 30
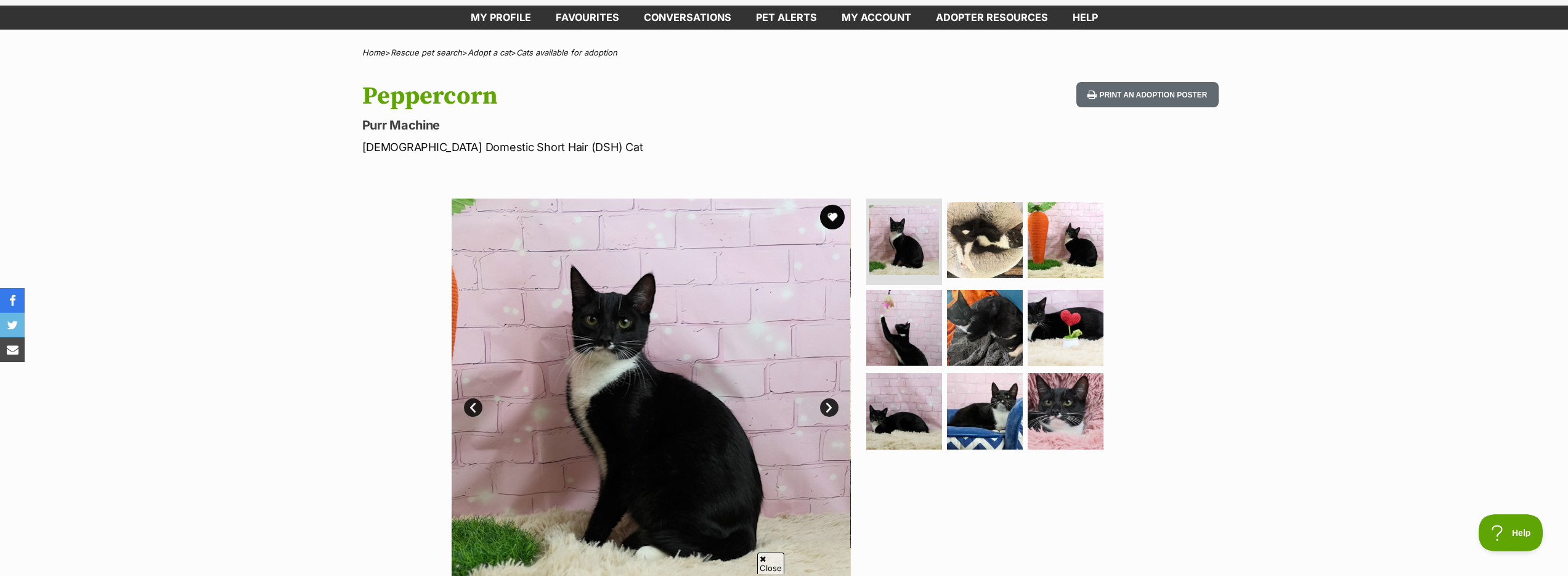
scroll to position [45, 0]
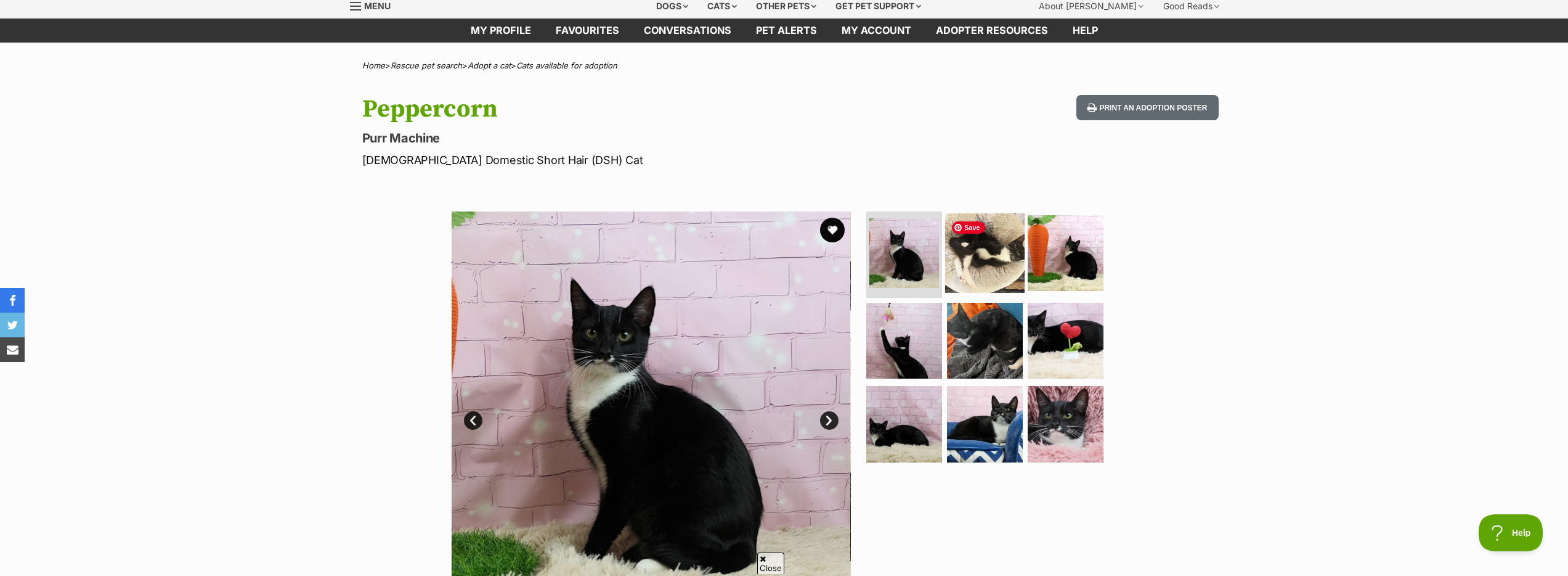
click at [967, 275] on img at bounding box center [985, 253] width 80 height 80
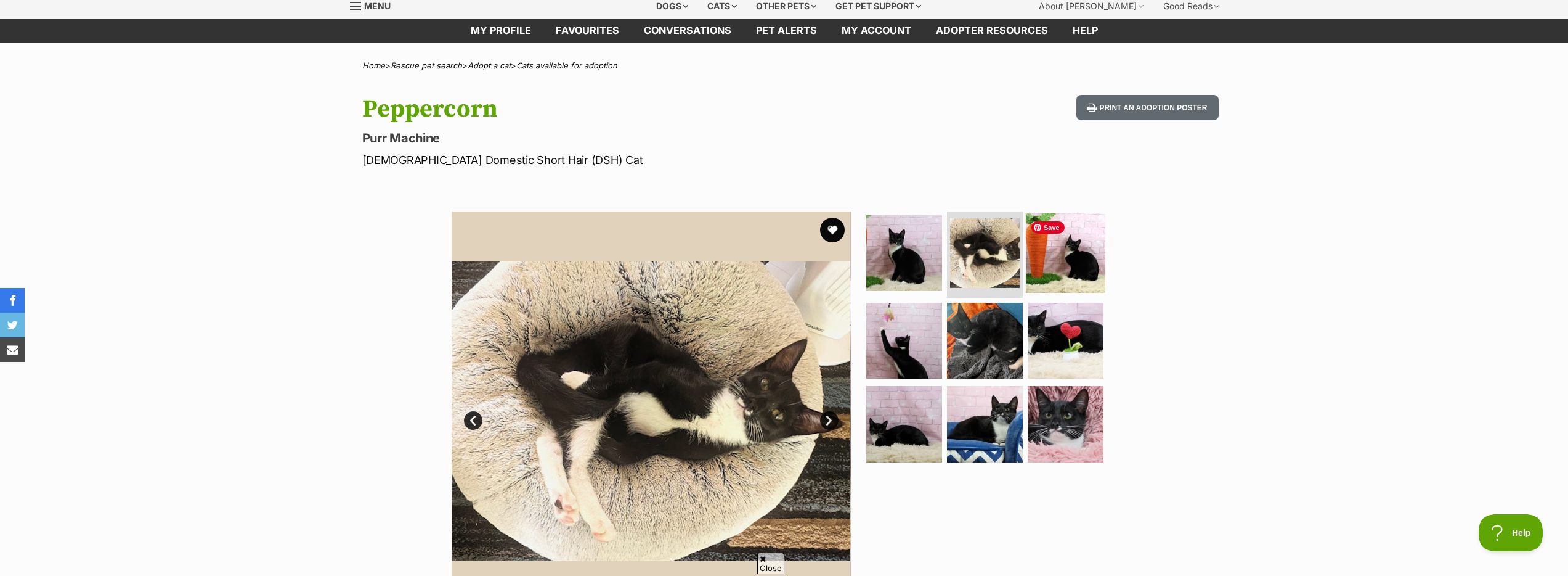
click at [1055, 277] on img at bounding box center [1066, 253] width 80 height 80
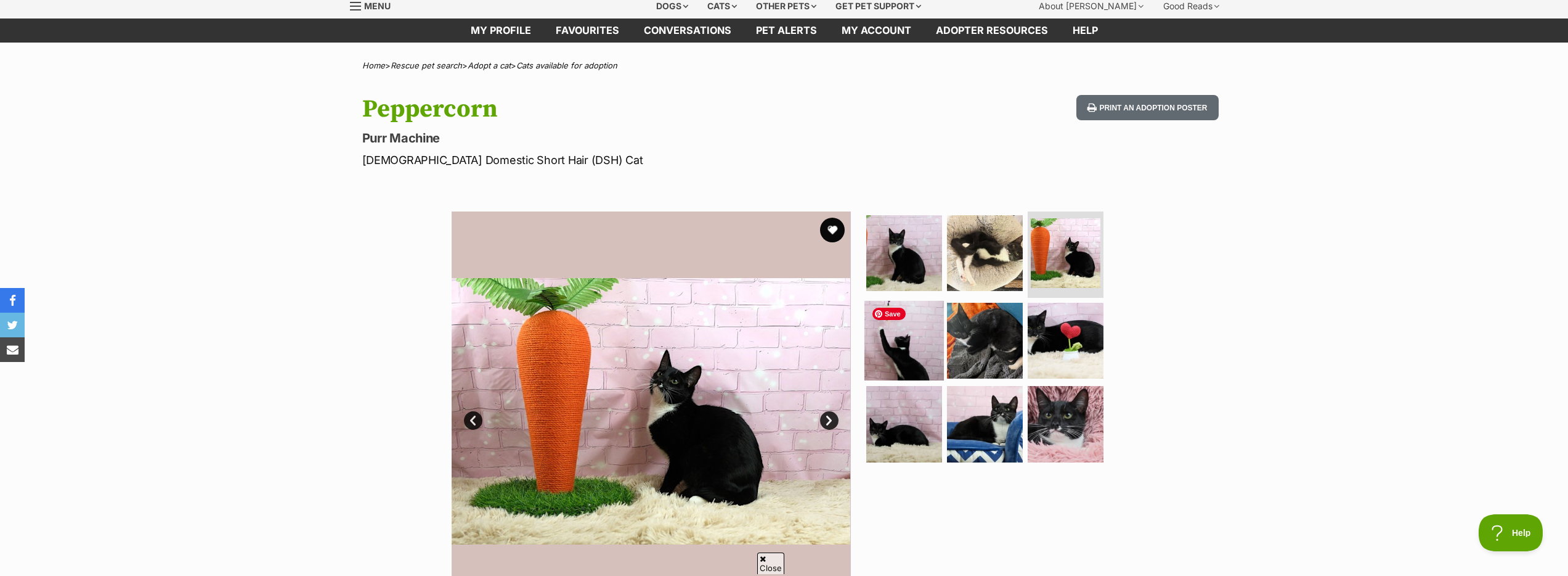
click at [885, 342] on img at bounding box center [904, 340] width 80 height 80
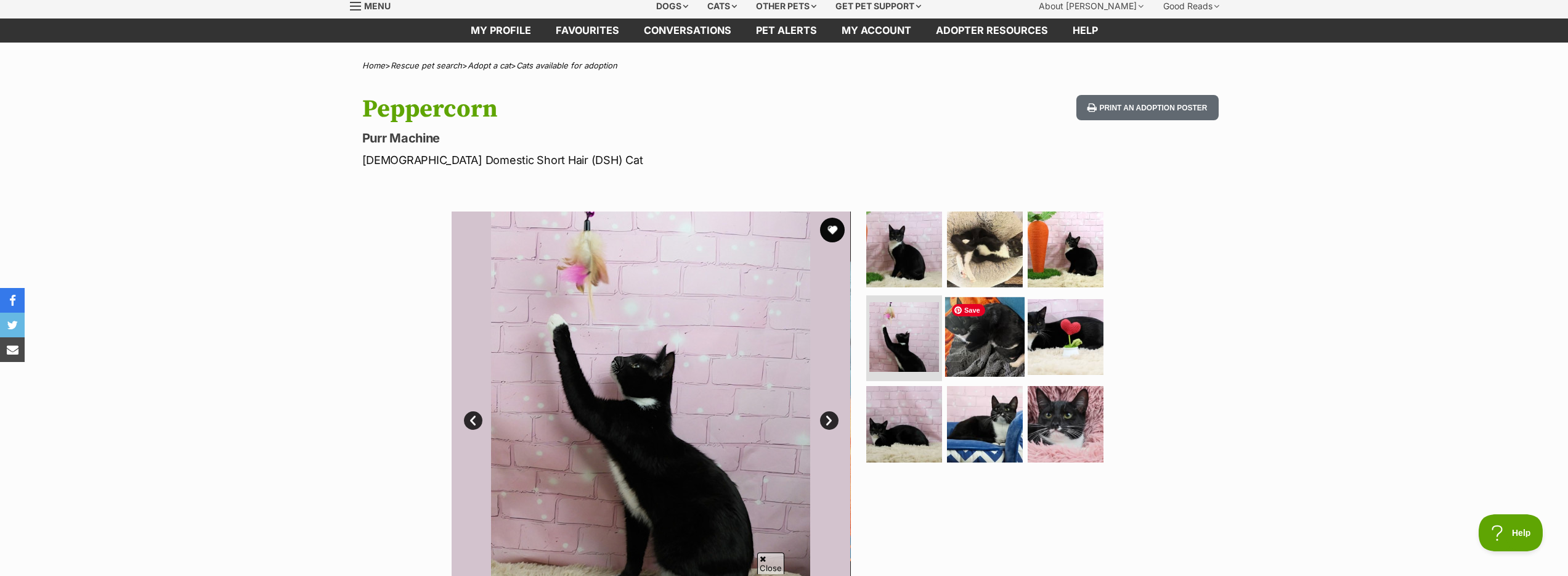
click at [979, 353] on img at bounding box center [985, 336] width 80 height 80
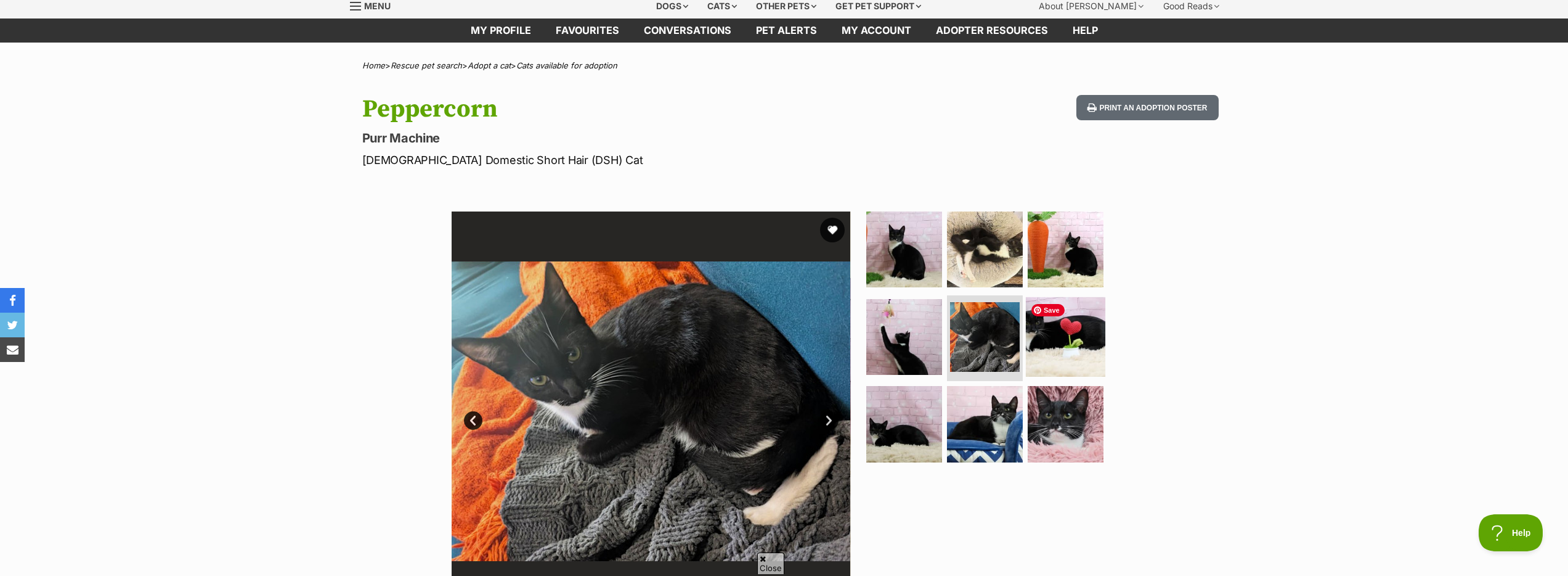
click at [1079, 359] on img at bounding box center [1066, 336] width 80 height 80
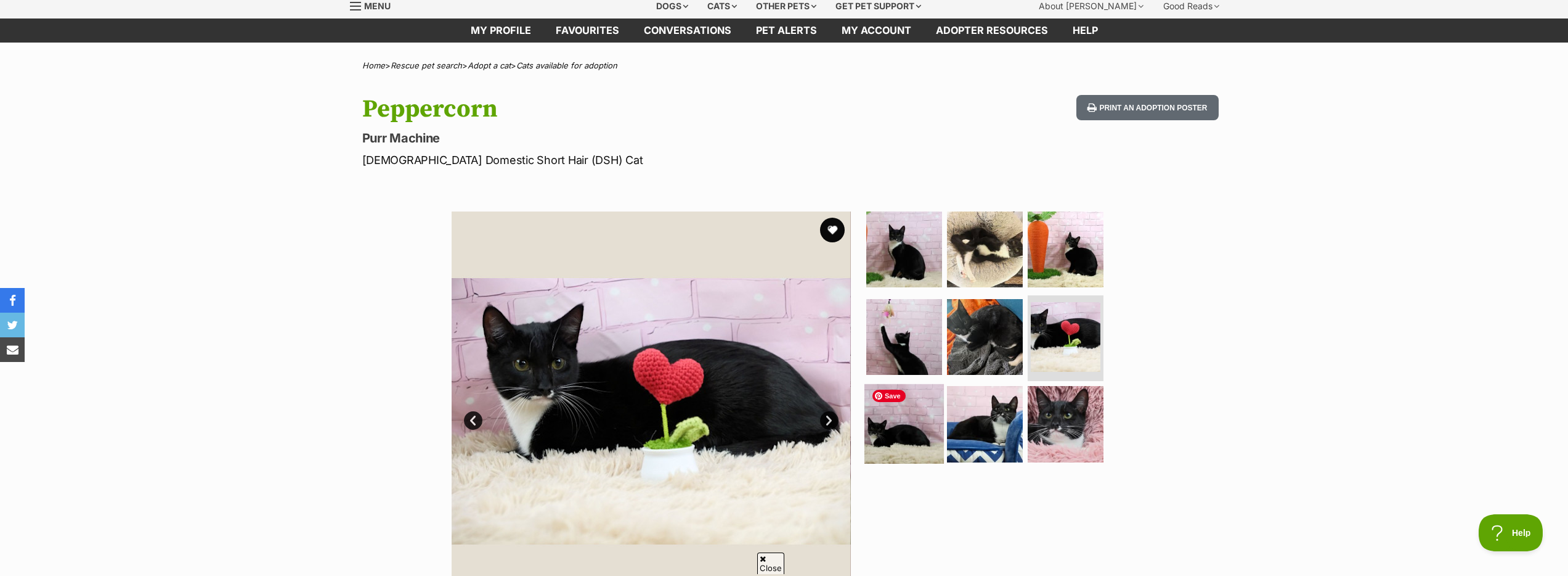
click at [923, 405] on img at bounding box center [904, 424] width 80 height 80
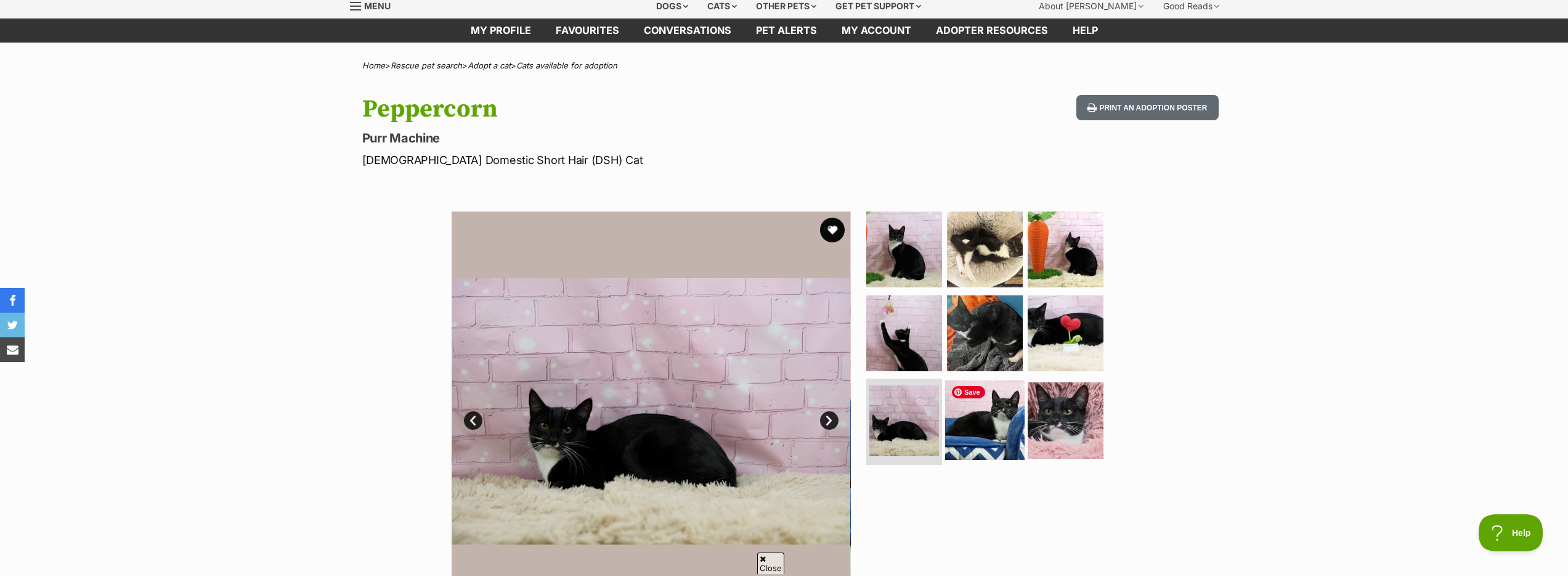
click at [996, 413] on img at bounding box center [985, 421] width 80 height 80
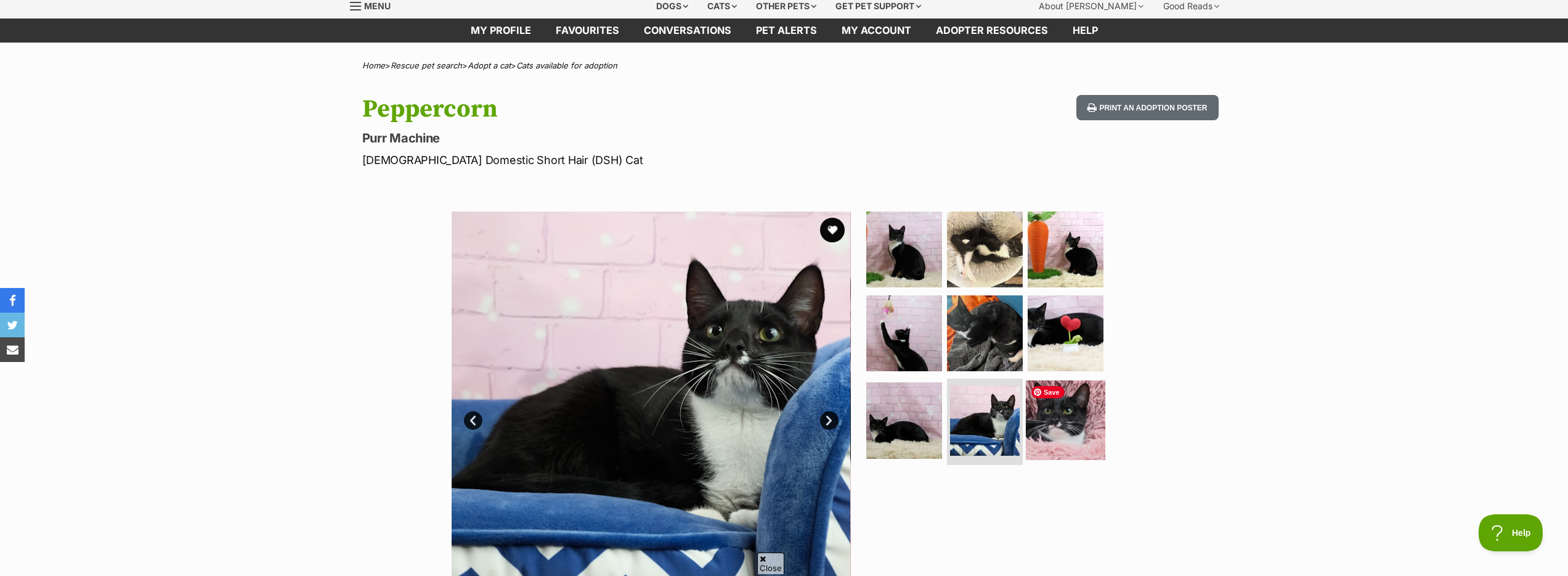
click at [1054, 424] on img at bounding box center [1066, 421] width 80 height 80
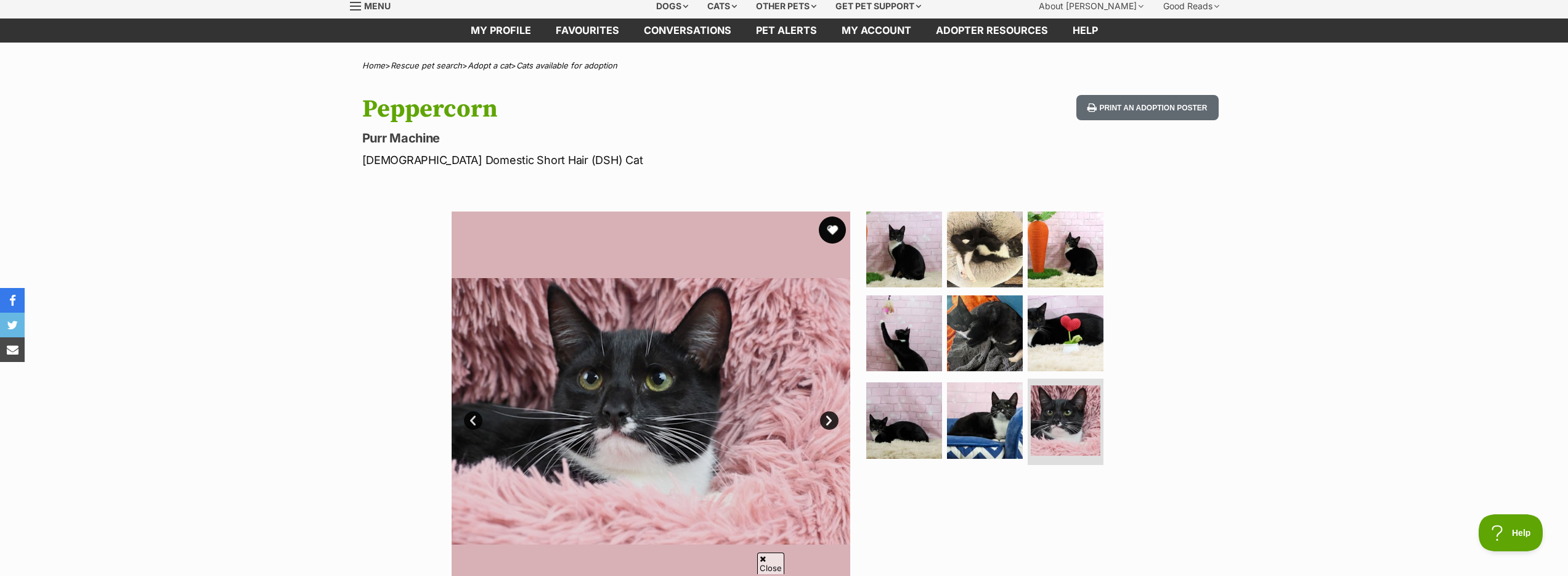
click at [832, 234] on button "favourite" at bounding box center [832, 230] width 27 height 27
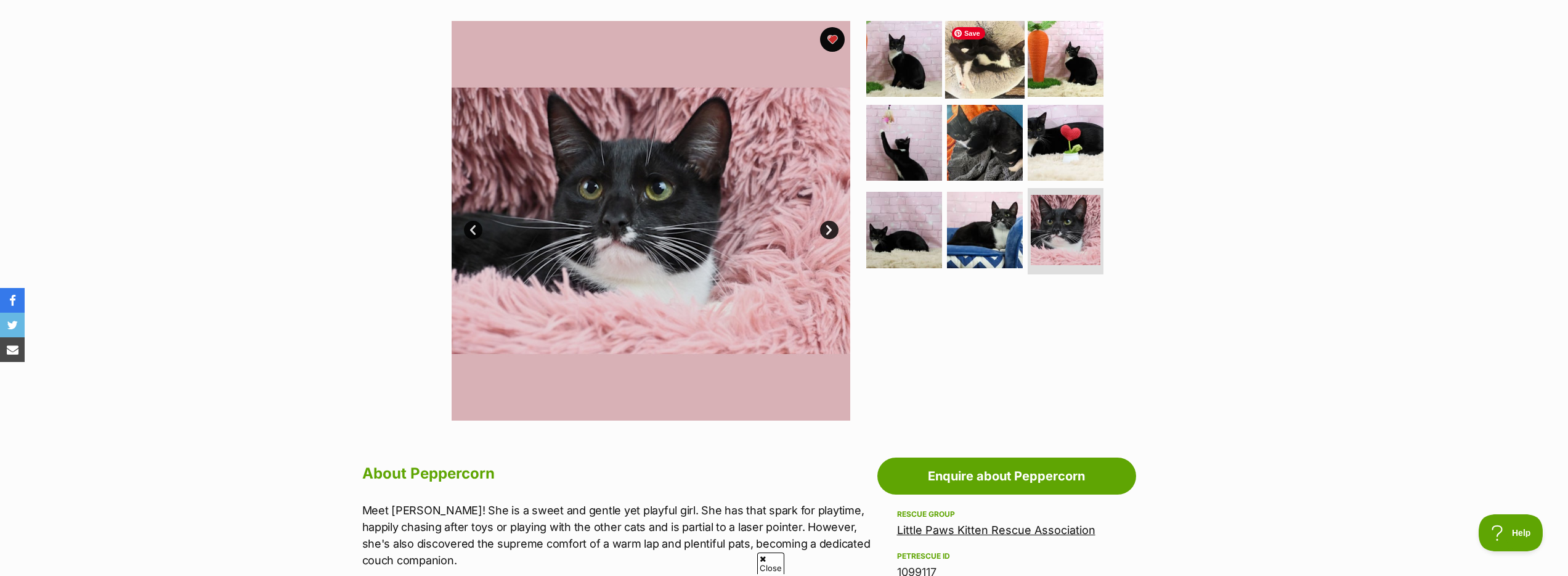
scroll to position [217, 0]
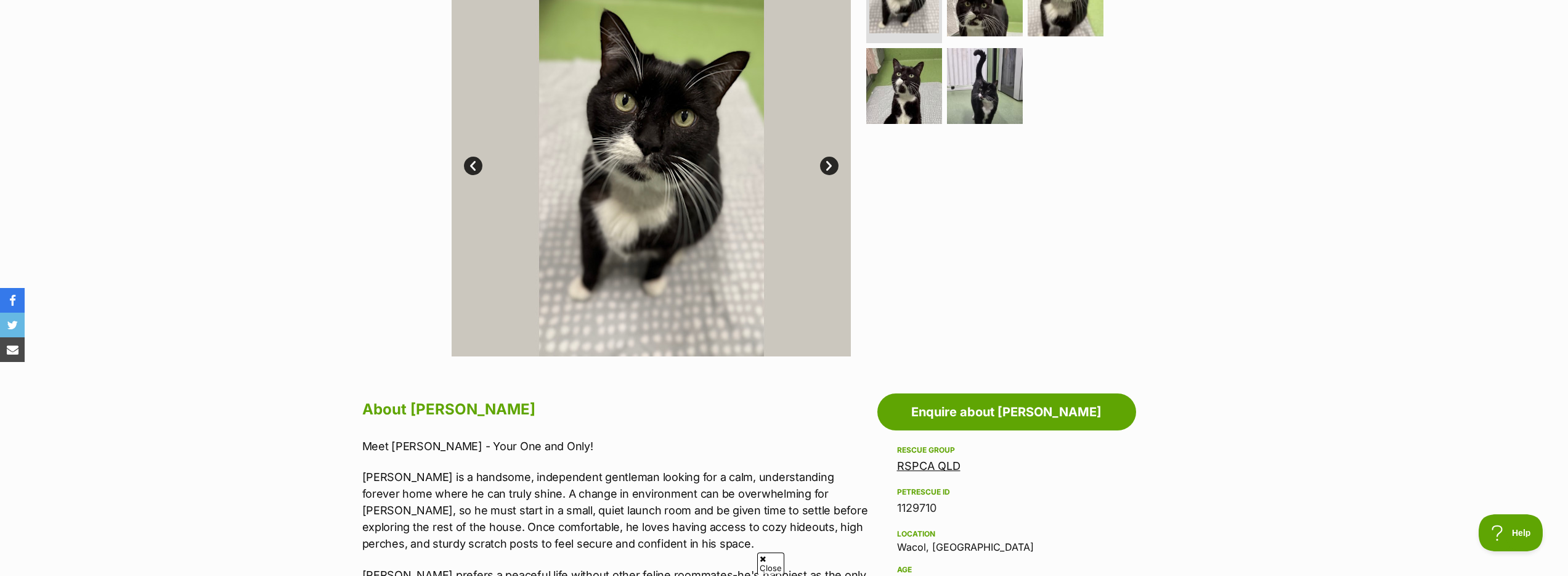
scroll to position [335, 0]
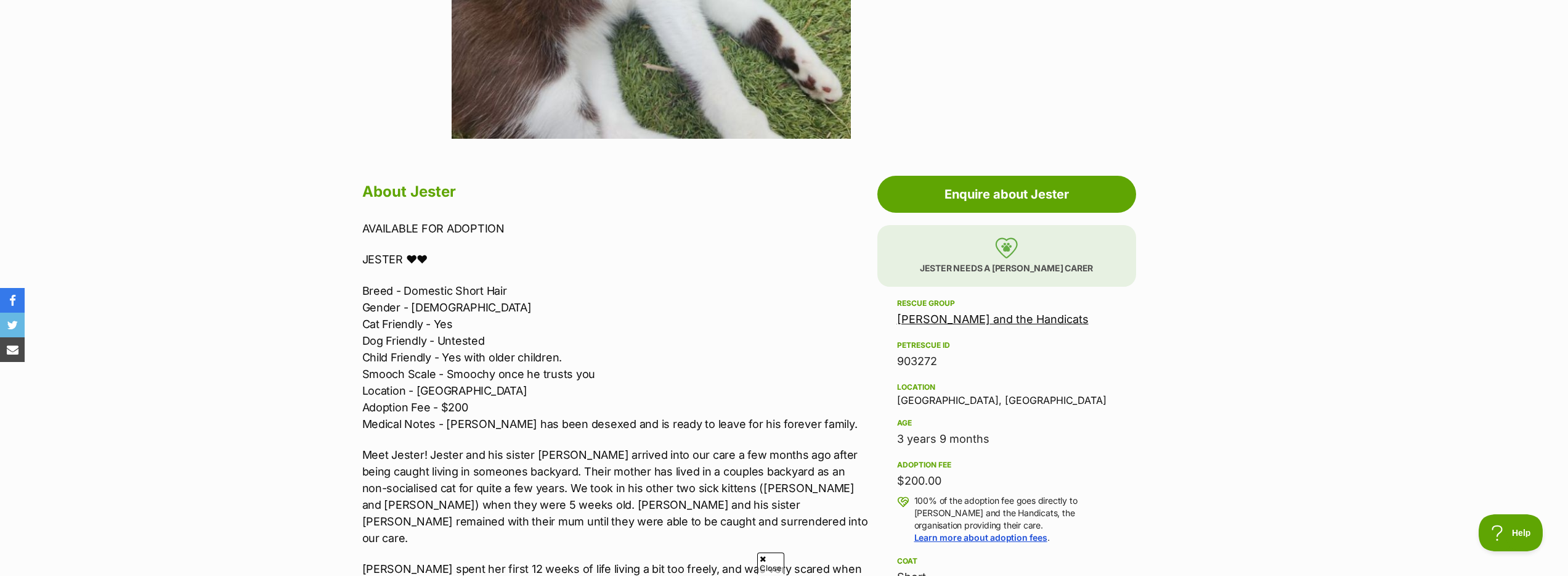
scroll to position [506, 0]
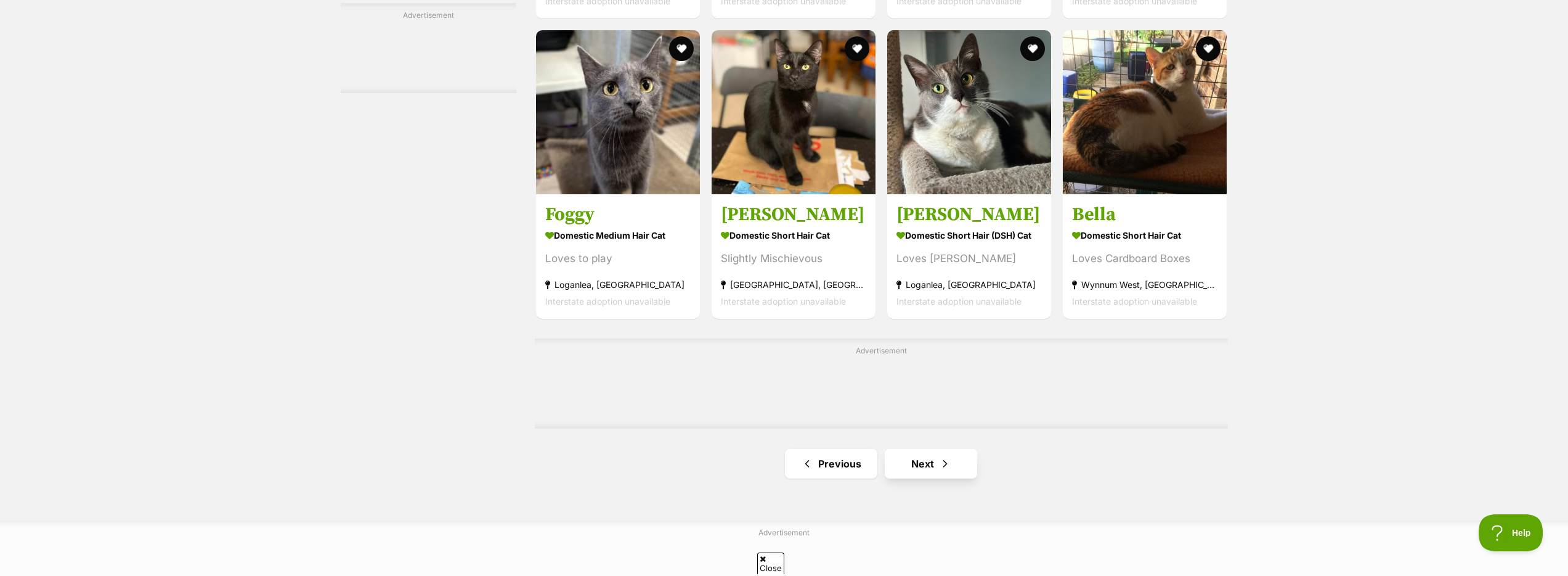
scroll to position [1909, 0]
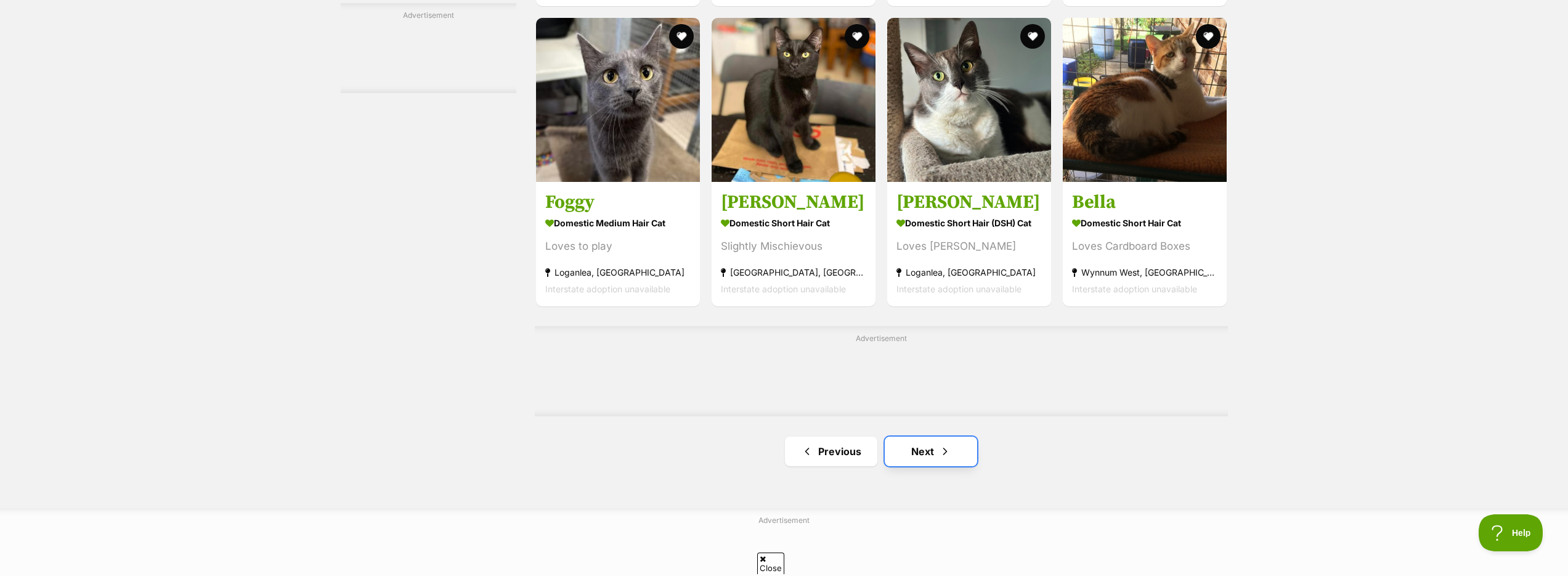
click at [932, 456] on link "Next" at bounding box center [931, 451] width 93 height 30
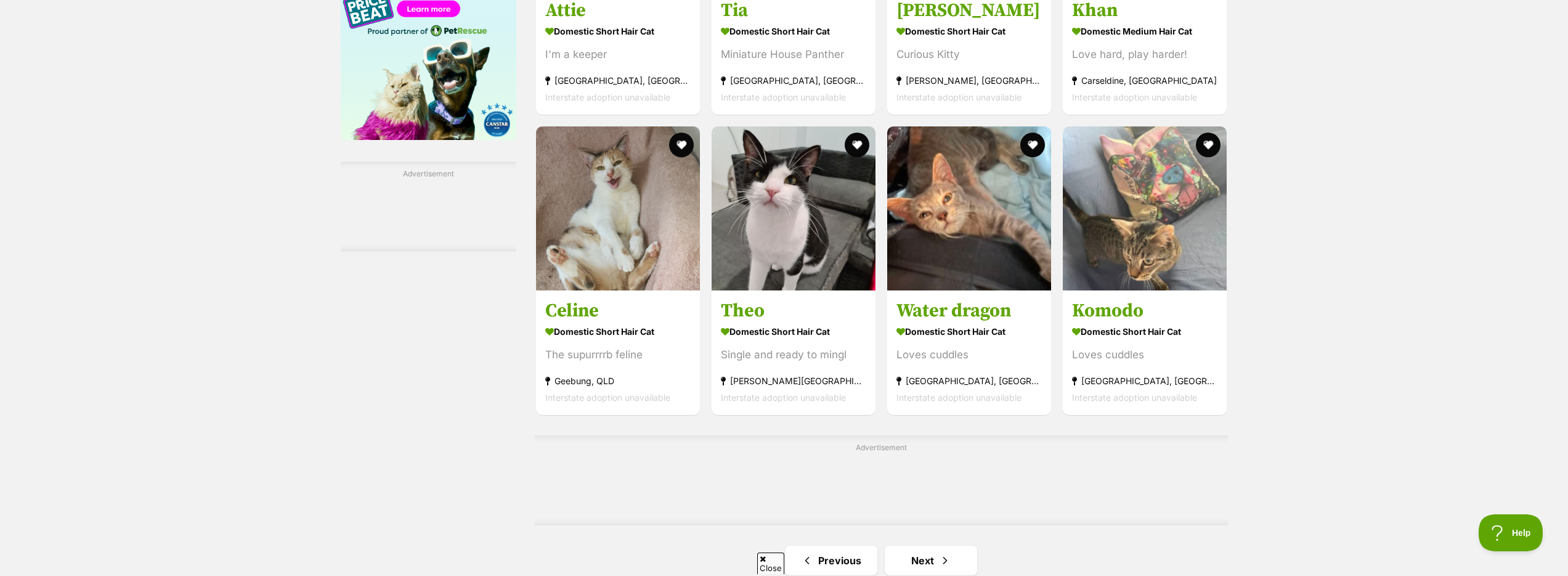
scroll to position [2020, 0]
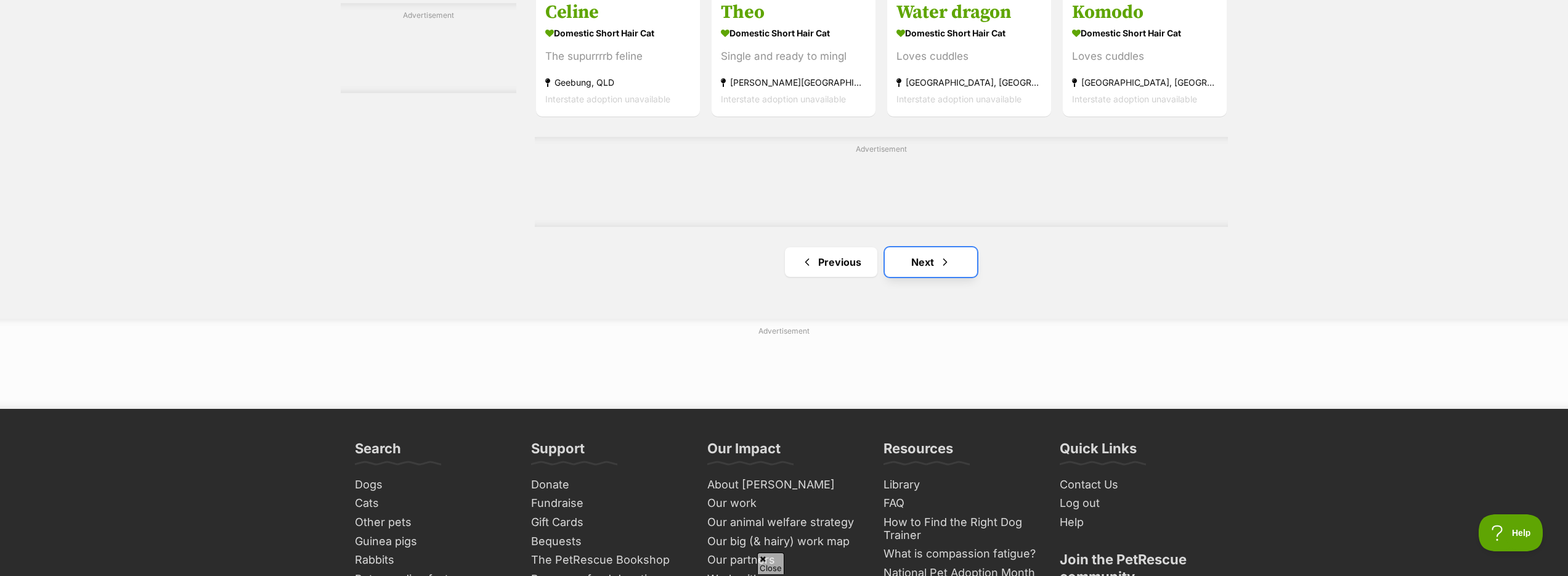
click at [922, 274] on link "Next" at bounding box center [931, 262] width 93 height 30
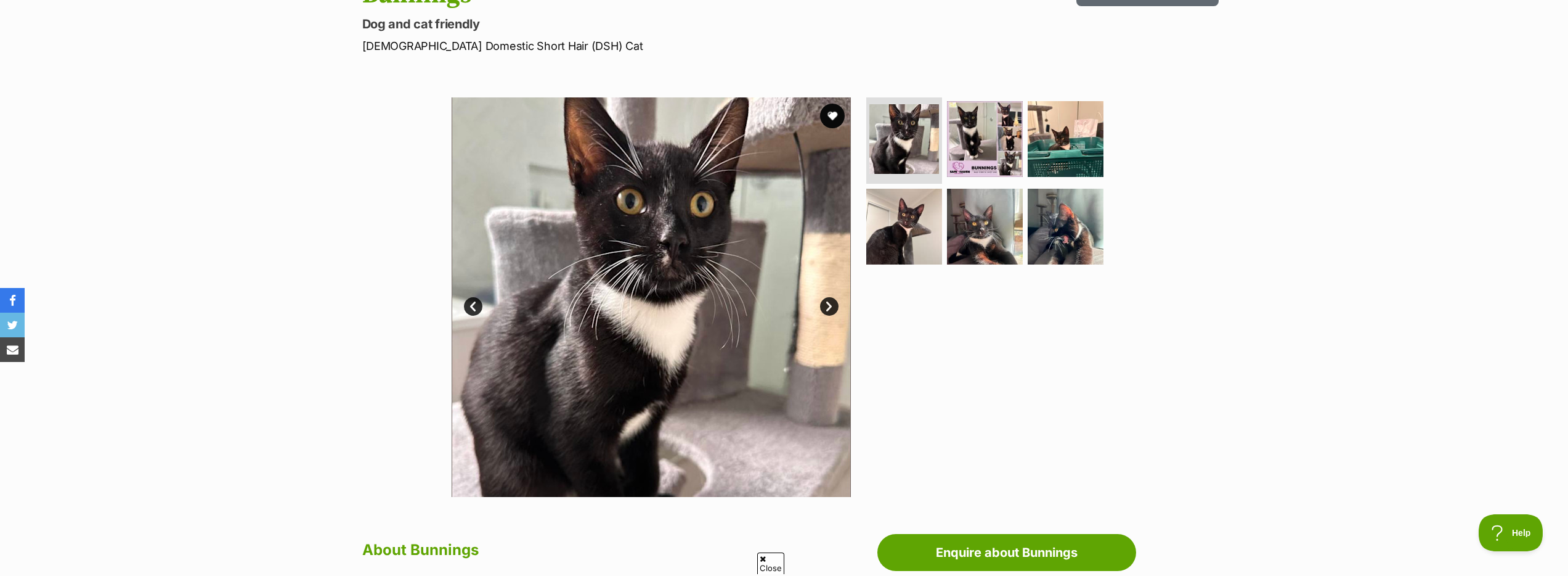
scroll to position [157, 0]
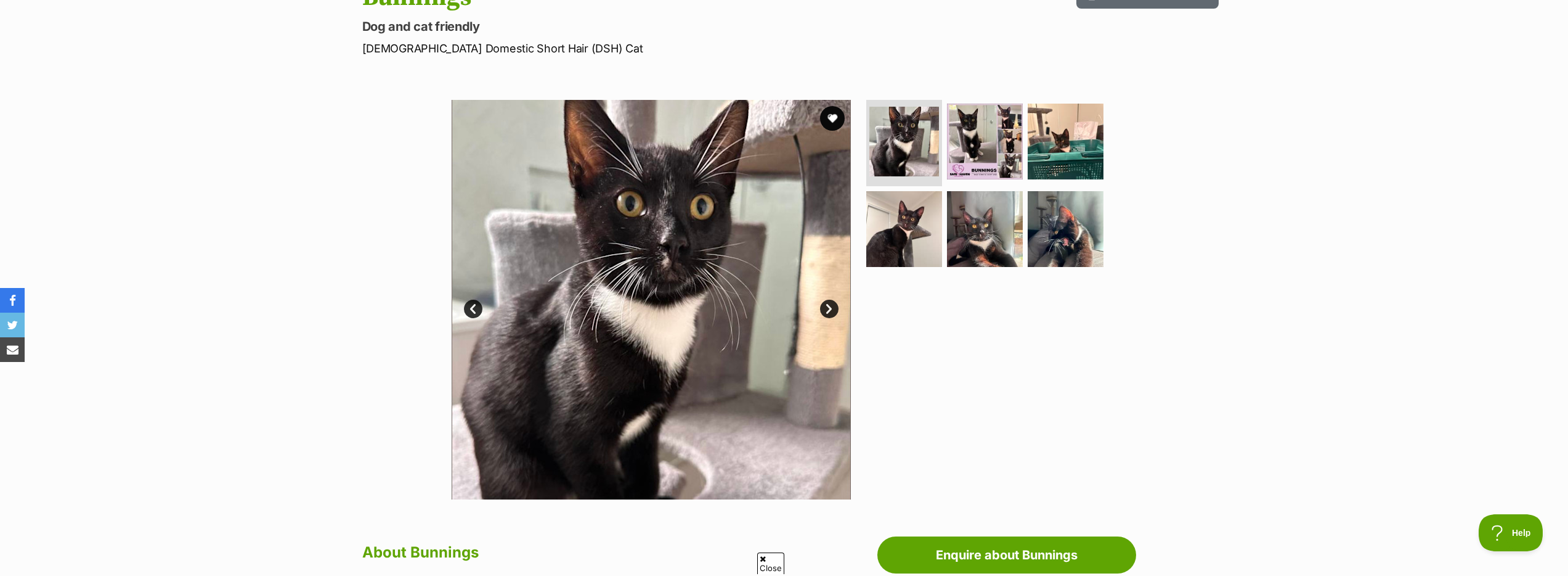
click at [826, 312] on link "Next" at bounding box center [829, 309] width 19 height 19
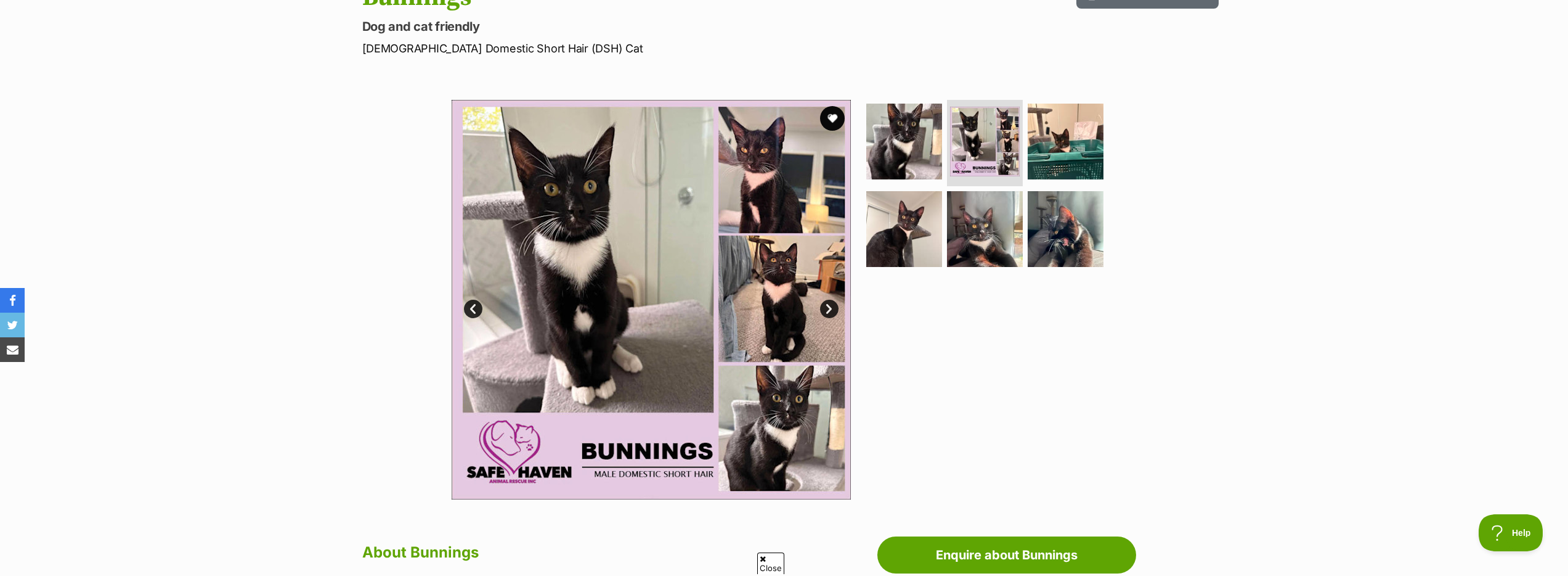
click at [826, 312] on link "Next" at bounding box center [829, 309] width 19 height 19
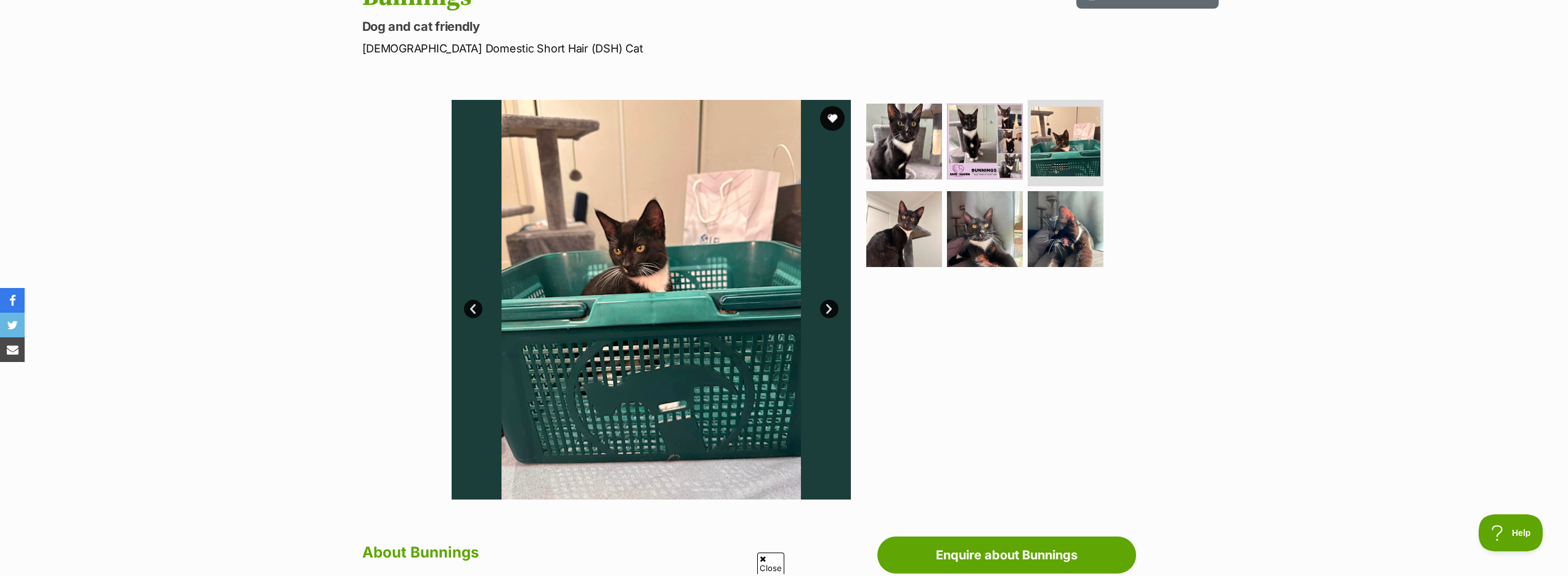
click at [826, 312] on link "Next" at bounding box center [829, 309] width 19 height 19
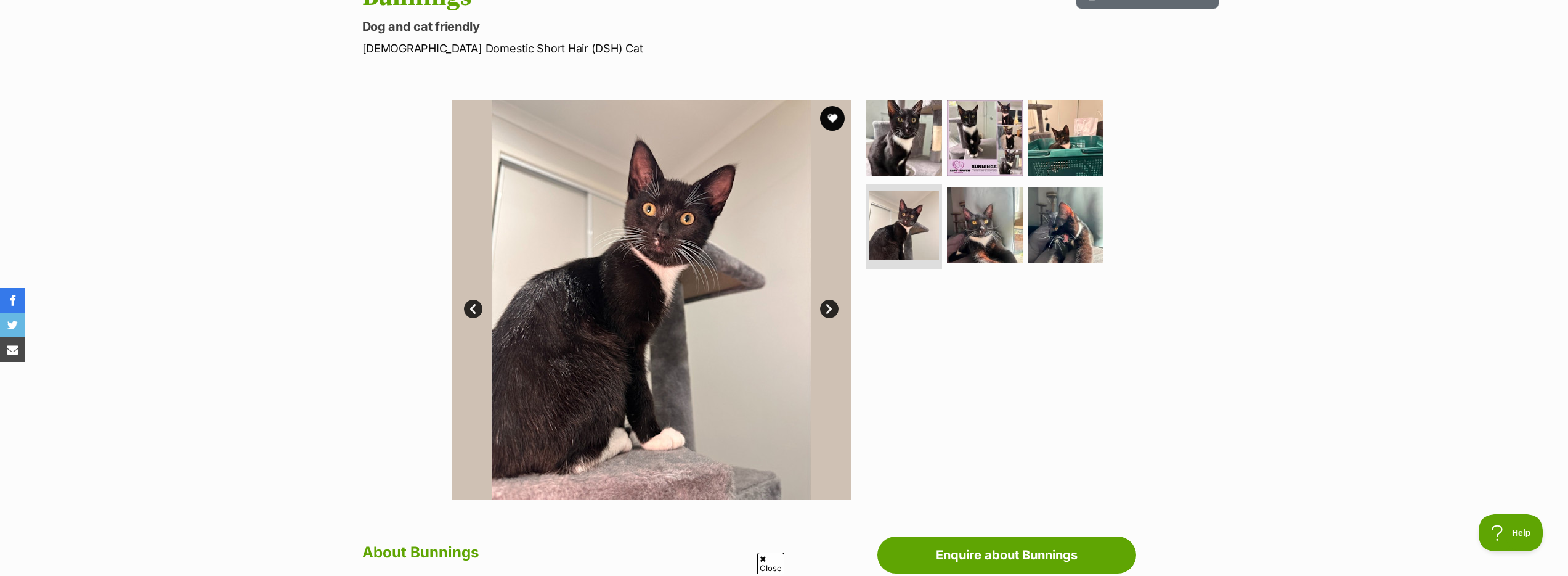
click at [826, 312] on link "Next" at bounding box center [829, 309] width 19 height 19
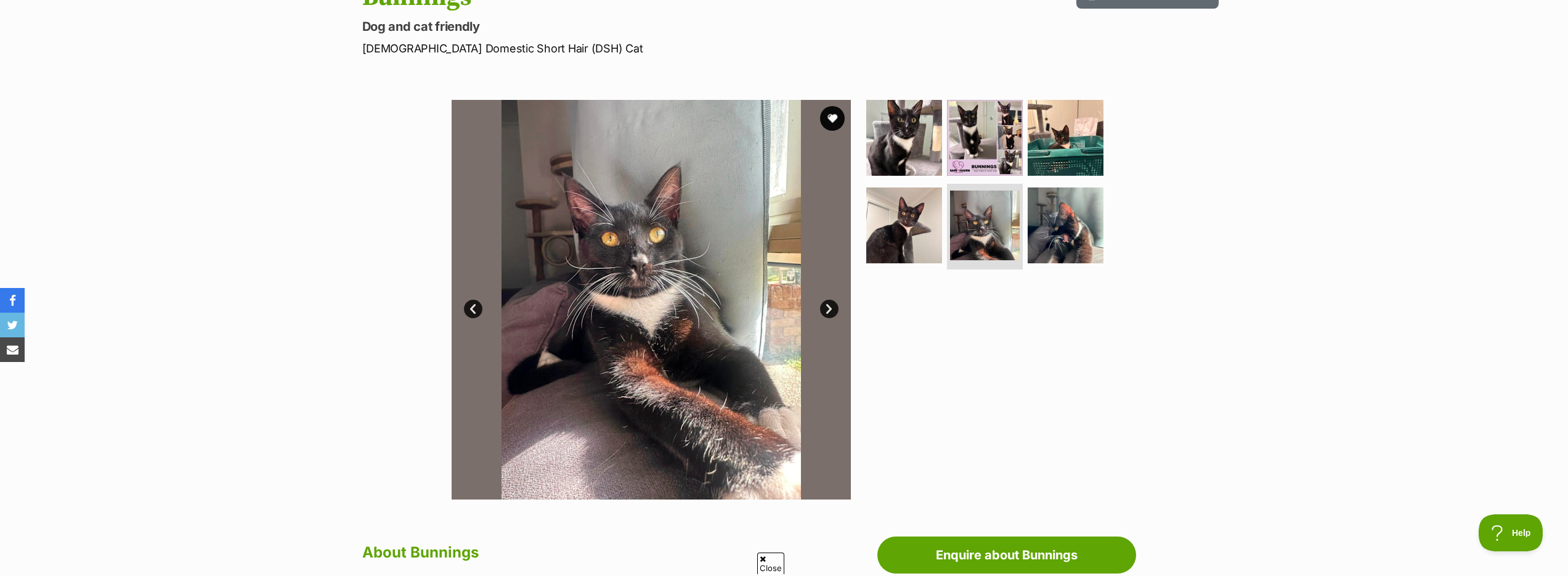
click at [826, 312] on link "Next" at bounding box center [829, 309] width 19 height 19
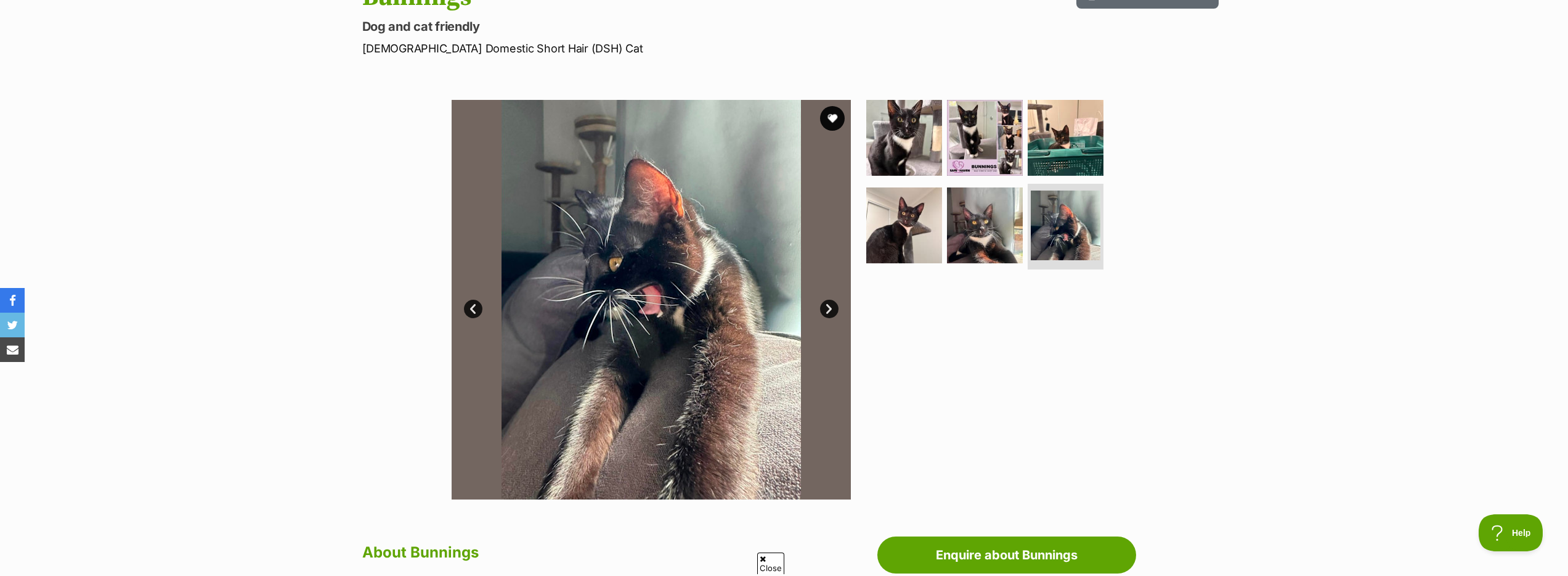
click at [826, 310] on link "Next" at bounding box center [829, 309] width 19 height 19
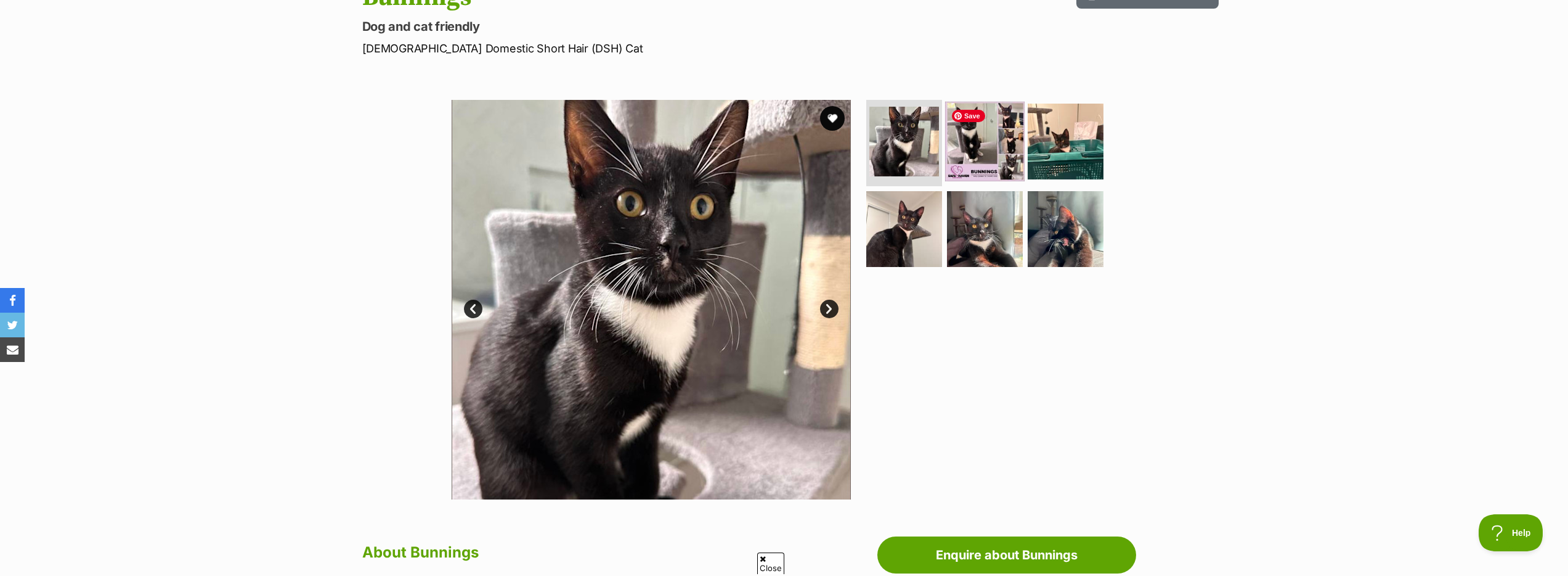
click at [990, 139] on img at bounding box center [985, 142] width 80 height 80
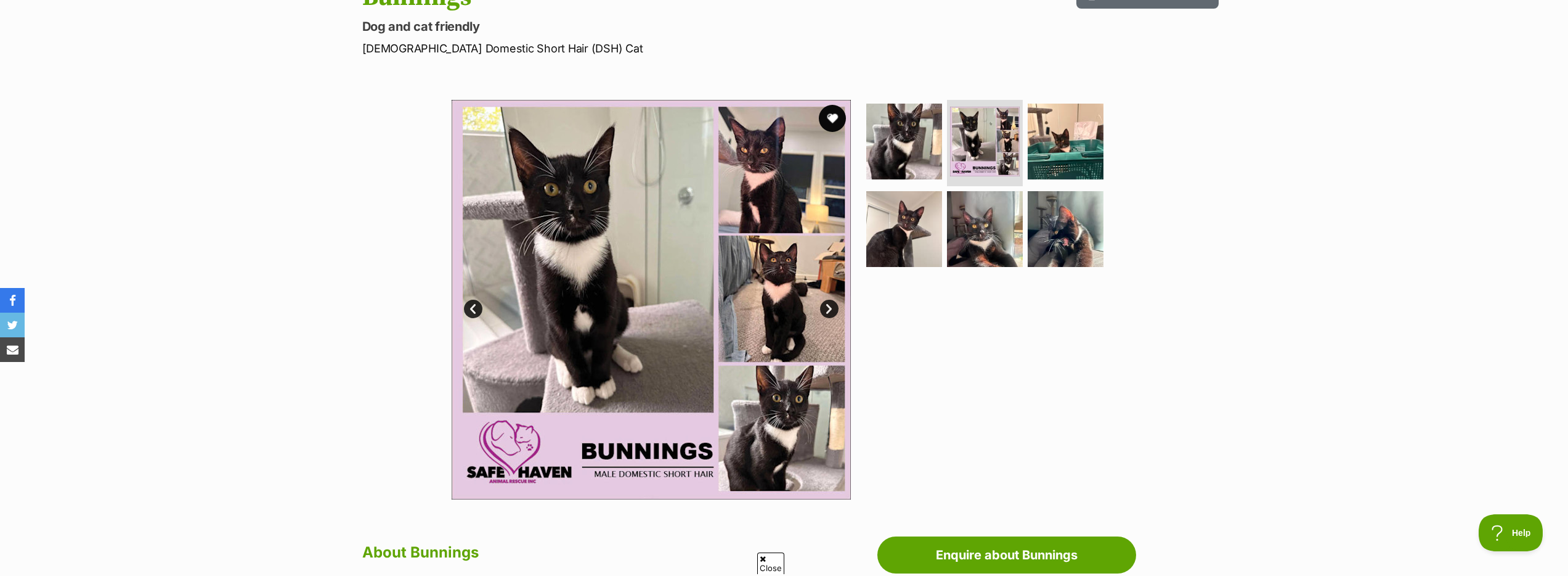
click at [832, 125] on button "favourite" at bounding box center [832, 118] width 27 height 27
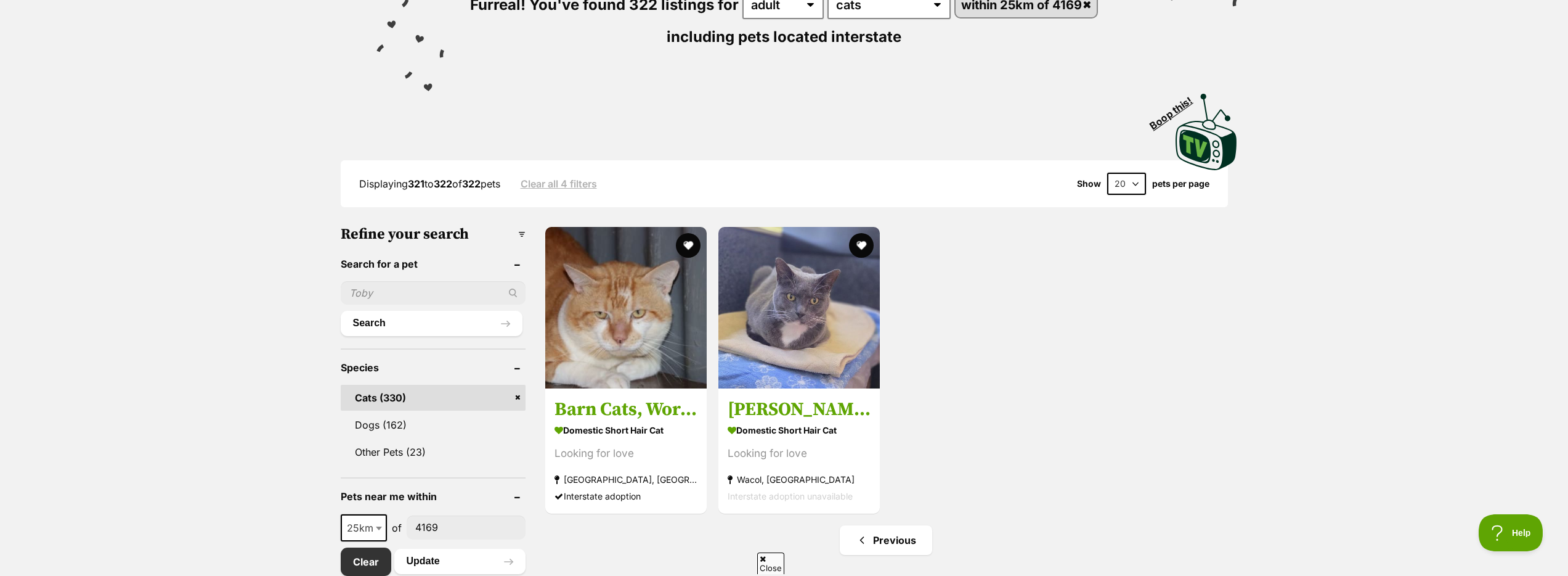
scroll to position [218, 0]
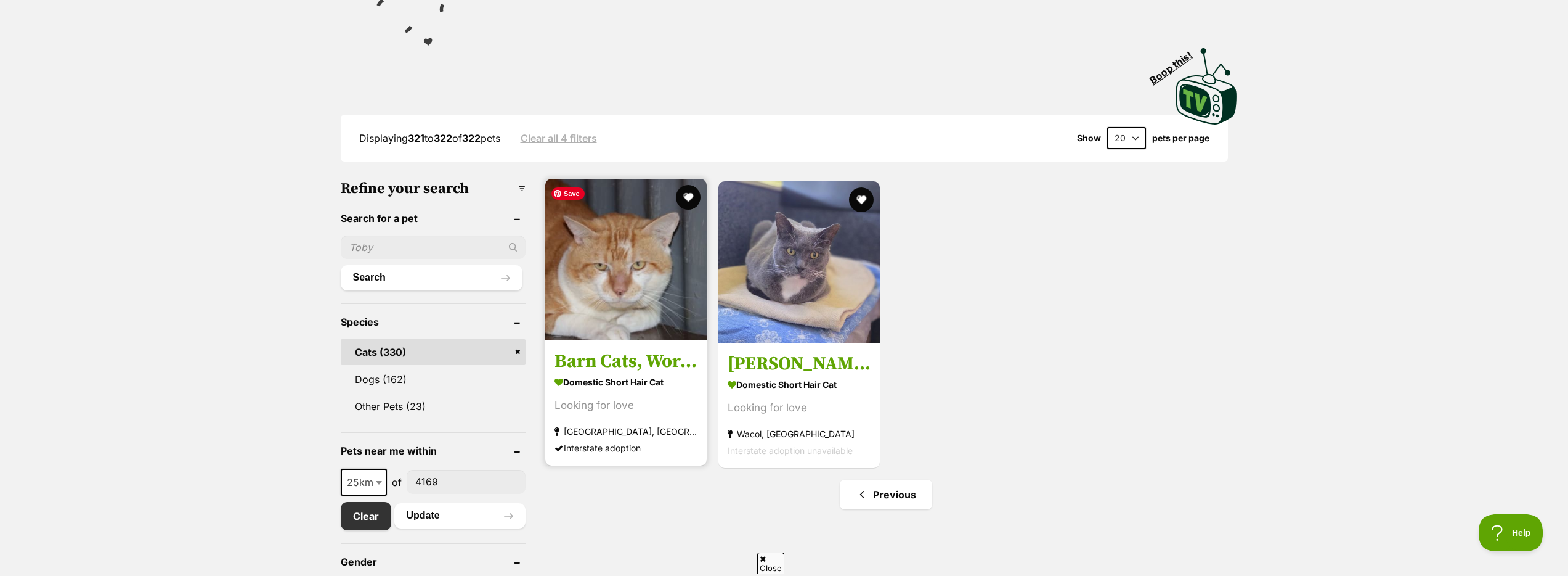
click at [640, 222] on img at bounding box center [625, 259] width 162 height 162
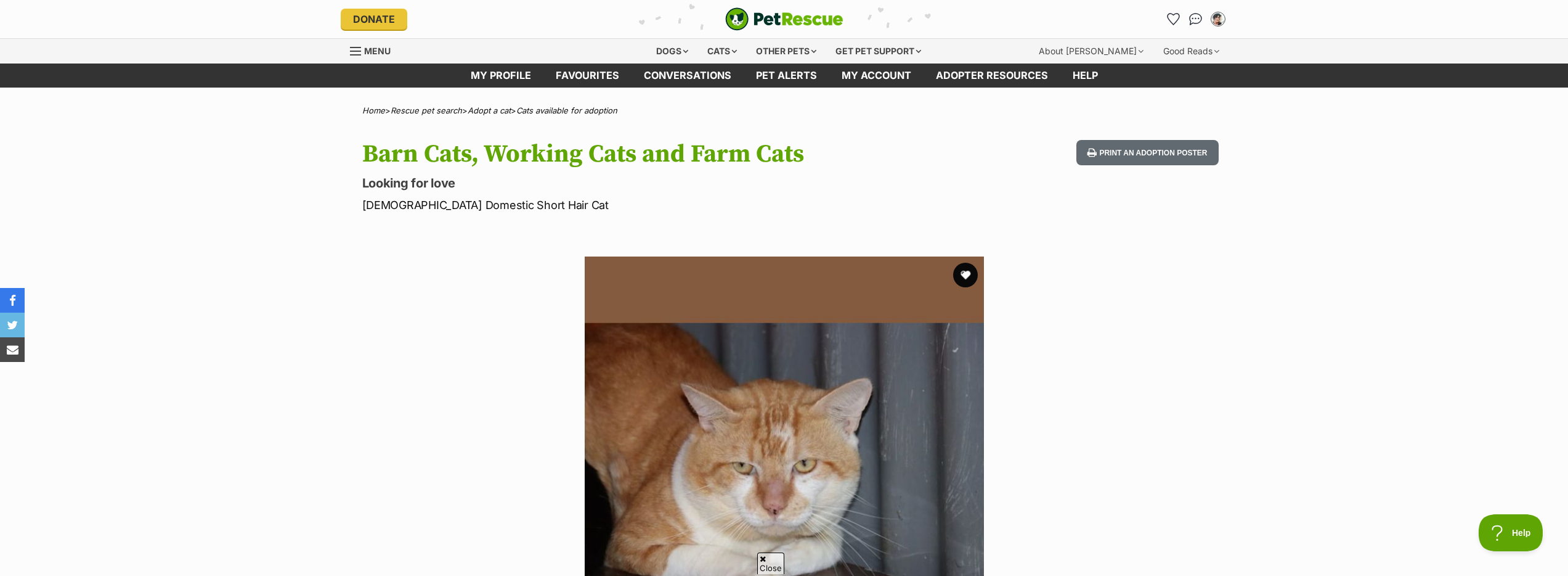
scroll to position [411, 0]
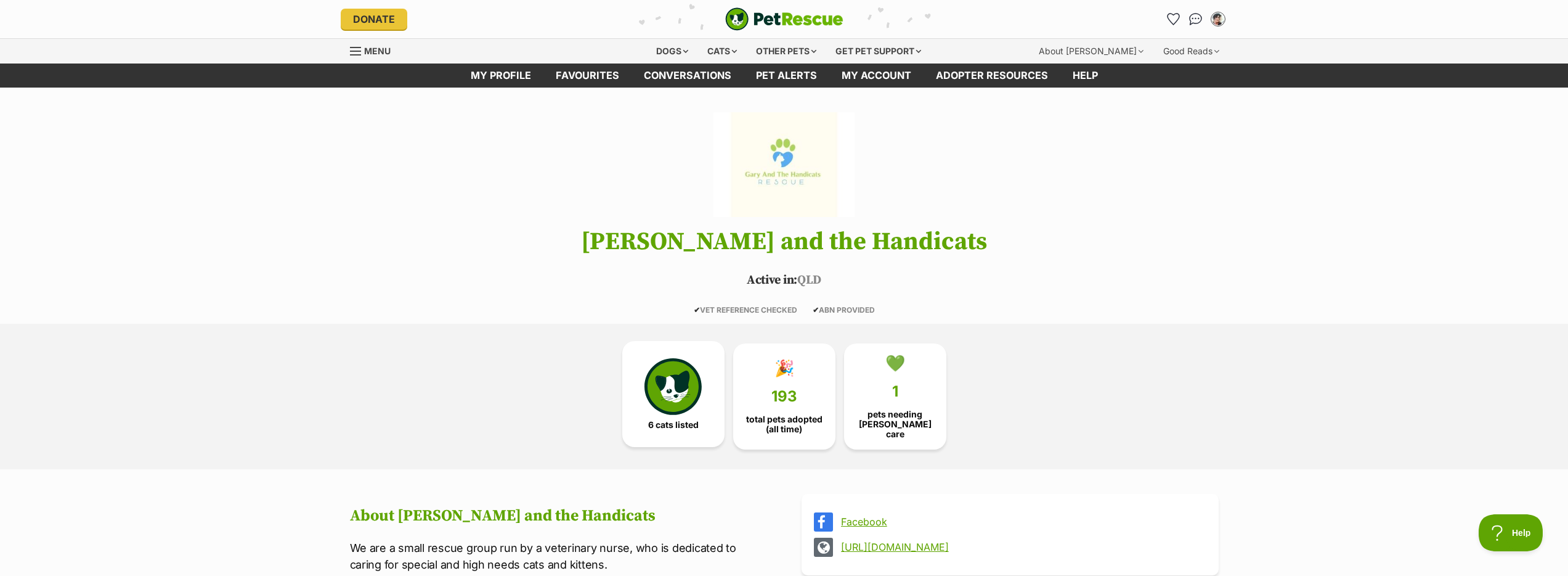
click at [692, 405] on img at bounding box center [673, 386] width 57 height 57
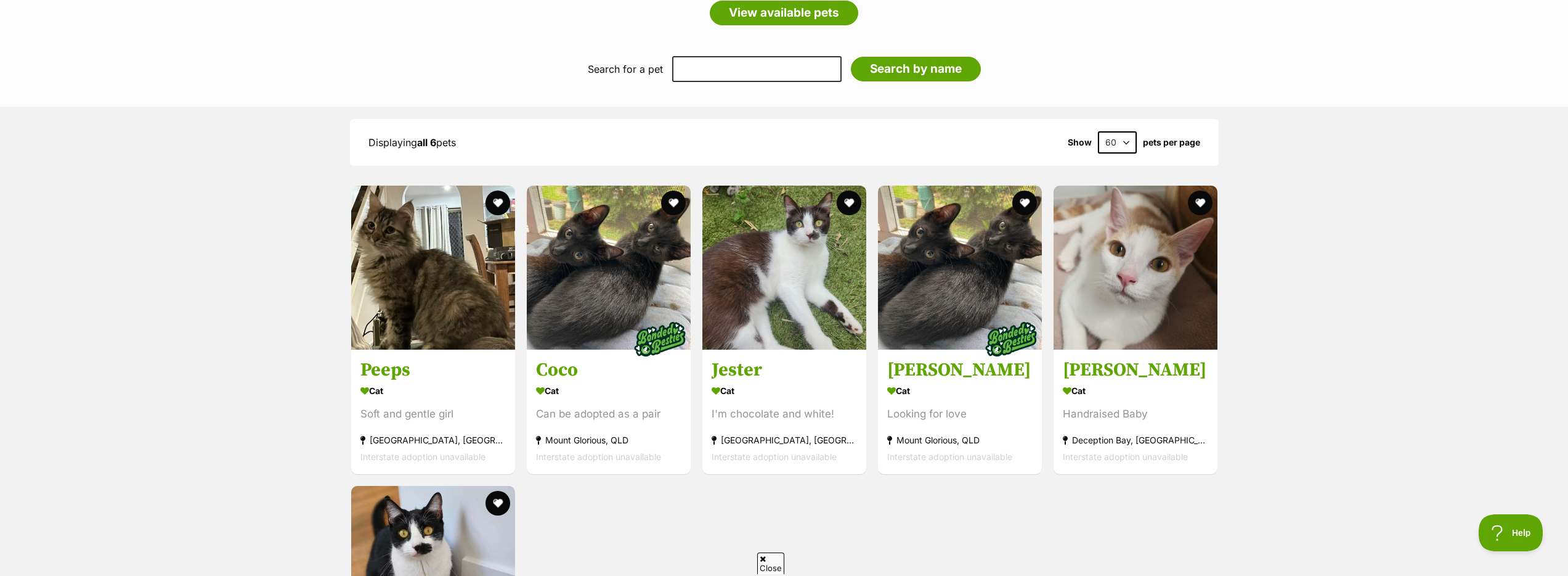
scroll to position [1179, 0]
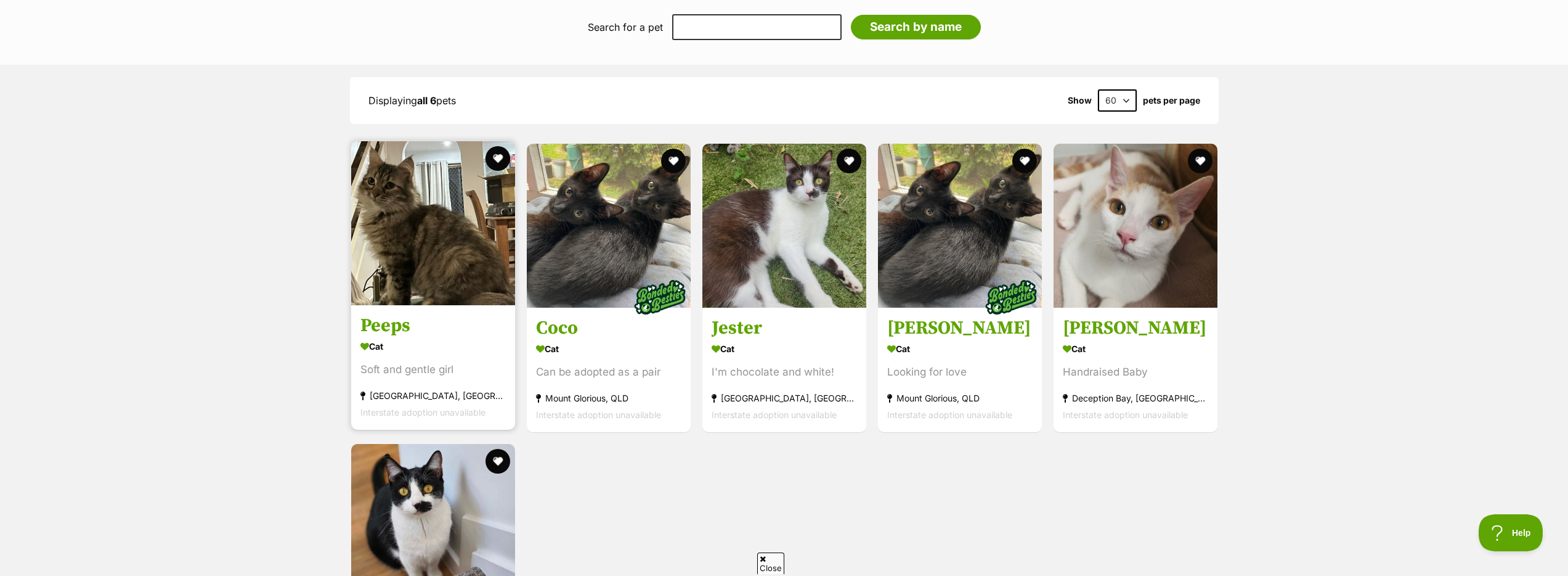
click at [401, 320] on h3 "Peeps" at bounding box center [433, 325] width 145 height 24
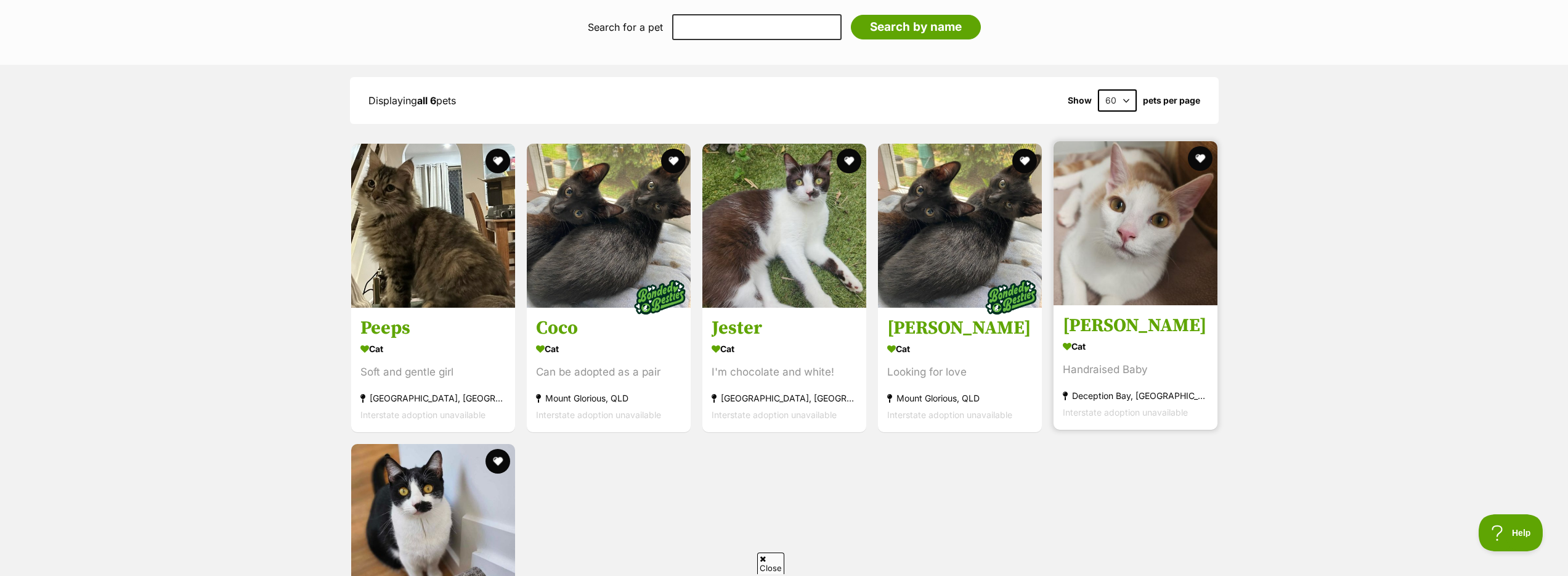
click at [1108, 344] on div "Cat" at bounding box center [1136, 346] width 145 height 18
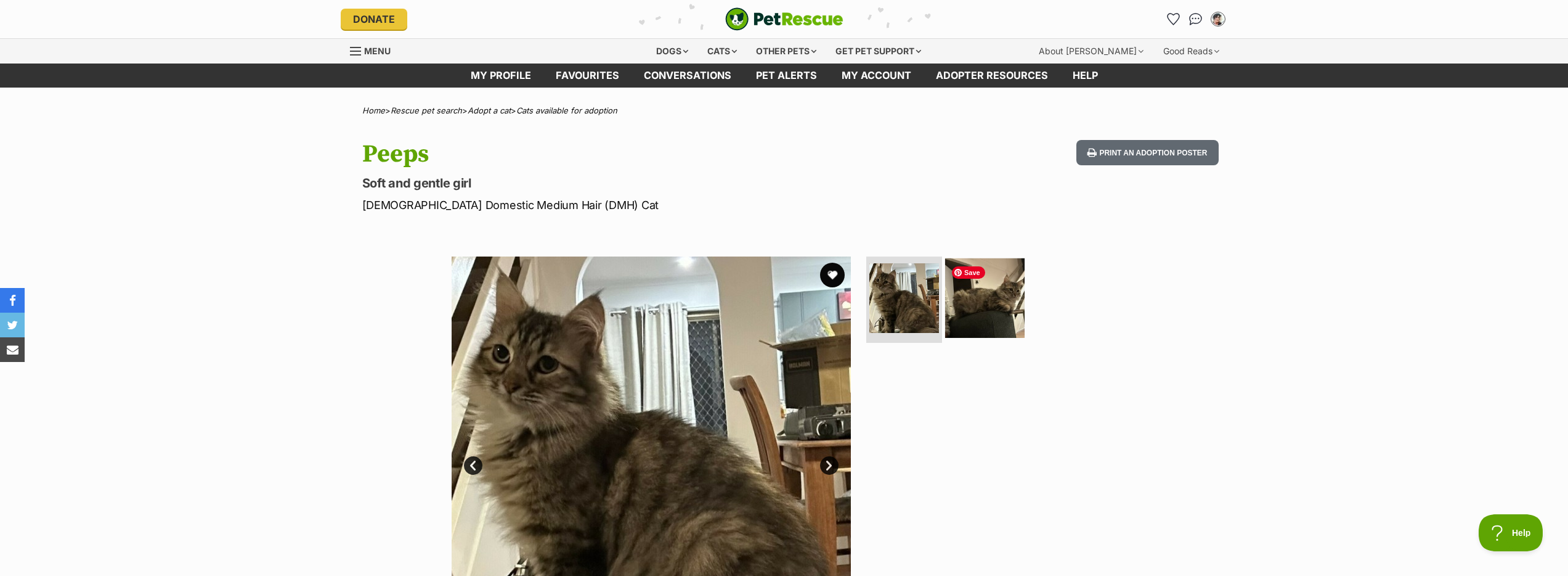
click at [987, 322] on img at bounding box center [985, 298] width 80 height 80
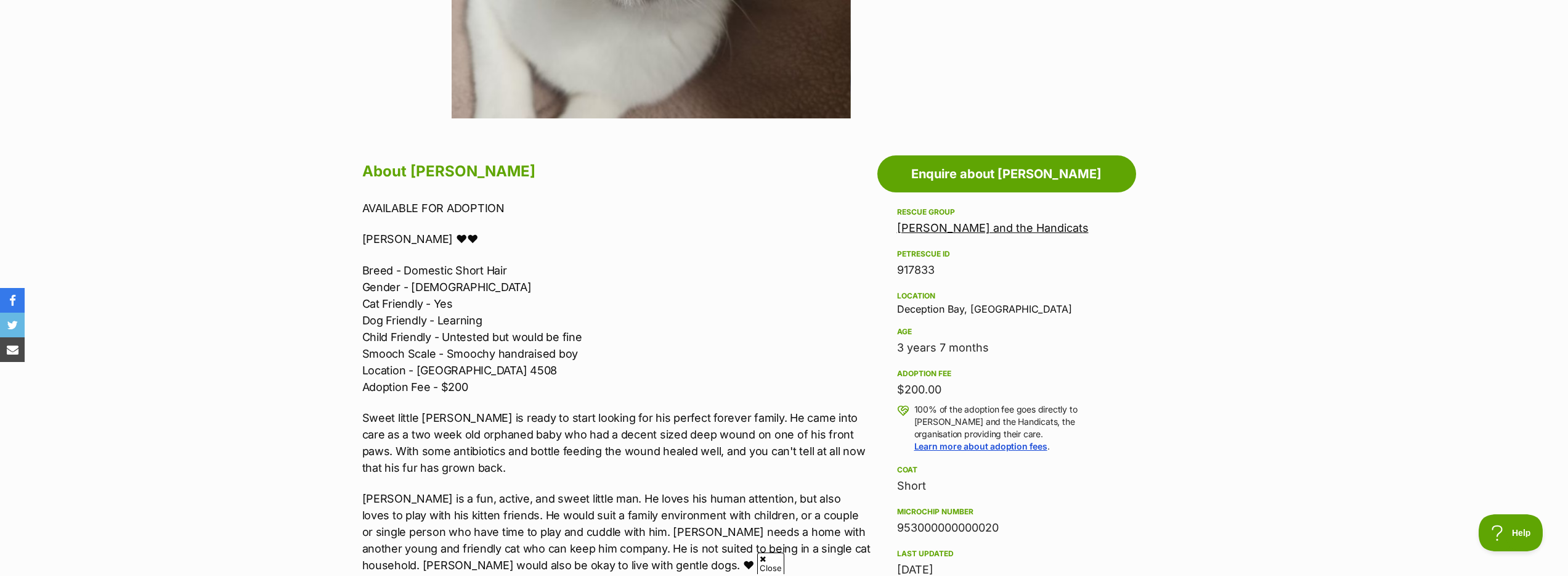
scroll to position [116, 0]
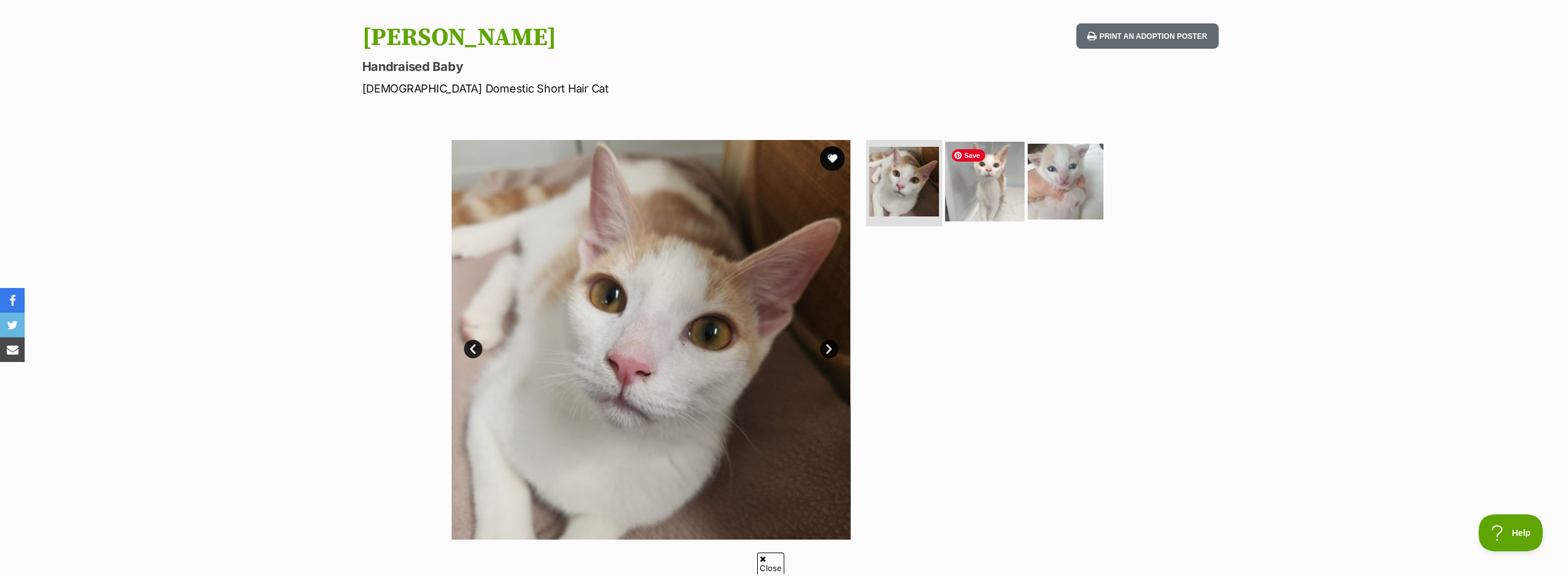
click at [1007, 195] on img at bounding box center [985, 182] width 80 height 80
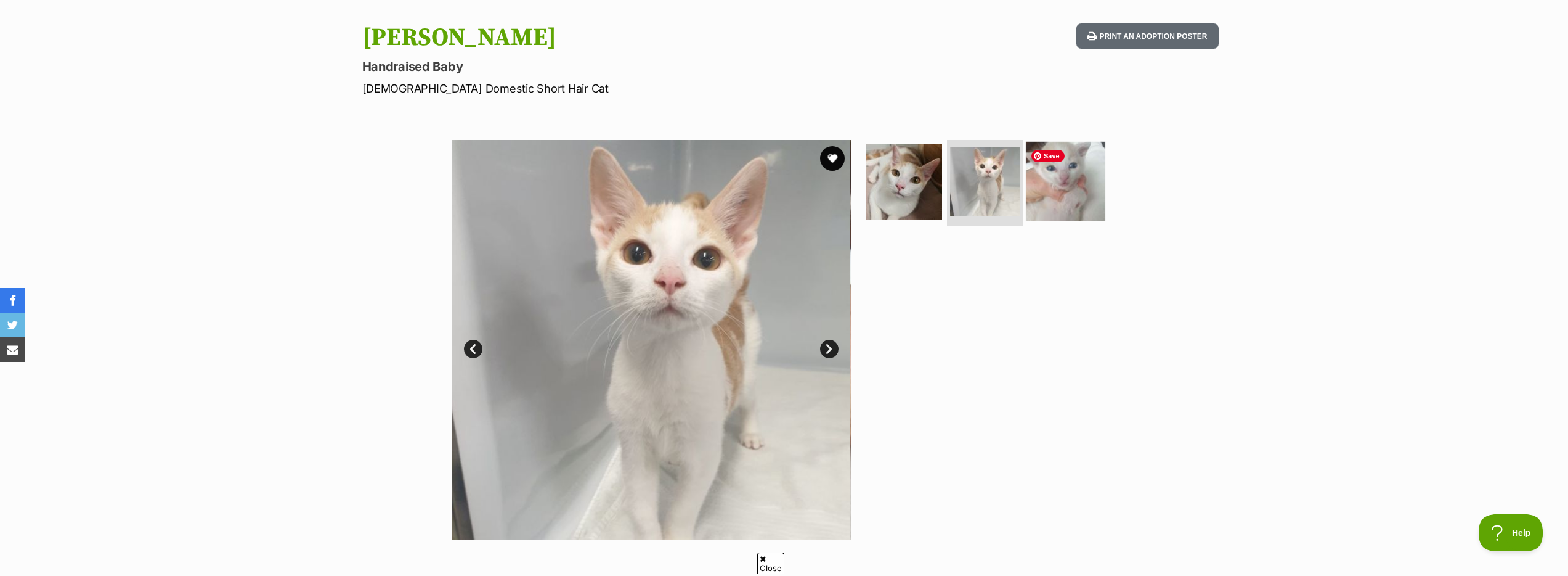
click at [1049, 192] on img at bounding box center [1066, 182] width 80 height 80
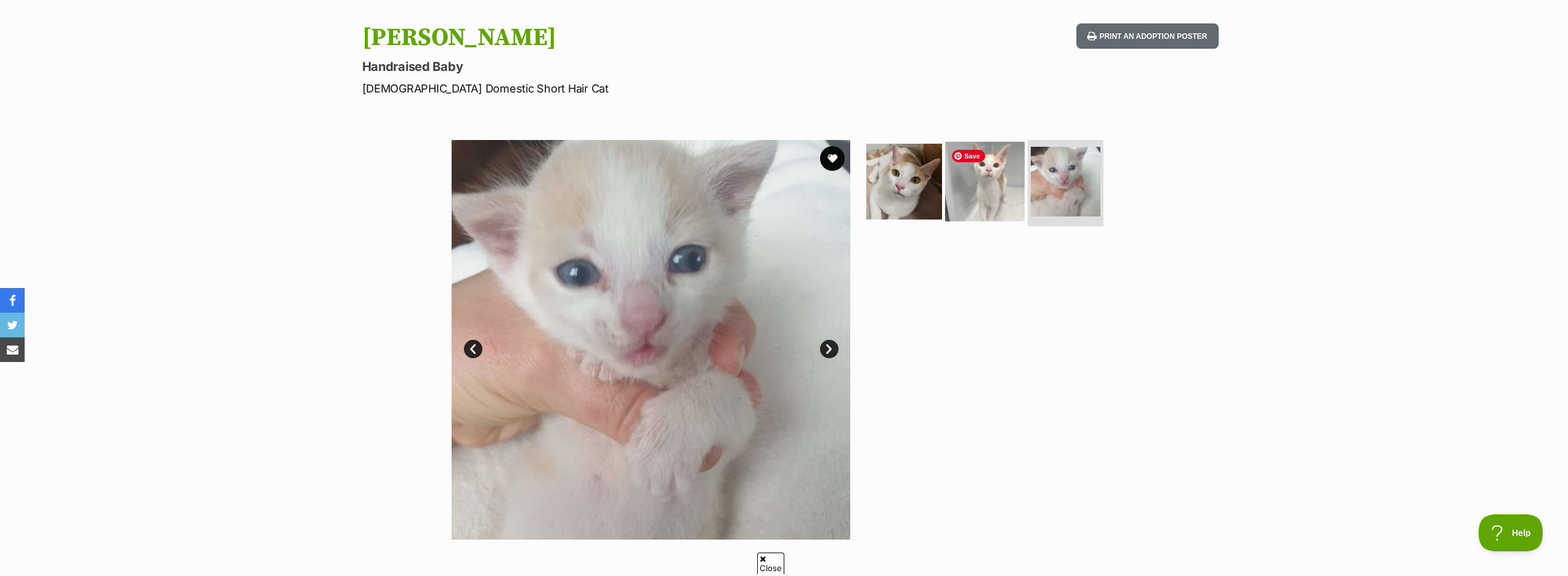
click at [986, 194] on img at bounding box center [985, 182] width 80 height 80
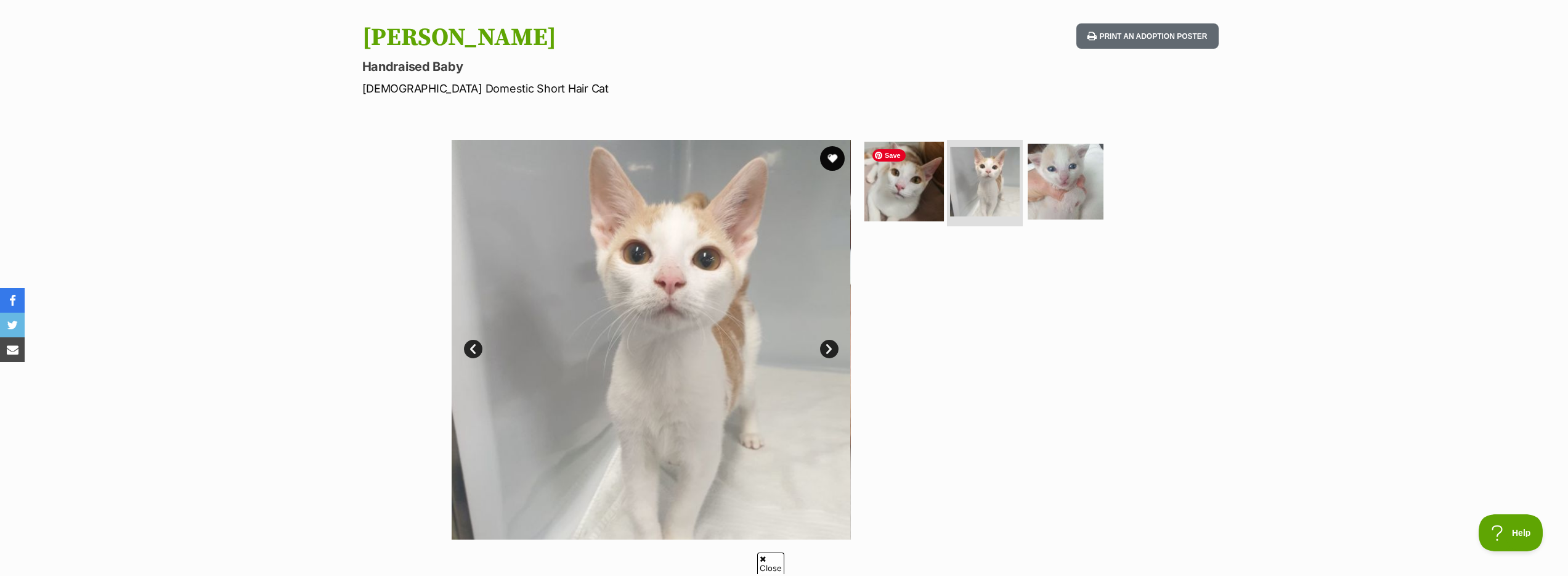
click at [905, 203] on img at bounding box center [904, 182] width 80 height 80
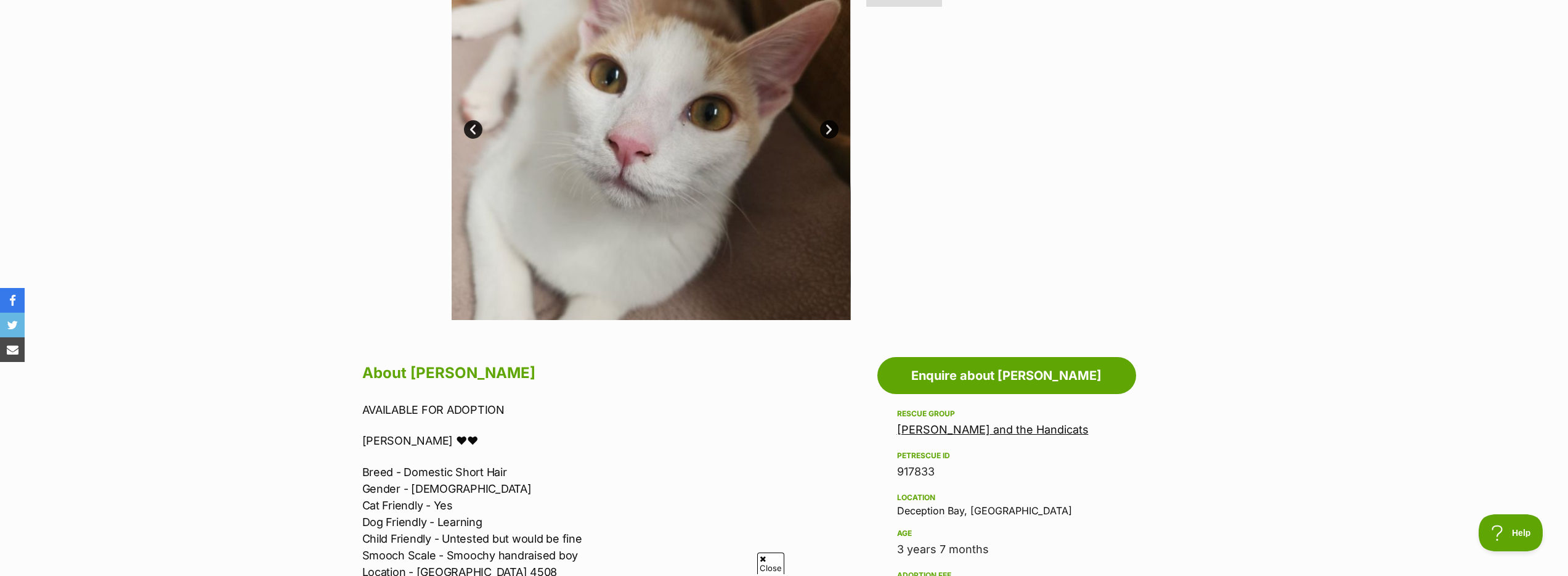
scroll to position [66, 0]
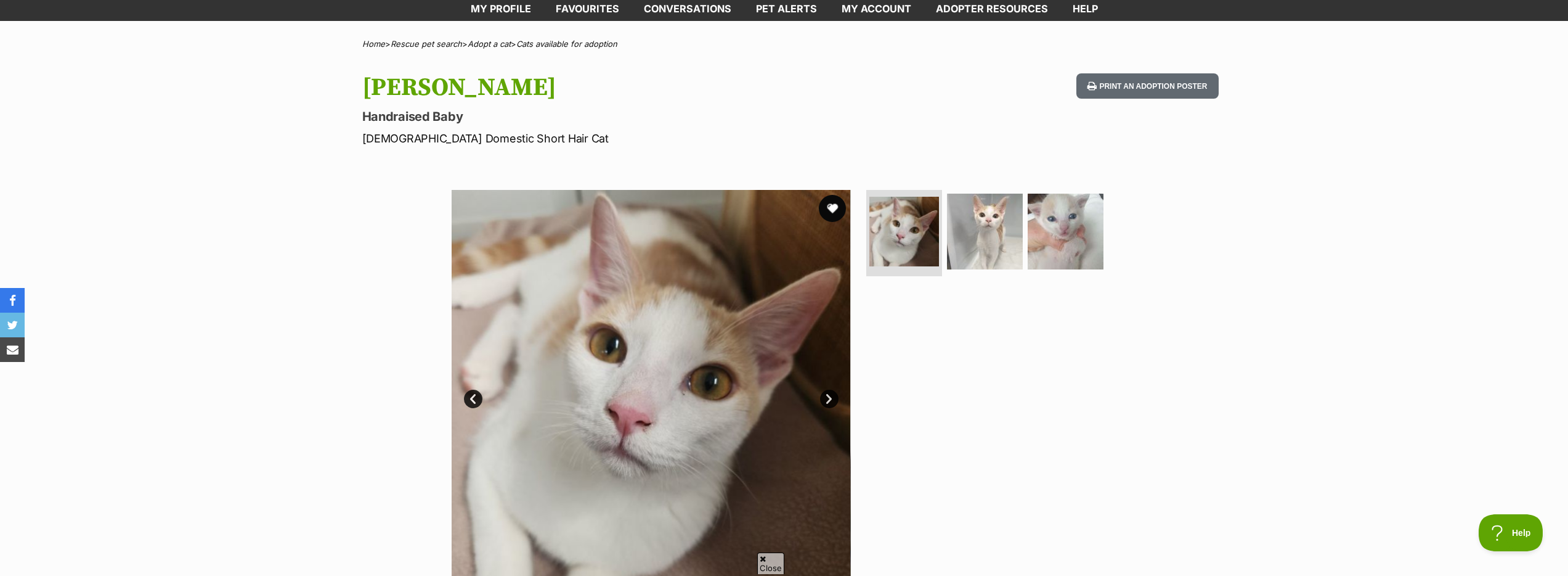
click at [830, 212] on button "favourite" at bounding box center [832, 208] width 27 height 27
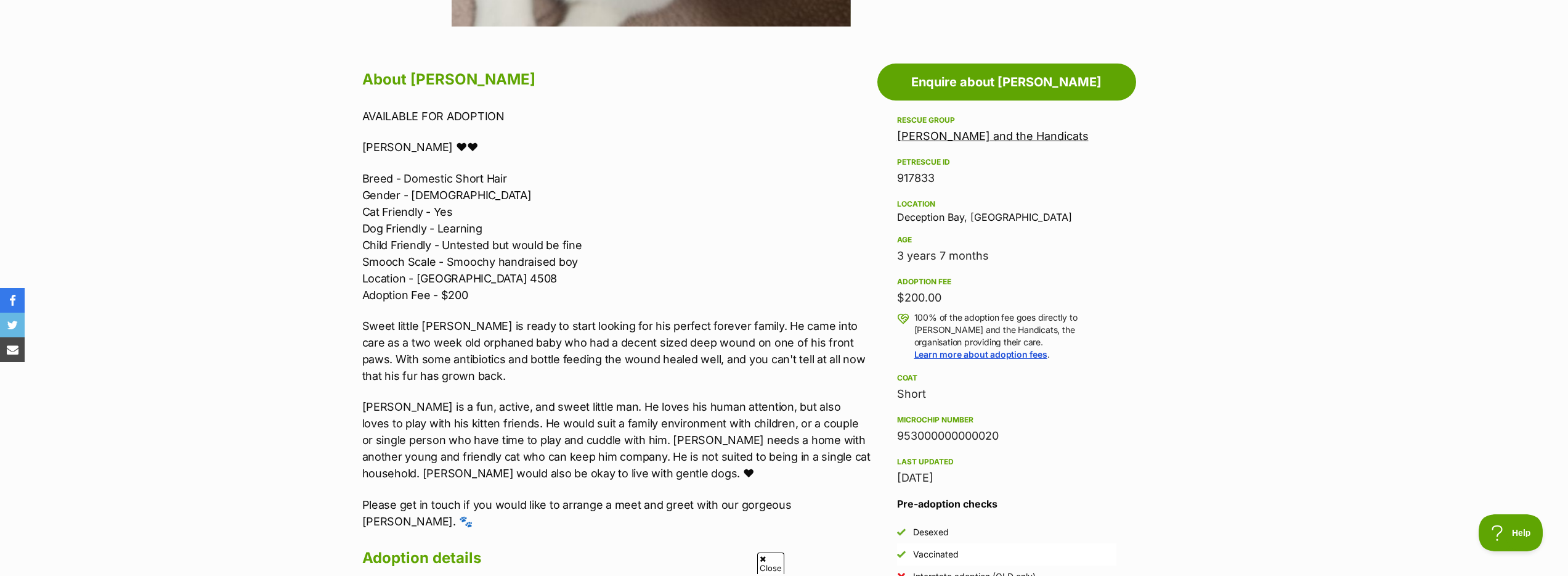
scroll to position [633, 0]
